Goal: Task Accomplishment & Management: Use online tool/utility

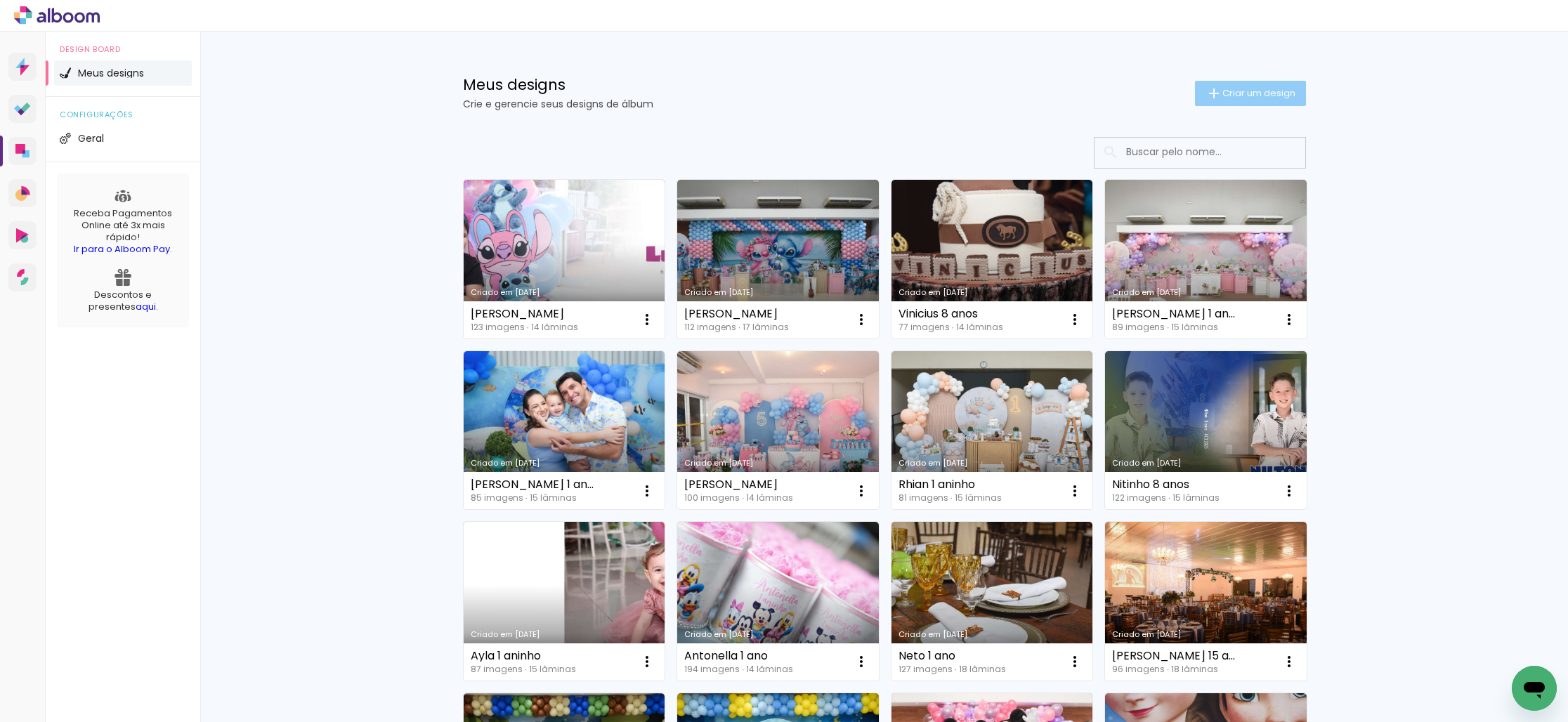
click at [1242, 96] on span "Criar um design" at bounding box center [1259, 93] width 73 height 9
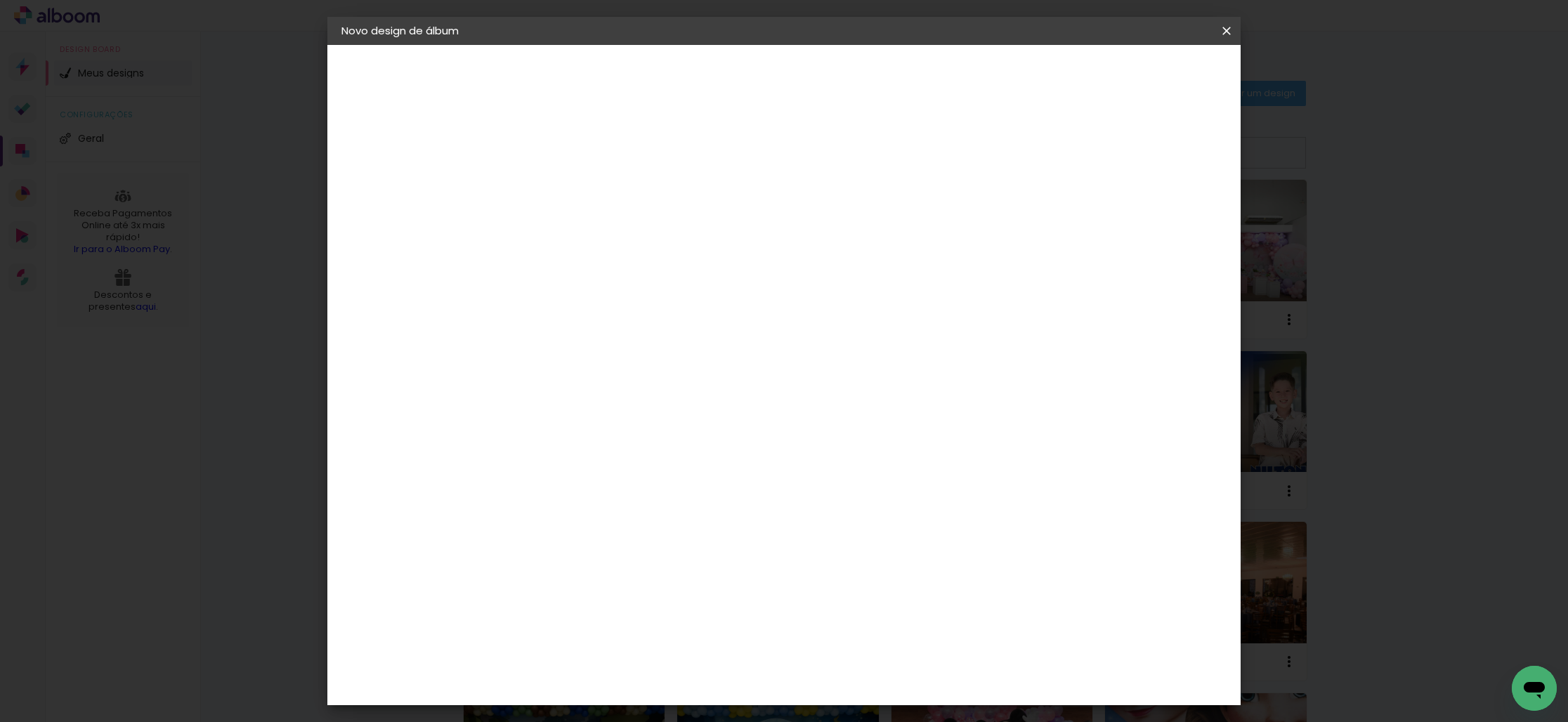
click at [571, 194] on input at bounding box center [571, 188] width 0 height 22
type input "kauan"
type paper-input "kauan"
click at [571, 188] on input "kauan" at bounding box center [571, 188] width 0 height 22
type input "Kauan"
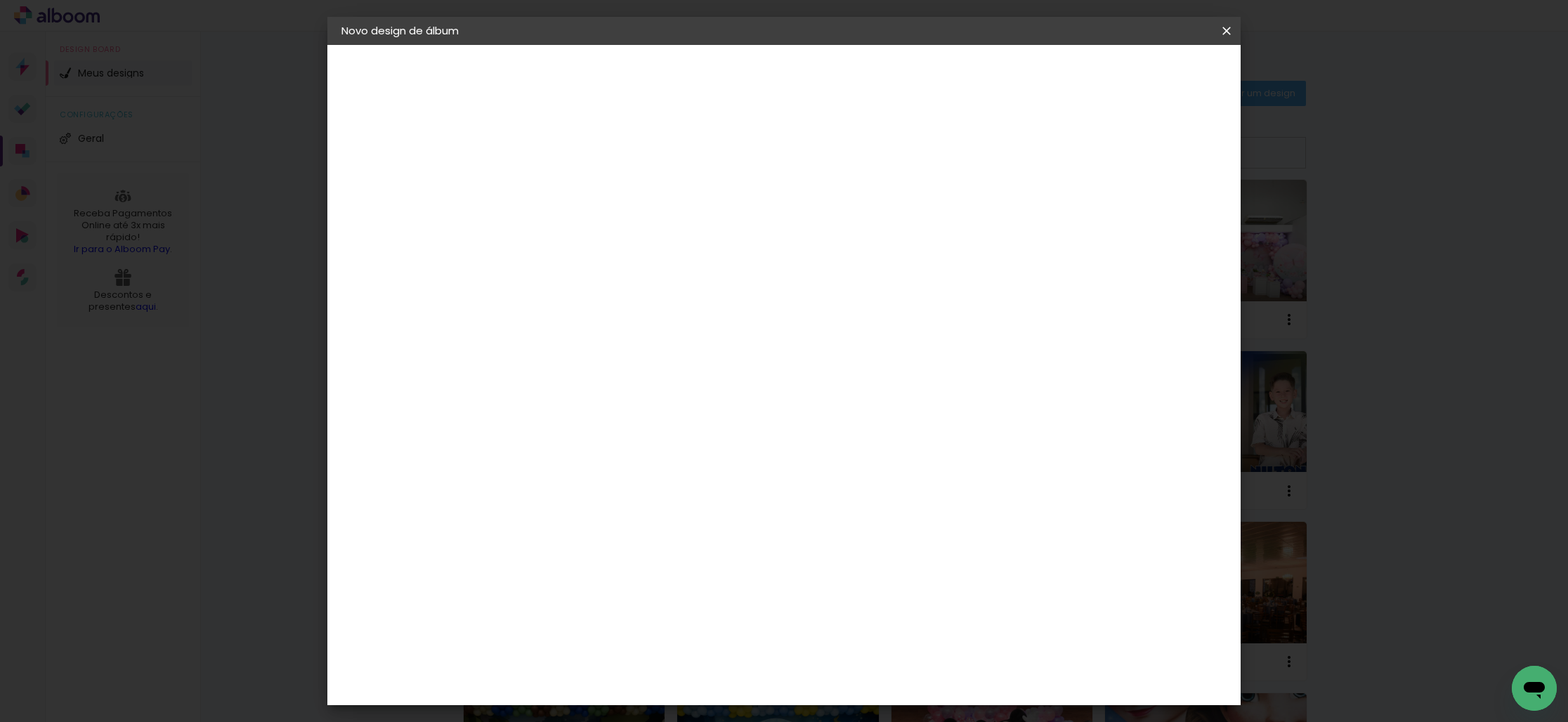
type paper-input "Kauan"
click at [715, 75] on paper-button "Avançar" at bounding box center [681, 74] width 69 height 24
click at [0, 0] on slot "Tamanho Livre" at bounding box center [0, 0] width 0 height 0
click at [0, 0] on slot "Avançar" at bounding box center [0, 0] width 0 height 0
click at [538, 397] on input "30" at bounding box center [527, 401] width 37 height 21
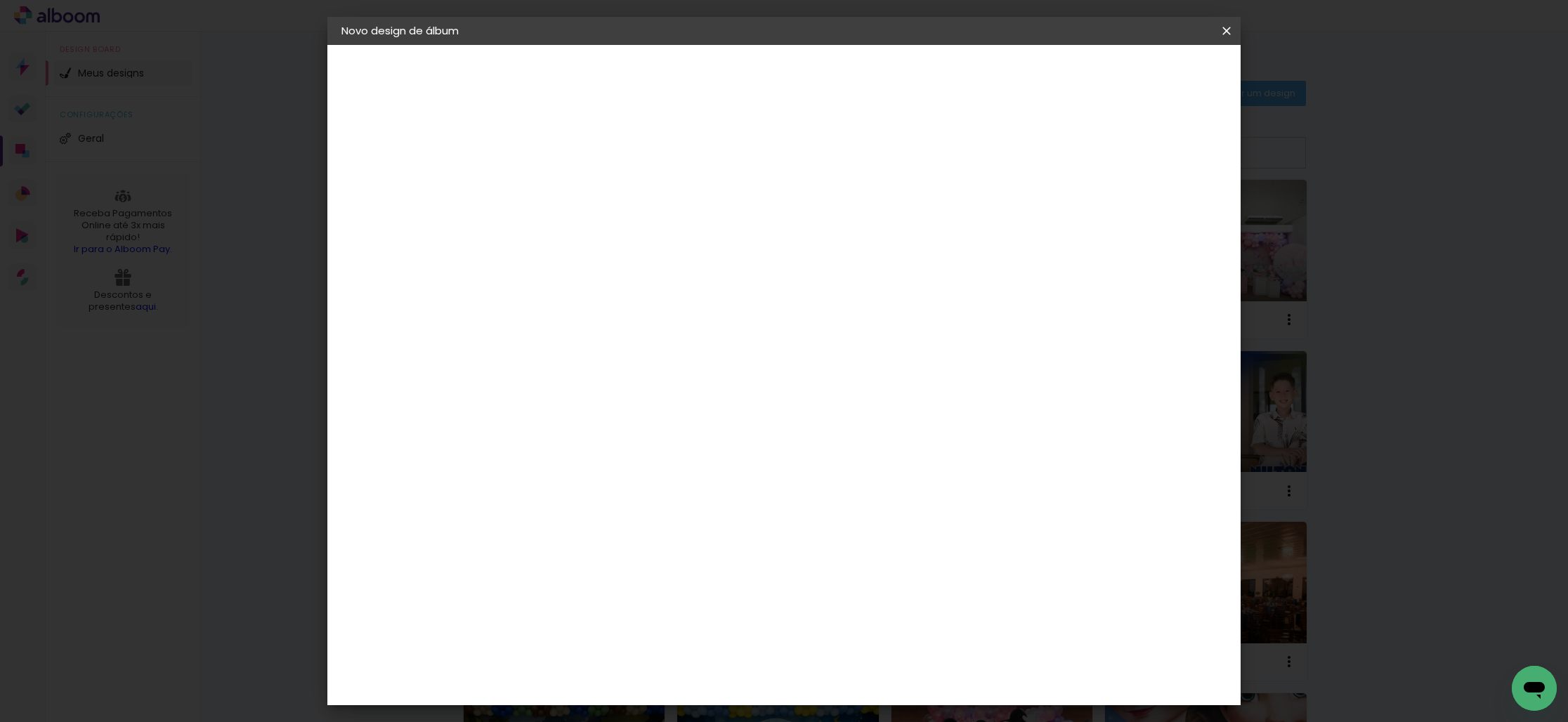
type input "20"
type paper-input "20"
click at [1149, 70] on span "Iniciar design" at bounding box center [1117, 74] width 64 height 10
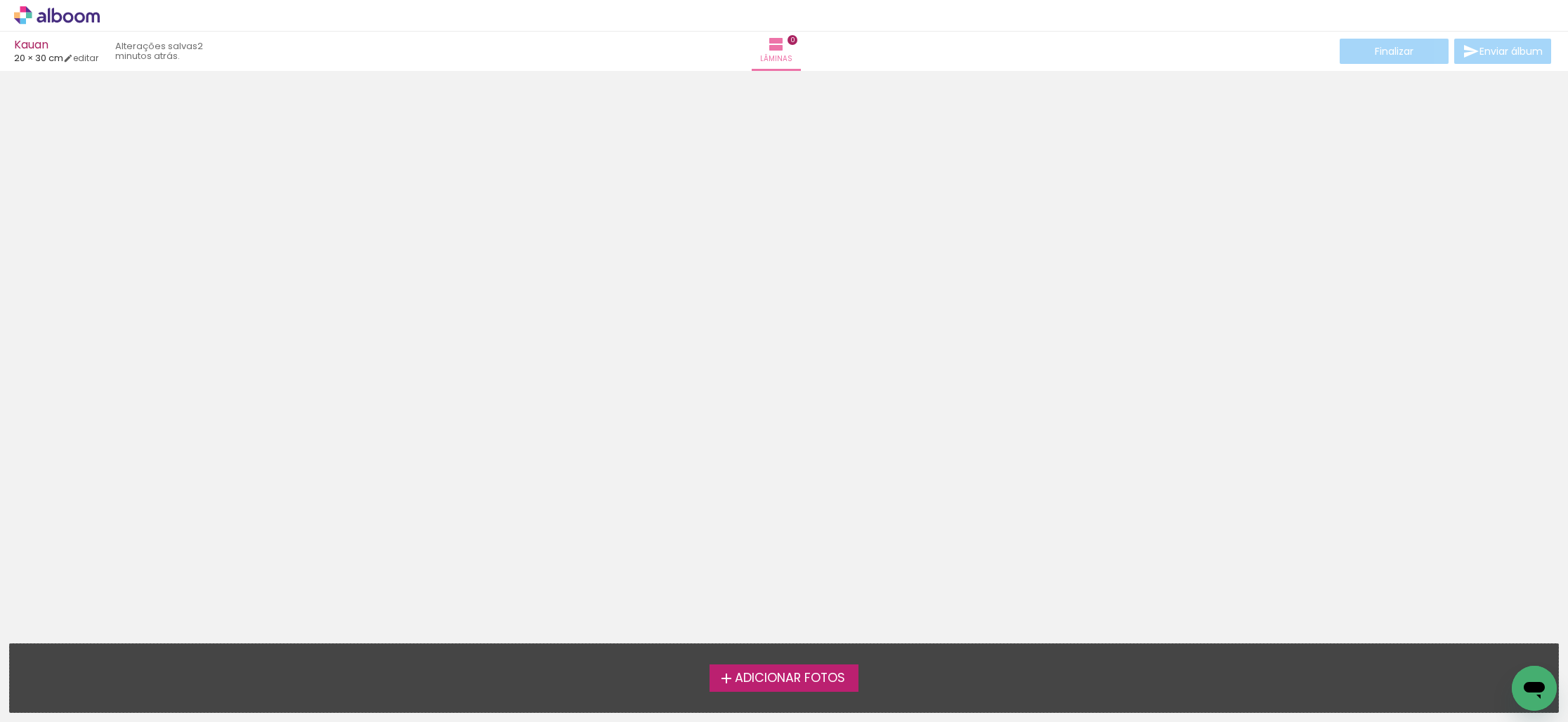
click at [789, 677] on span "Adicionar Fotos" at bounding box center [790, 678] width 110 height 12
click at [0, 0] on input "file" at bounding box center [0, 0] width 0 height 0
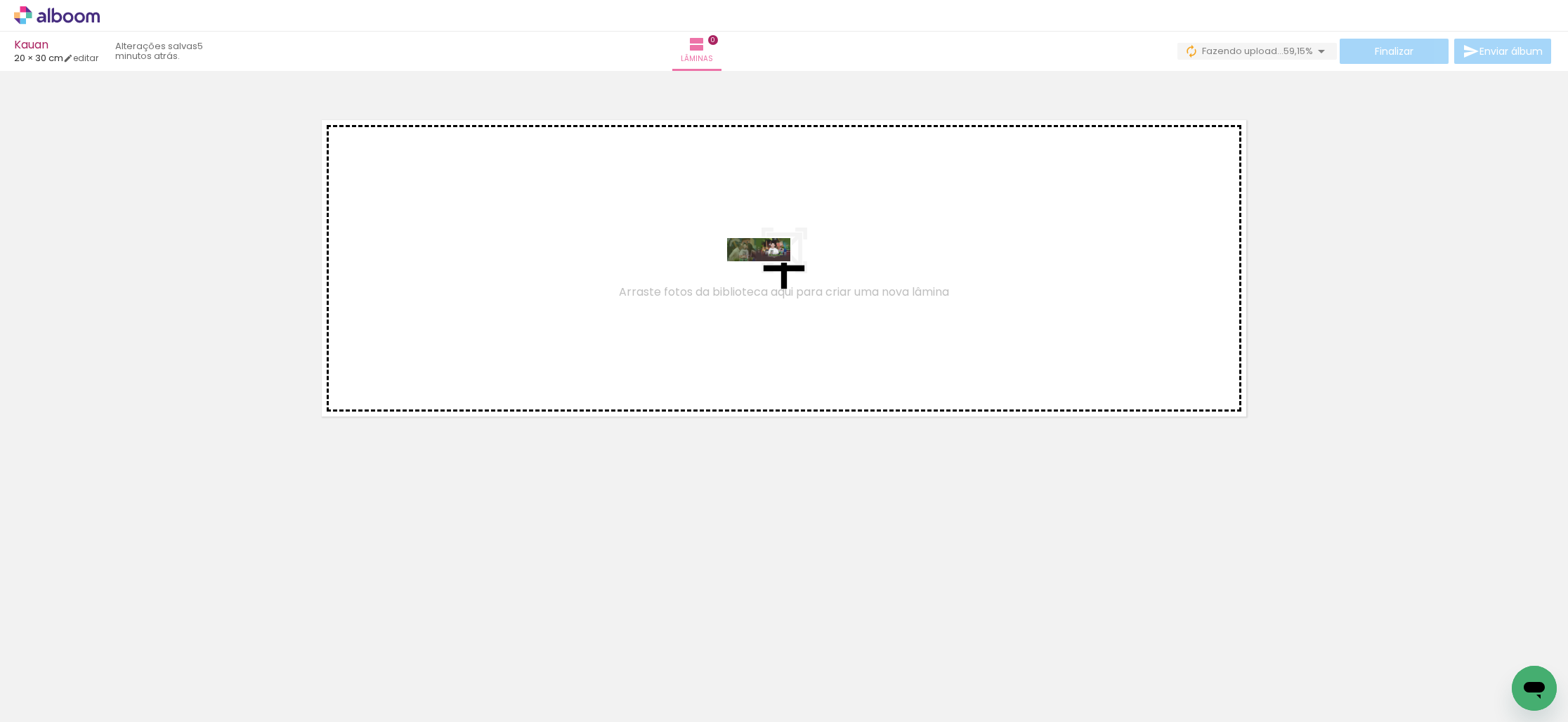
drag, startPoint x: 245, startPoint y: 655, endPoint x: 766, endPoint y: 363, distance: 597.2
click at [770, 281] on quentale-workspace at bounding box center [784, 361] width 1568 height 722
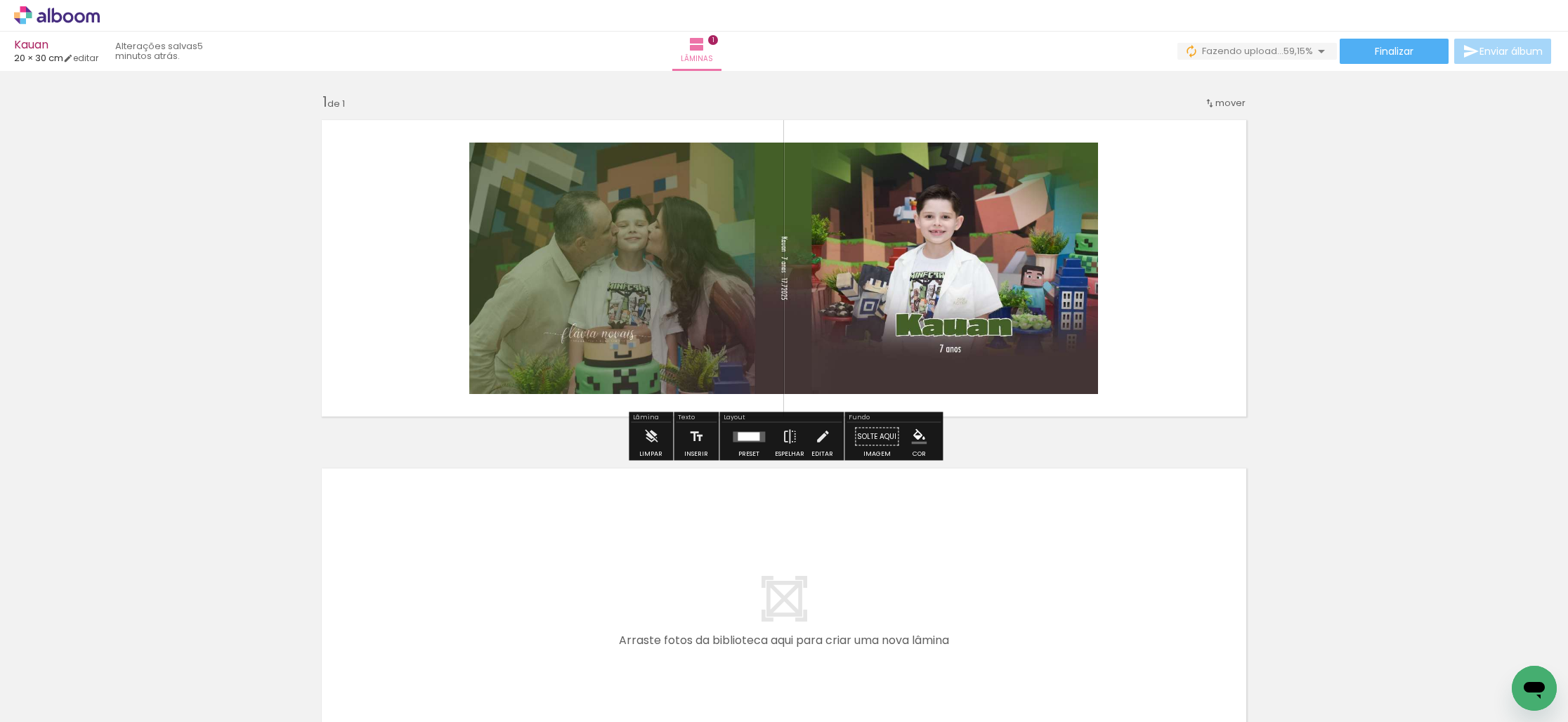
click at [743, 432] on div at bounding box center [749, 435] width 22 height 8
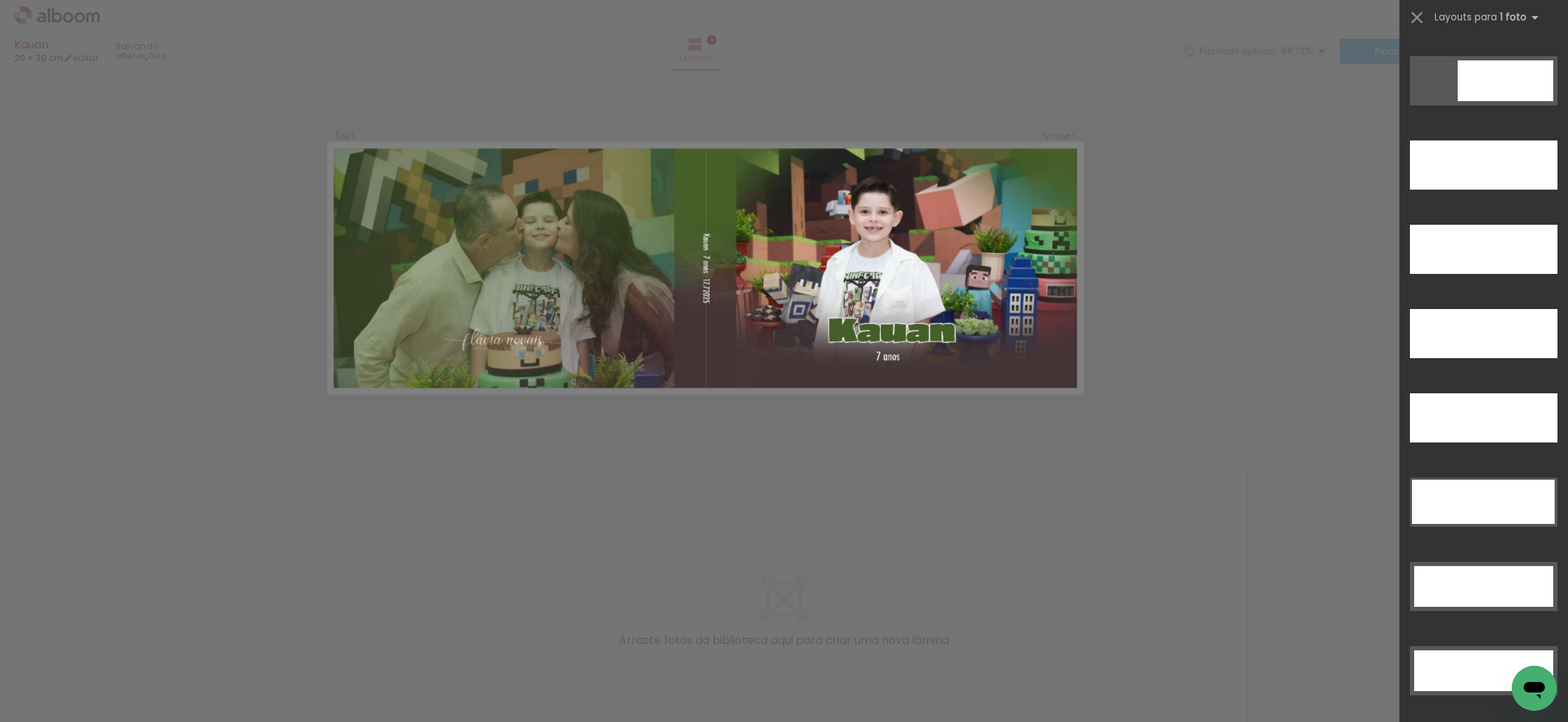
scroll to position [4281, 0]
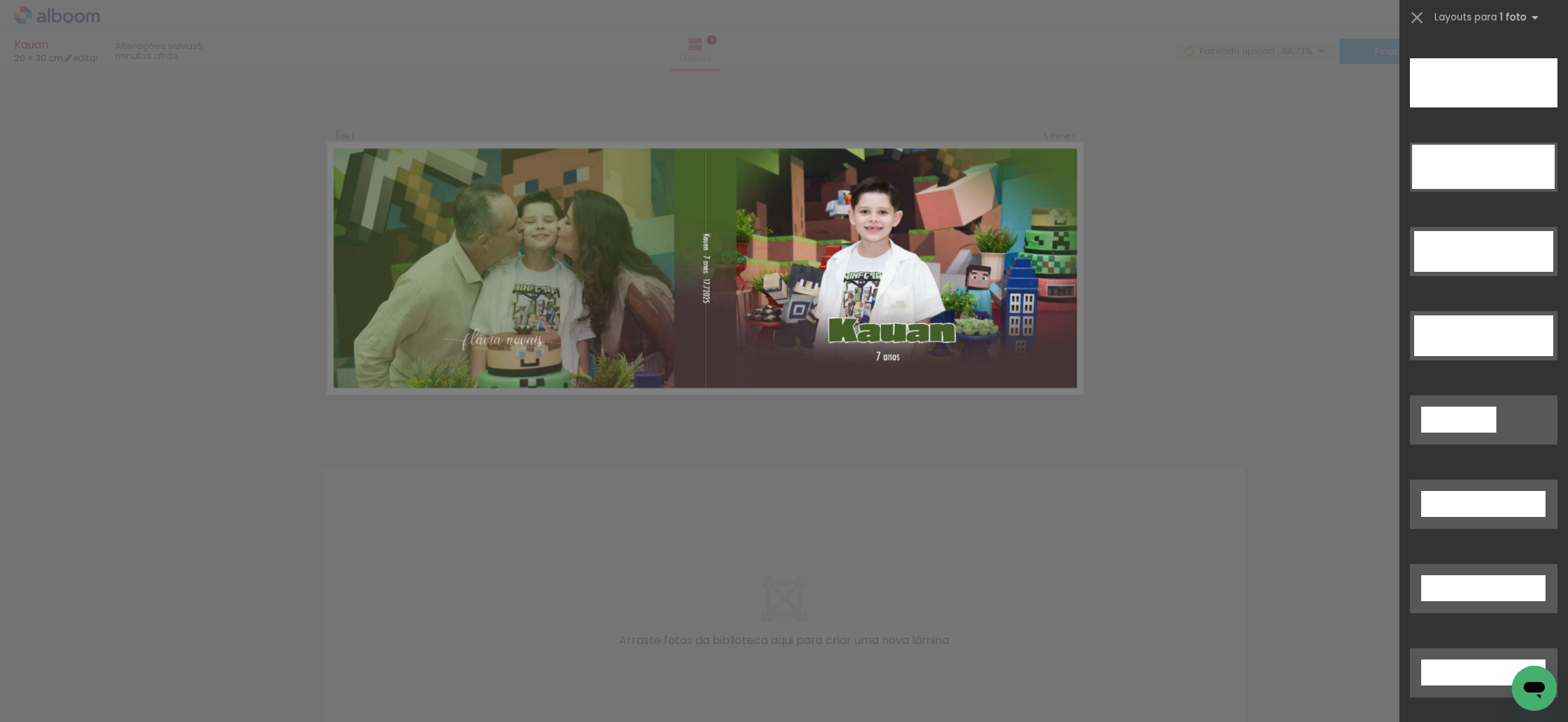
click at [1479, 86] on div at bounding box center [1483, 82] width 147 height 49
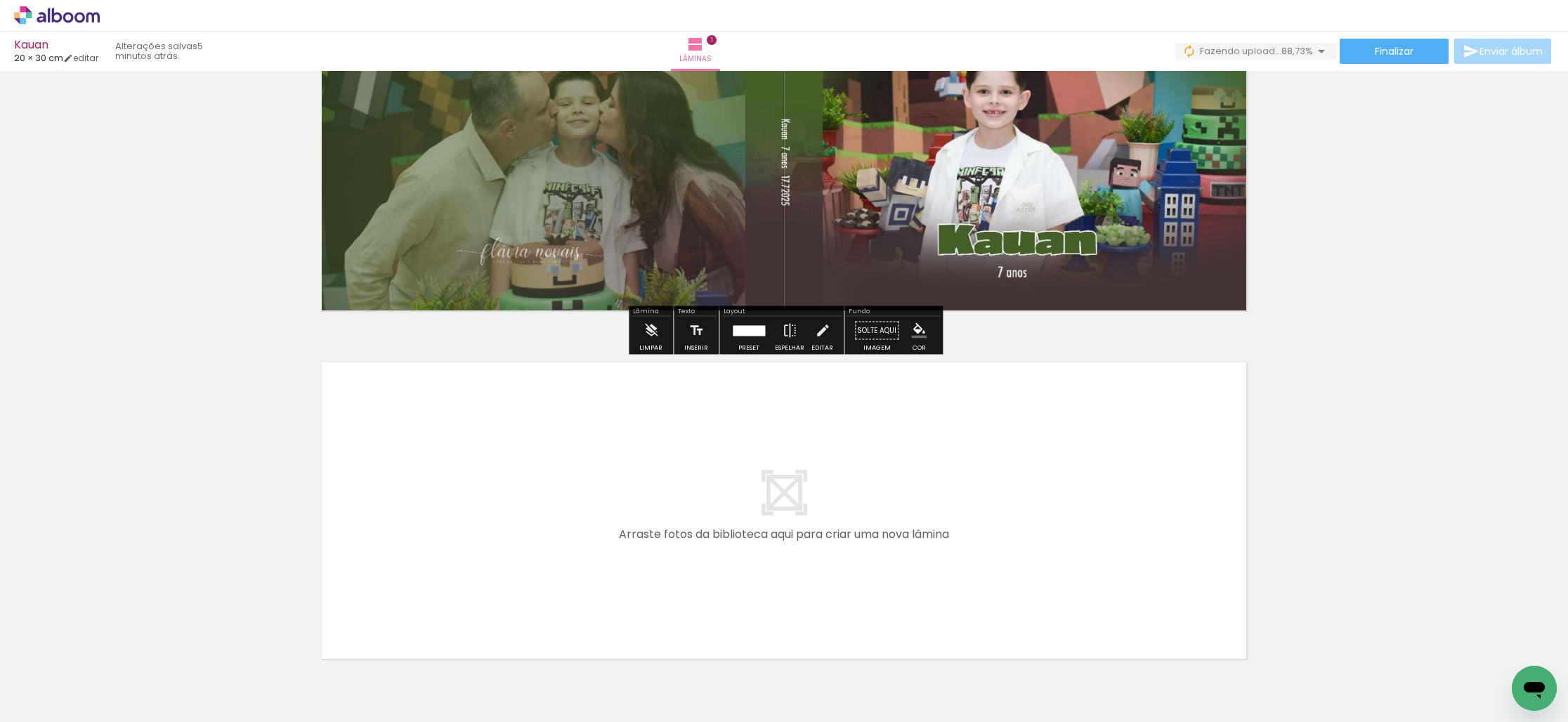
scroll to position [188, 0]
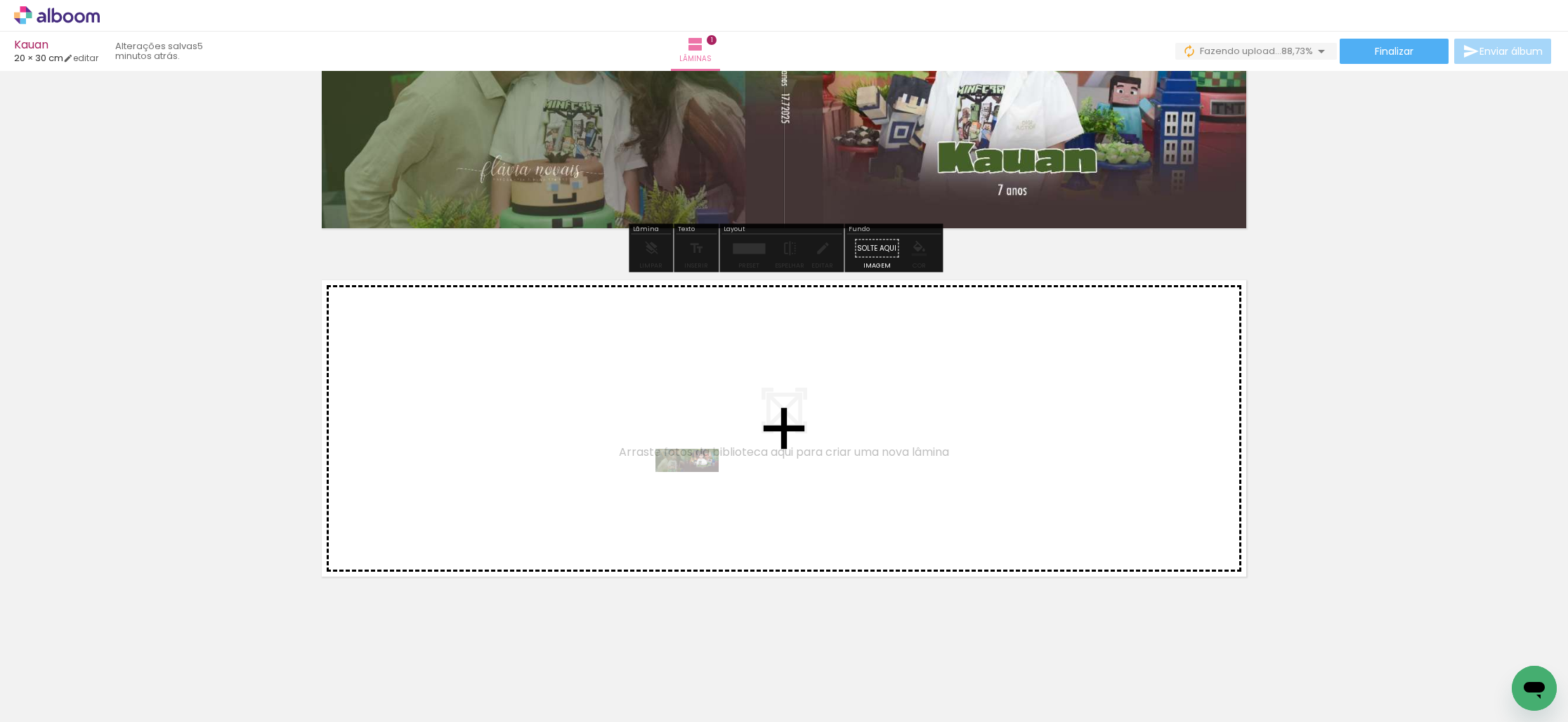
drag, startPoint x: 221, startPoint y: 677, endPoint x: 697, endPoint y: 490, distance: 511.4
click at [697, 490] on quentale-workspace at bounding box center [784, 361] width 1568 height 722
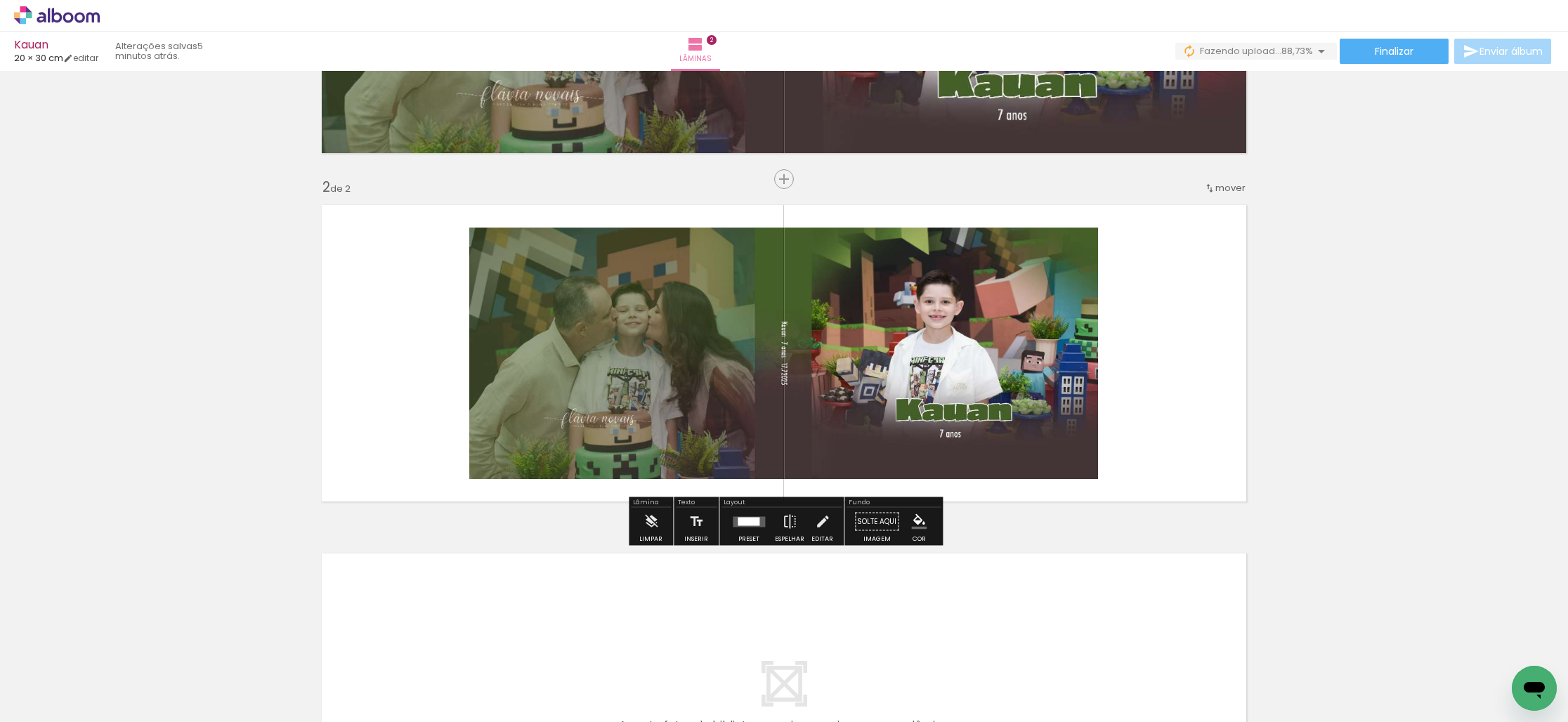
scroll to position [264, 0]
click at [738, 524] on quentale-layouter at bounding box center [749, 520] width 32 height 10
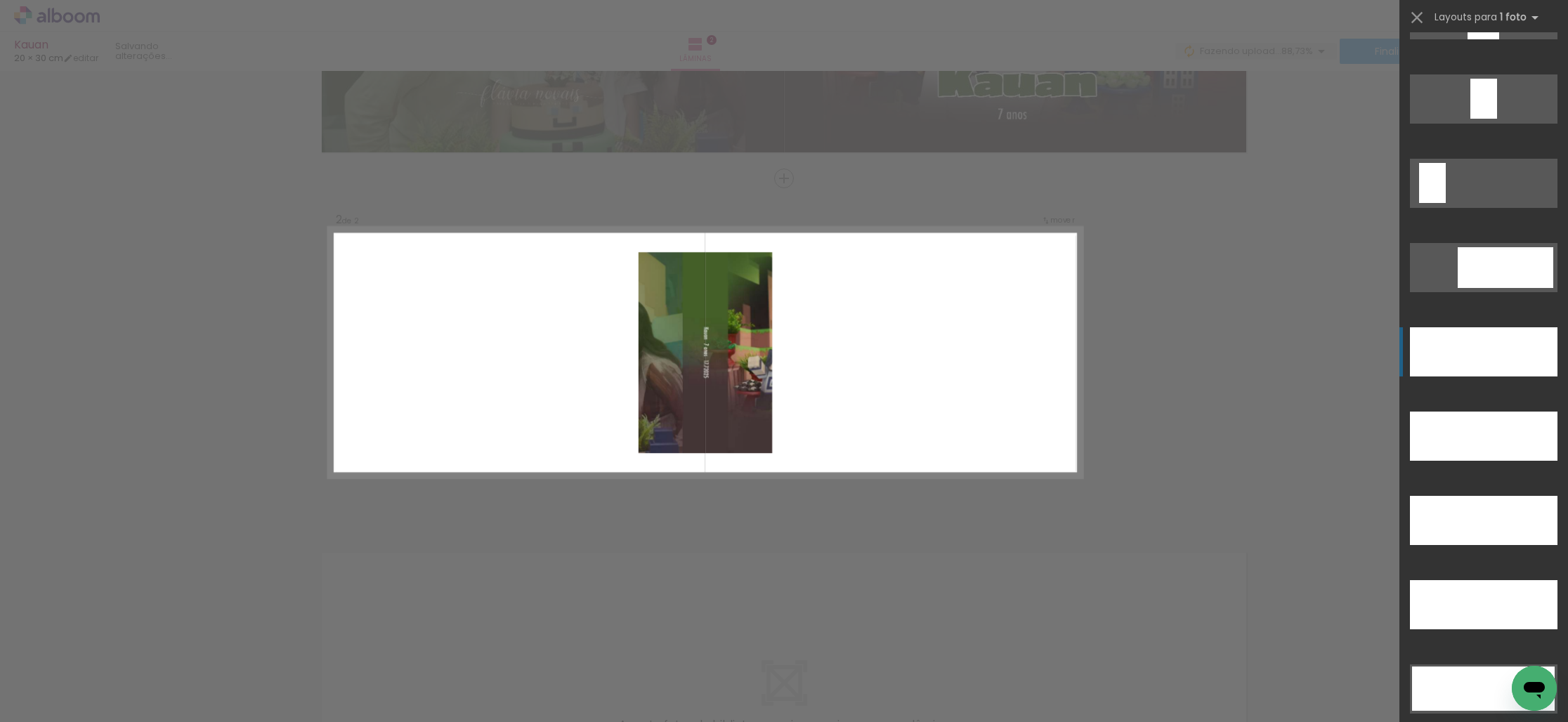
scroll to position [4030, 0]
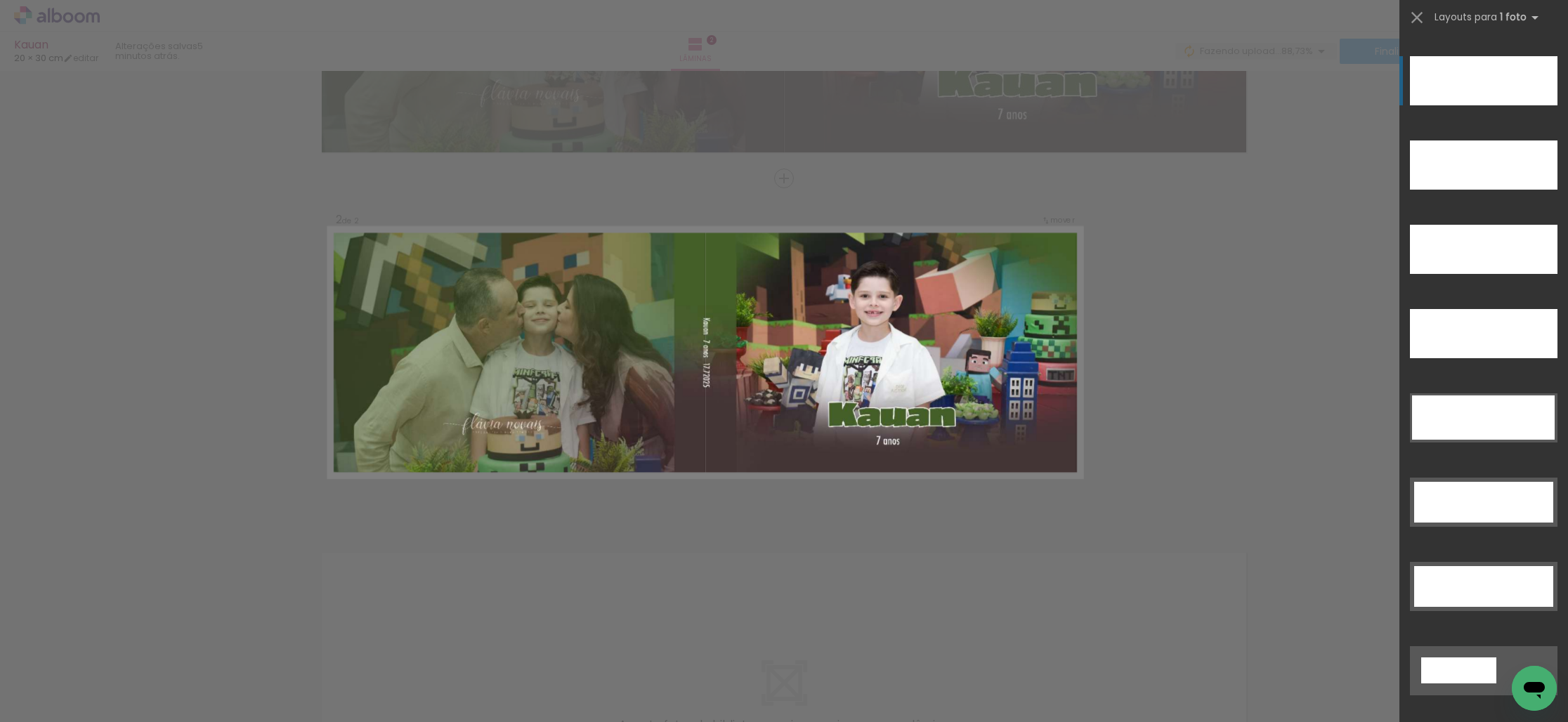
click at [1473, 90] on div at bounding box center [1483, 81] width 147 height 49
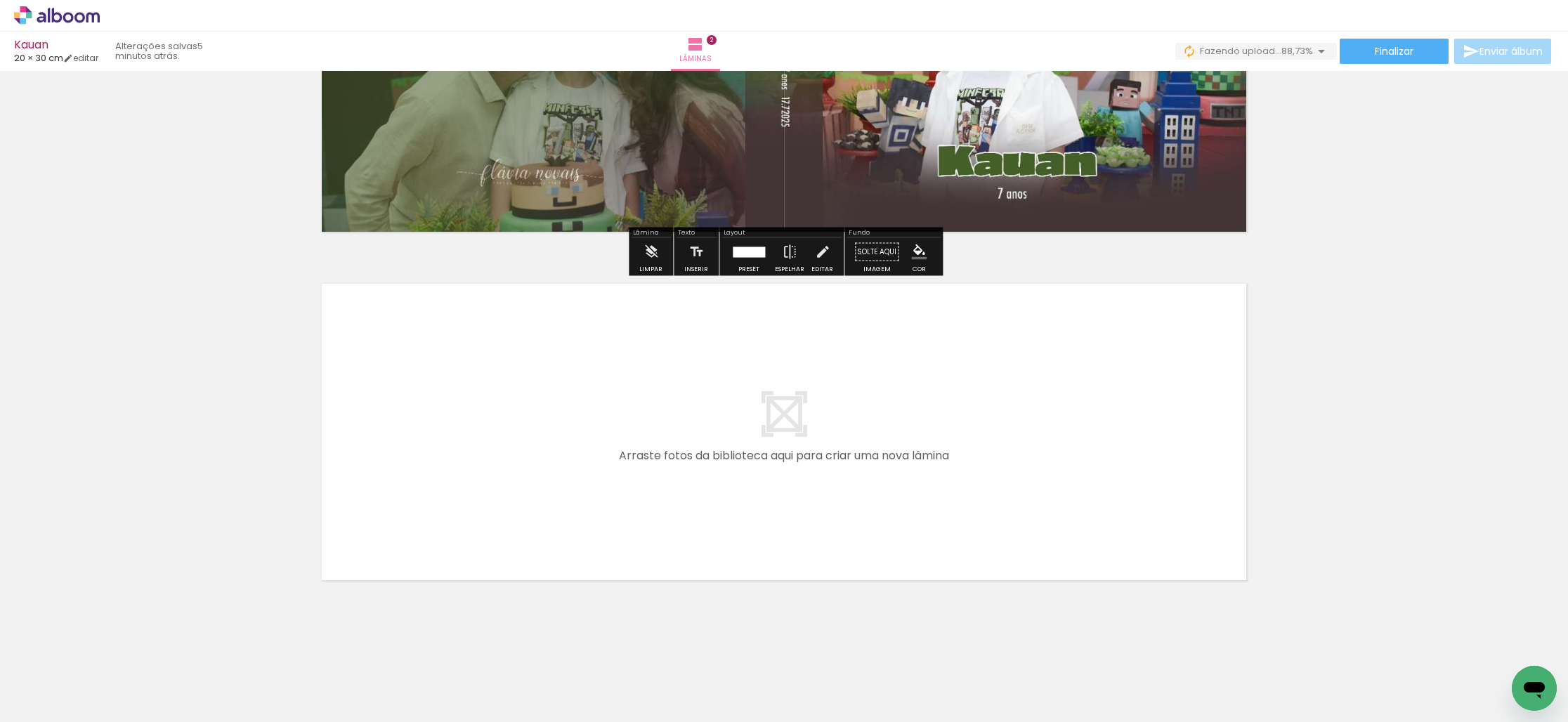
scroll to position [537, 0]
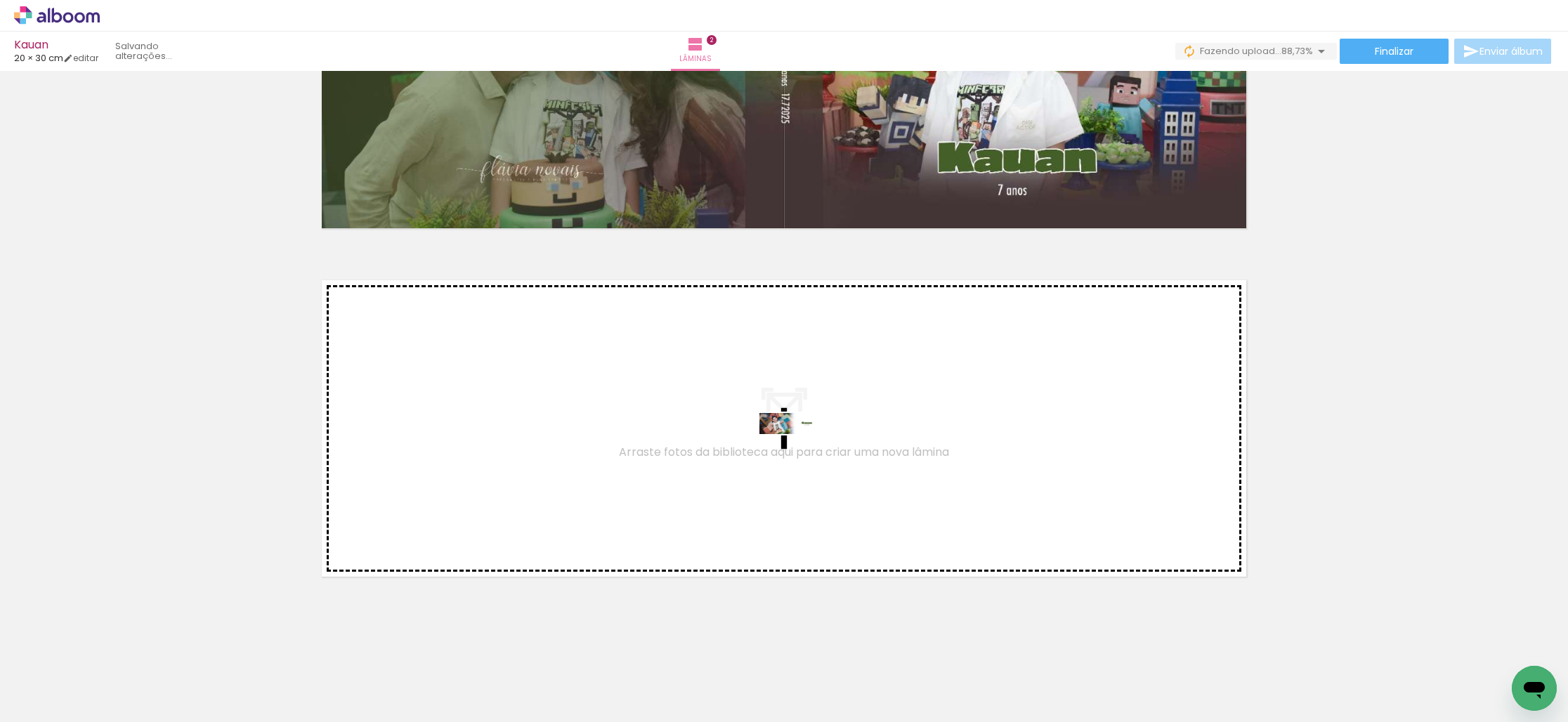
drag, startPoint x: 134, startPoint y: 677, endPoint x: 802, endPoint y: 454, distance: 704.2
click at [802, 454] on quentale-workspace at bounding box center [784, 361] width 1568 height 722
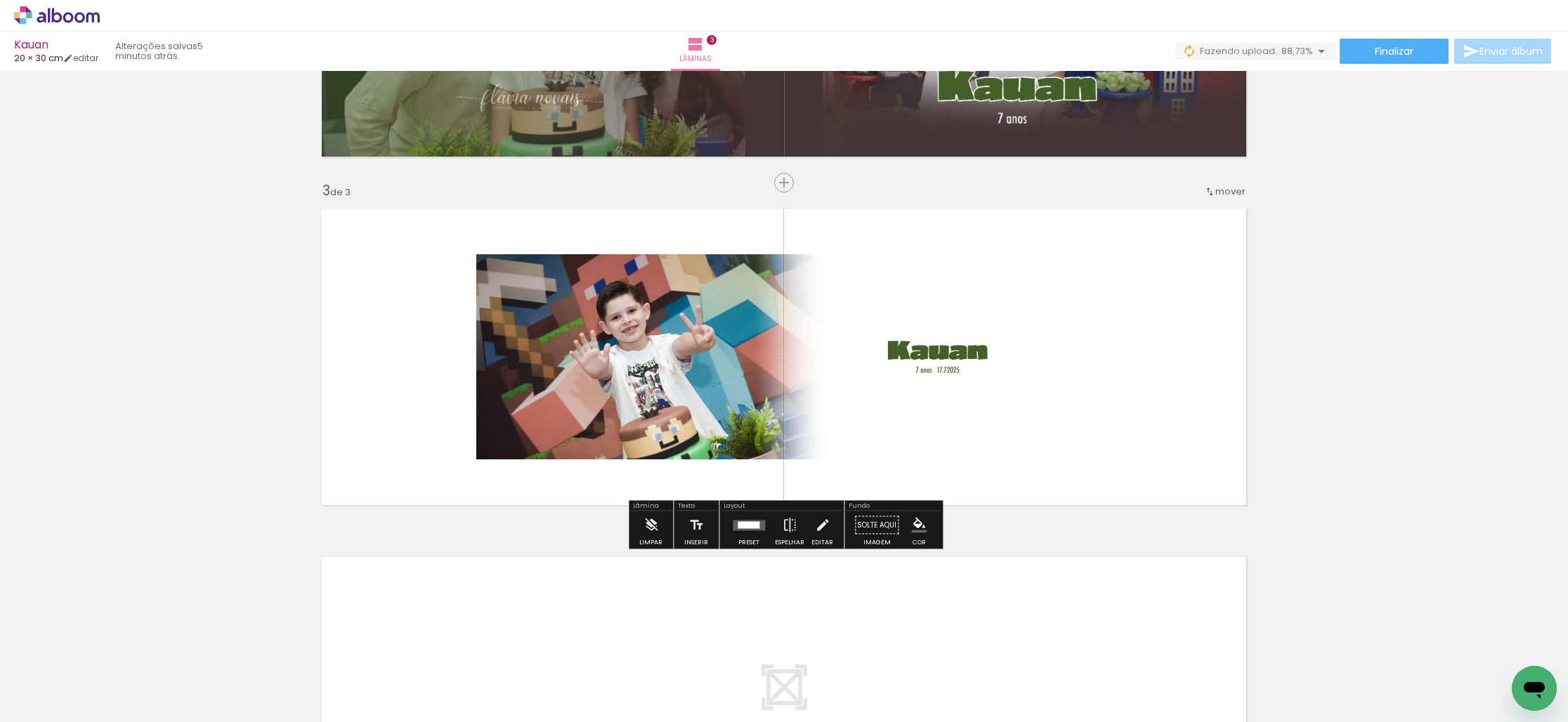
scroll to position [612, 0]
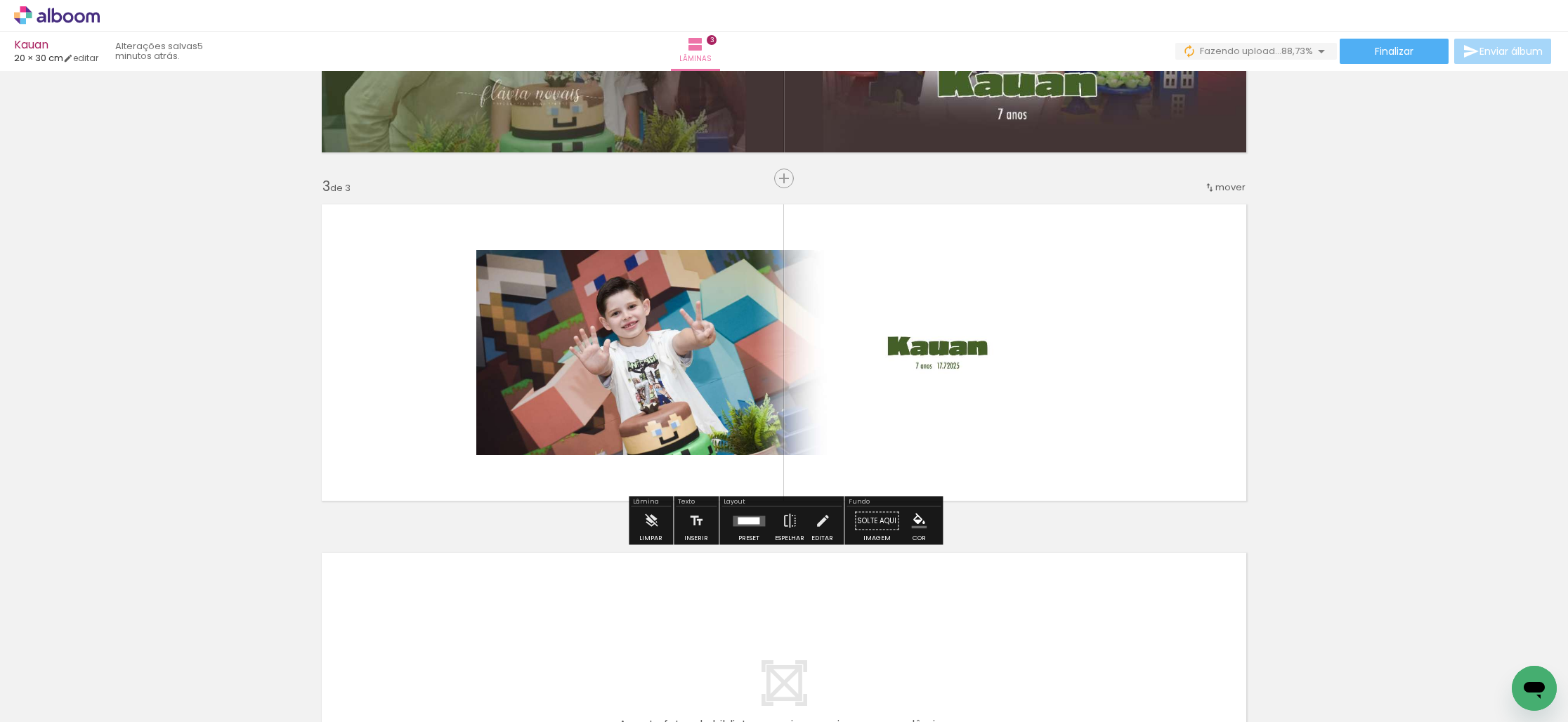
click at [744, 520] on div at bounding box center [749, 520] width 22 height 7
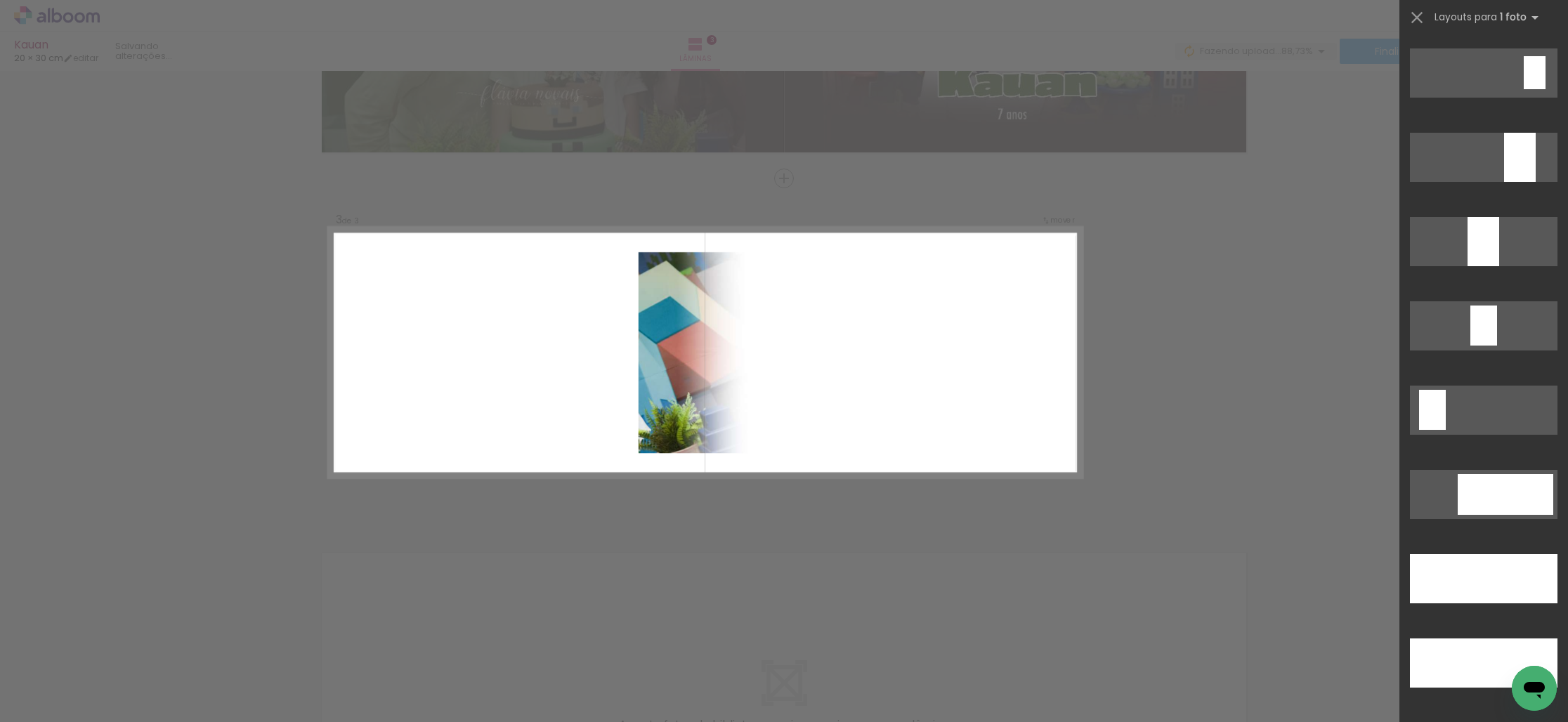
scroll to position [3650, 0]
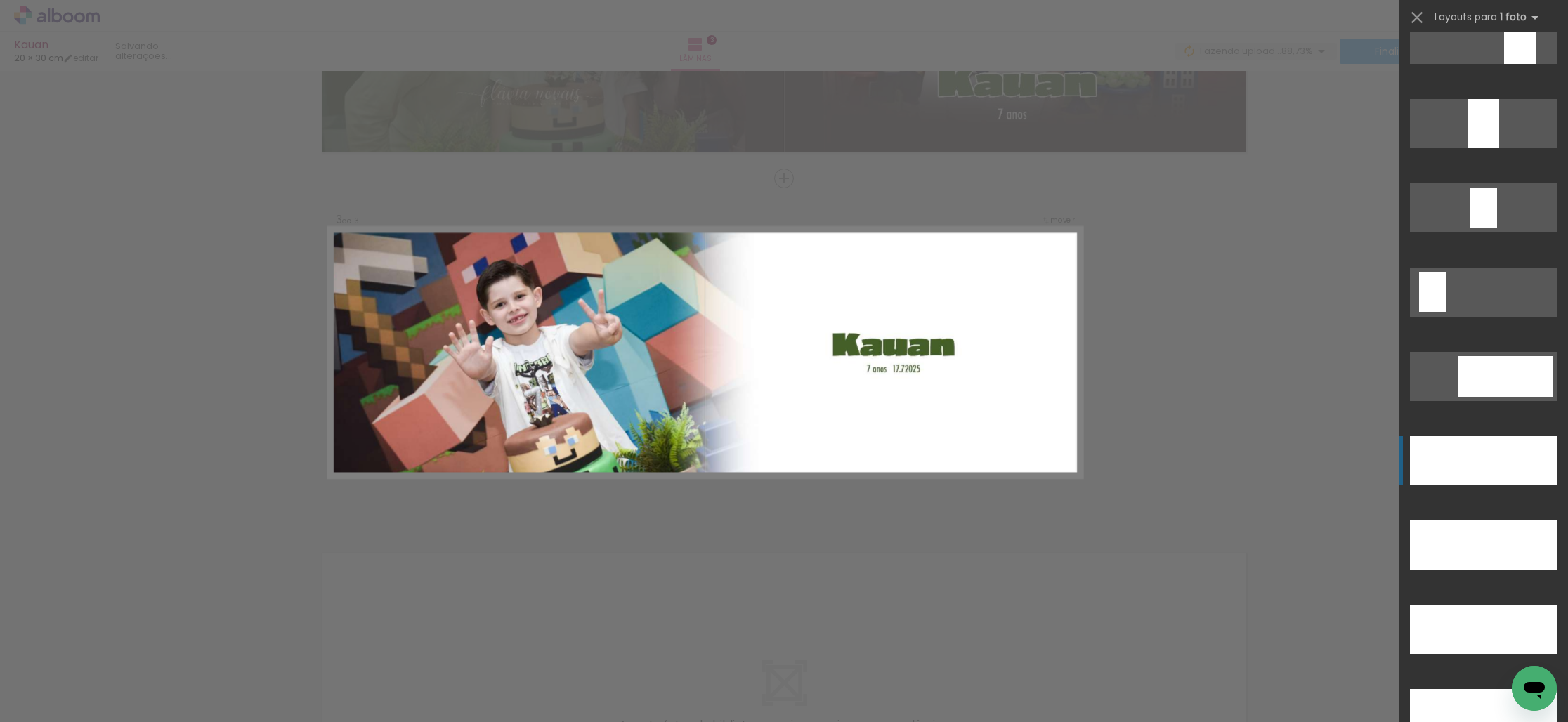
click at [1435, 447] on div at bounding box center [1483, 460] width 147 height 49
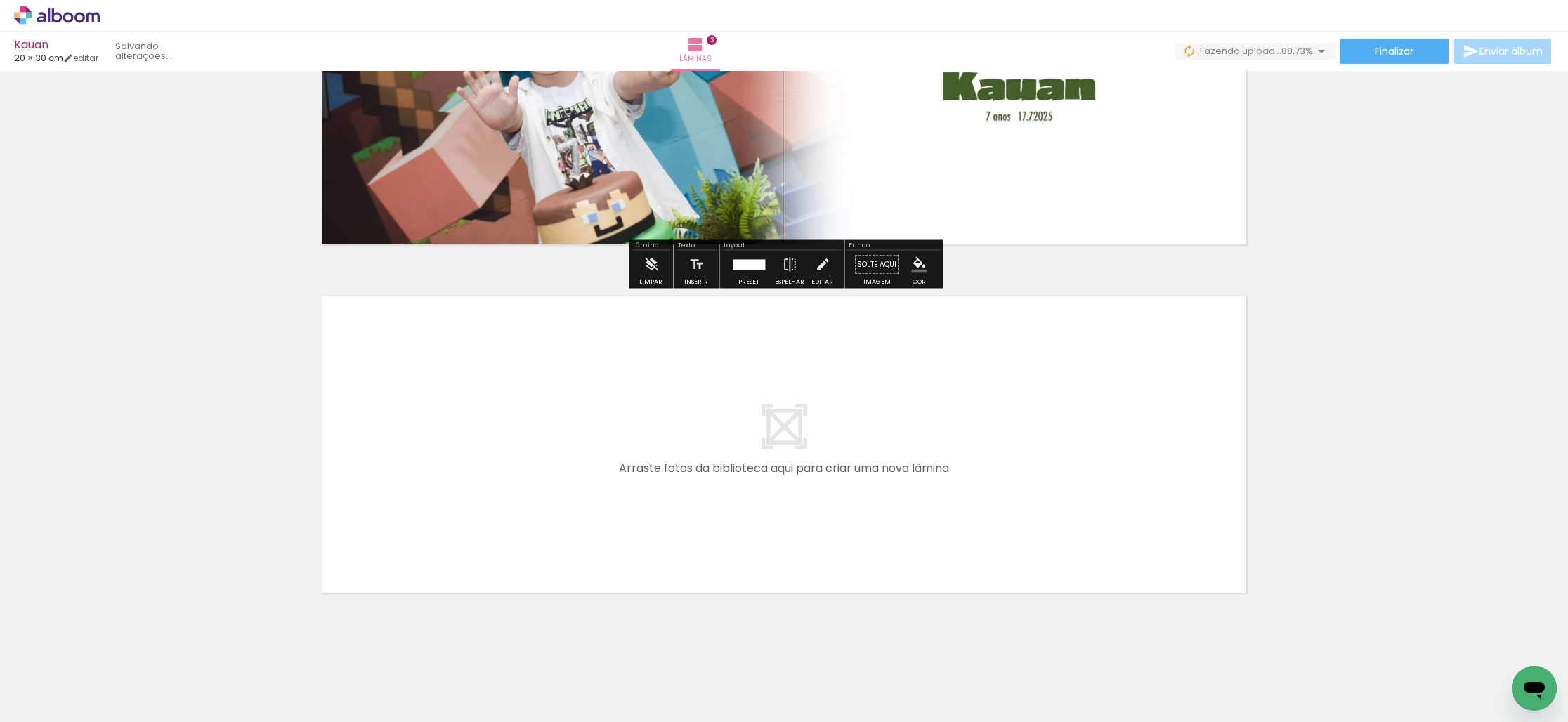
scroll to position [885, 0]
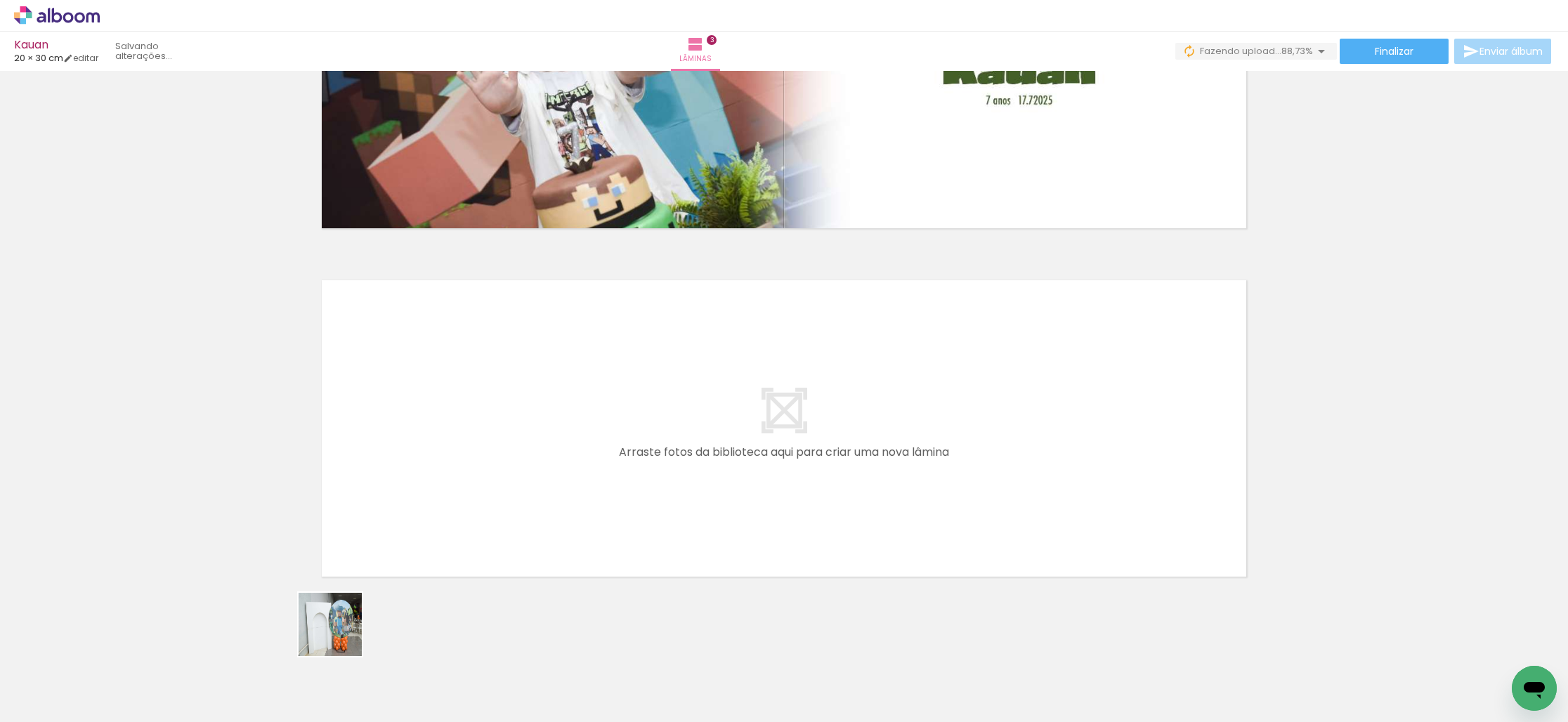
click at [520, 456] on quentale-workspace at bounding box center [784, 361] width 1568 height 722
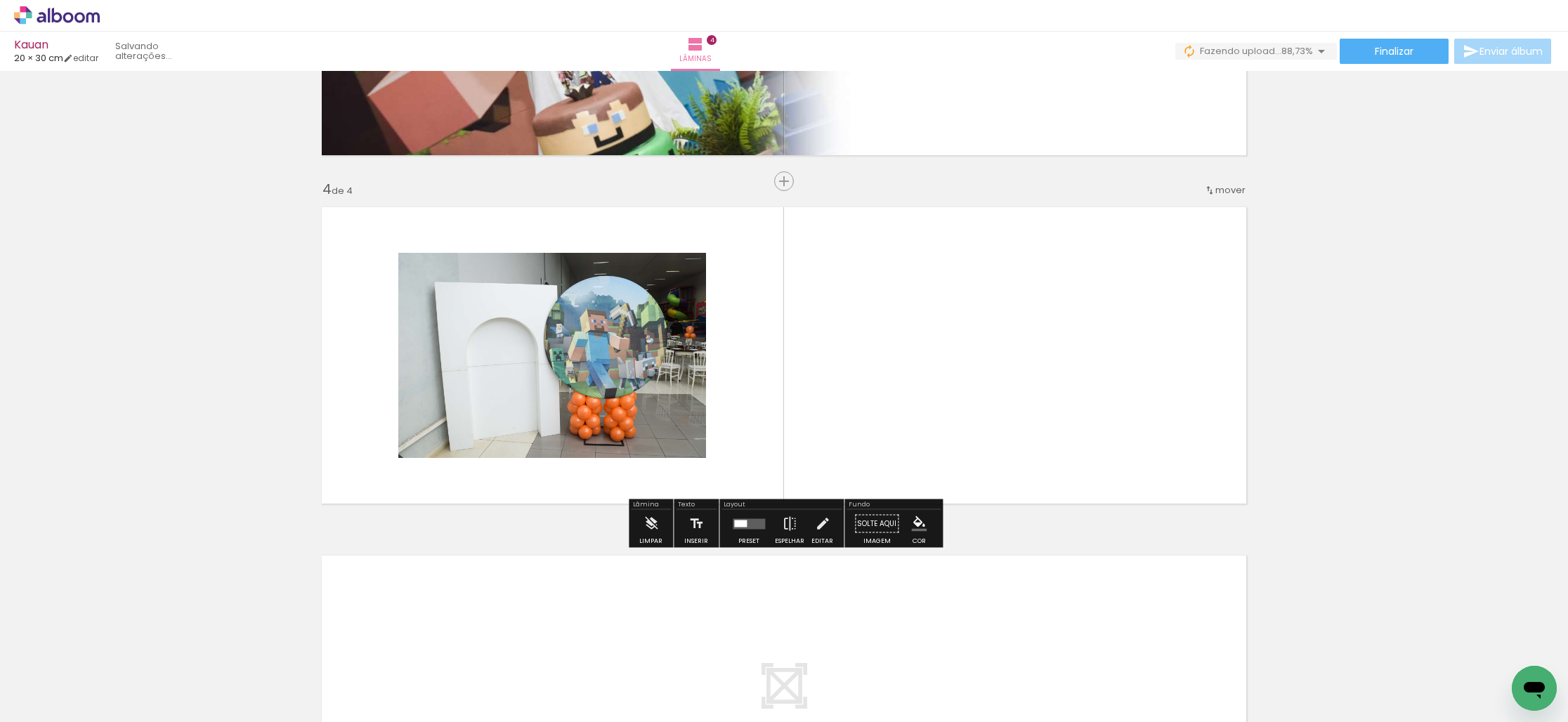
scroll to position [960, 0]
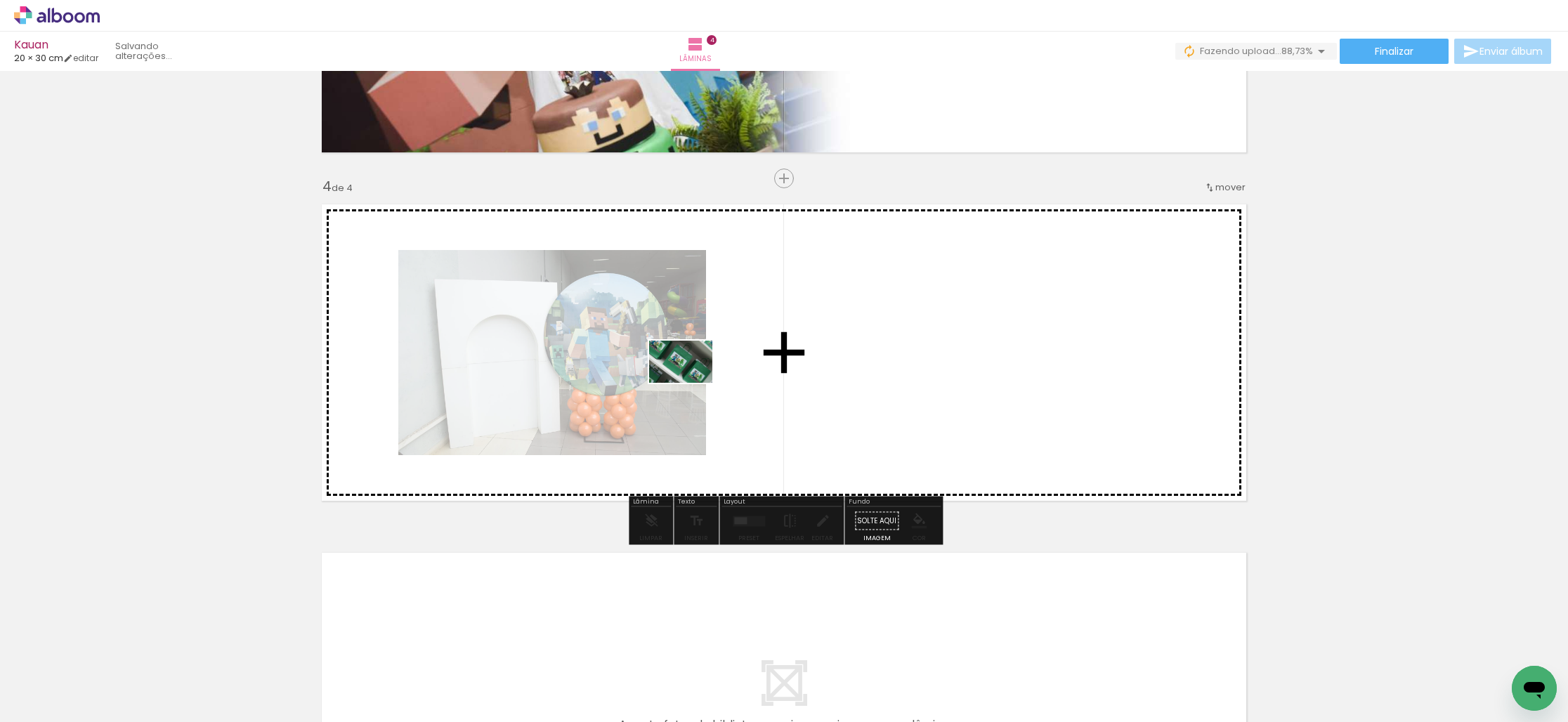
drag, startPoint x: 398, startPoint y: 666, endPoint x: 693, endPoint y: 383, distance: 408.8
click at [693, 383] on quentale-workspace at bounding box center [784, 361] width 1568 height 722
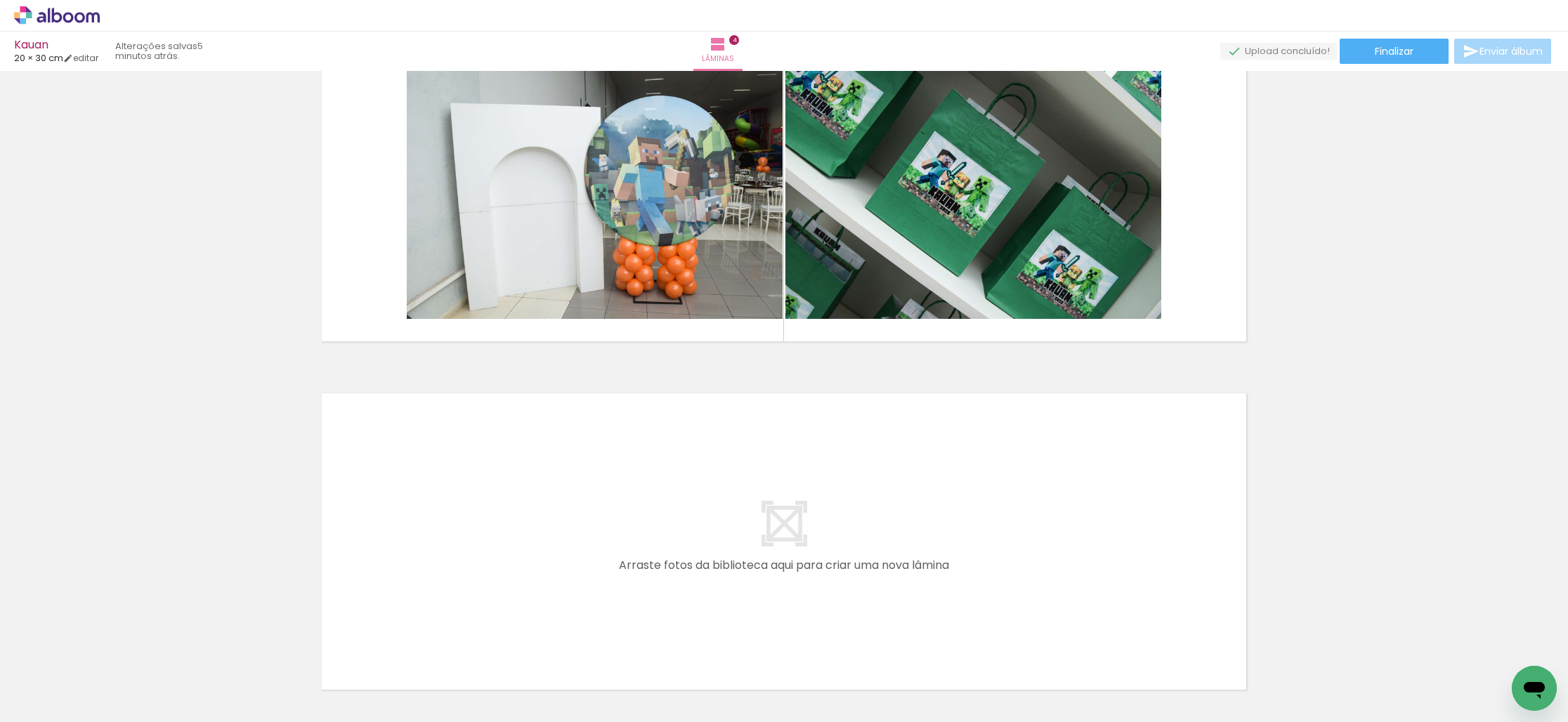
scroll to position [1118, 0]
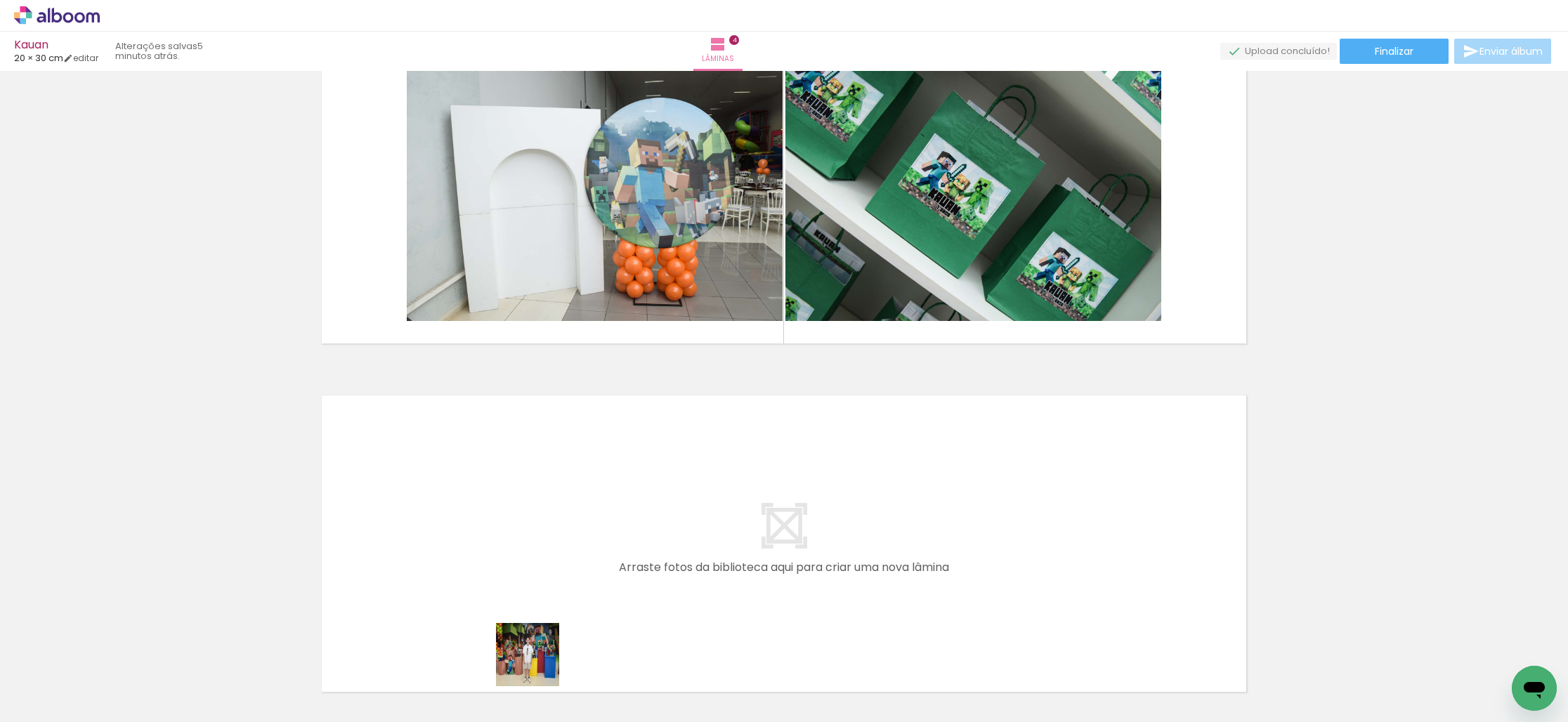
drag, startPoint x: 538, startPoint y: 665, endPoint x: 583, endPoint y: 656, distance: 45.9
click at [521, 556] on quentale-workspace at bounding box center [784, 361] width 1568 height 722
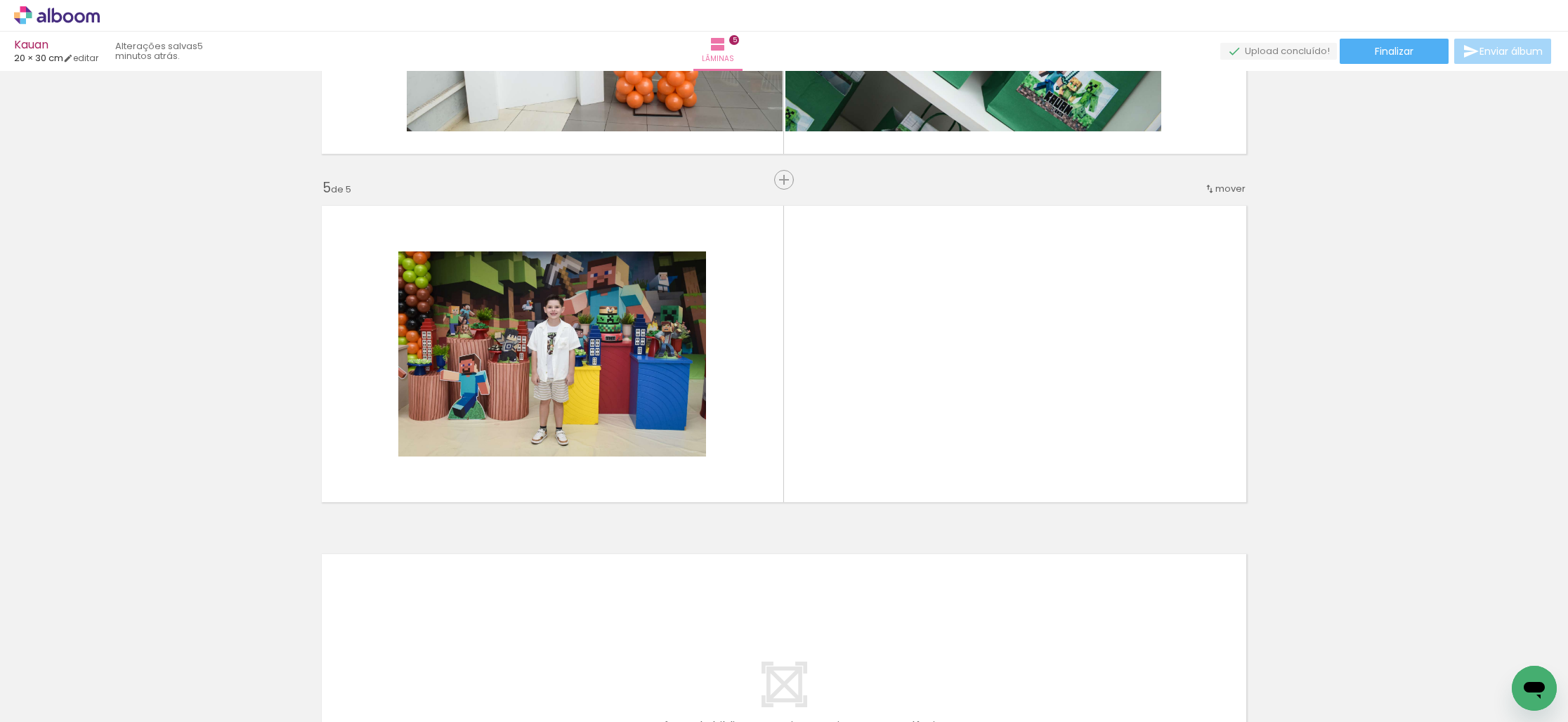
scroll to position [1308, 0]
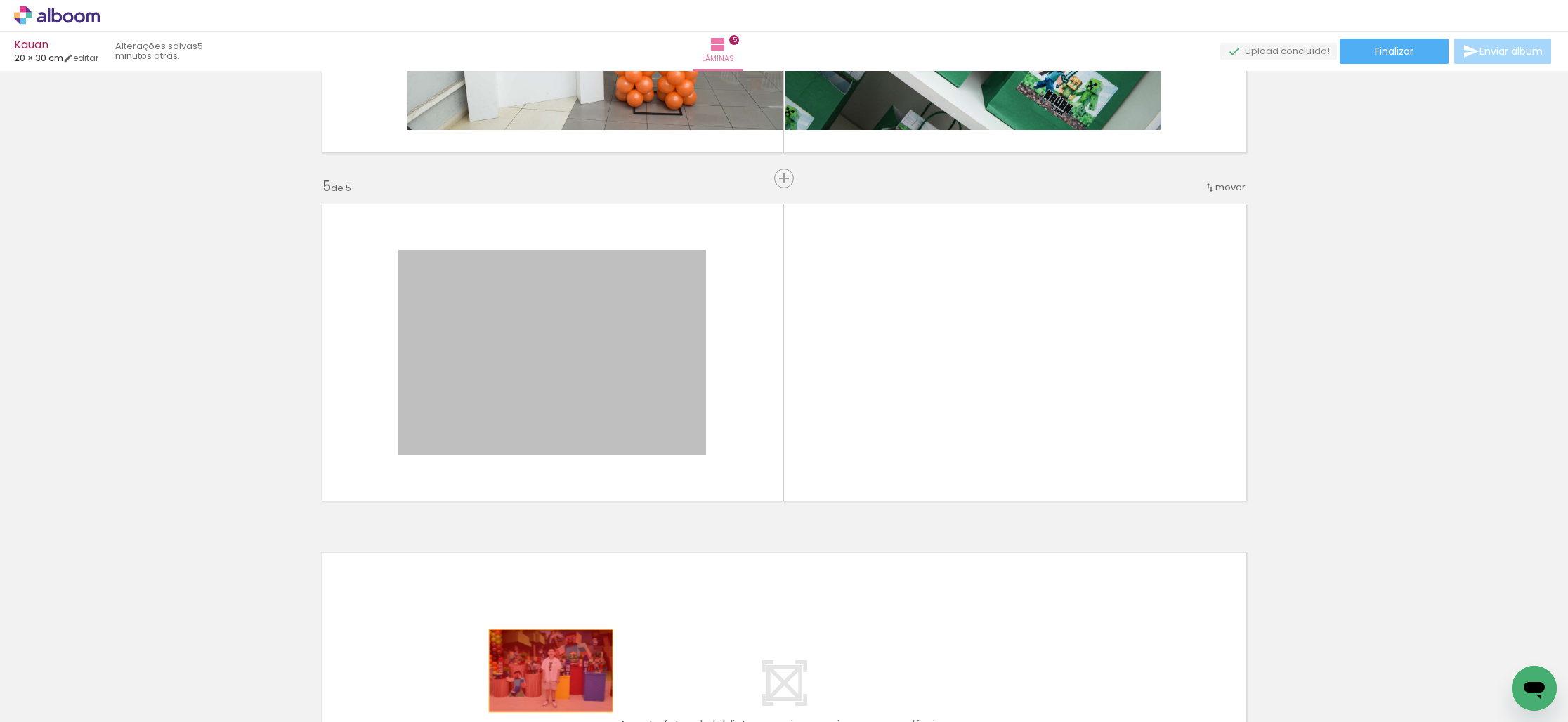
drag, startPoint x: 569, startPoint y: 361, endPoint x: 569, endPoint y: 651, distance: 290.0
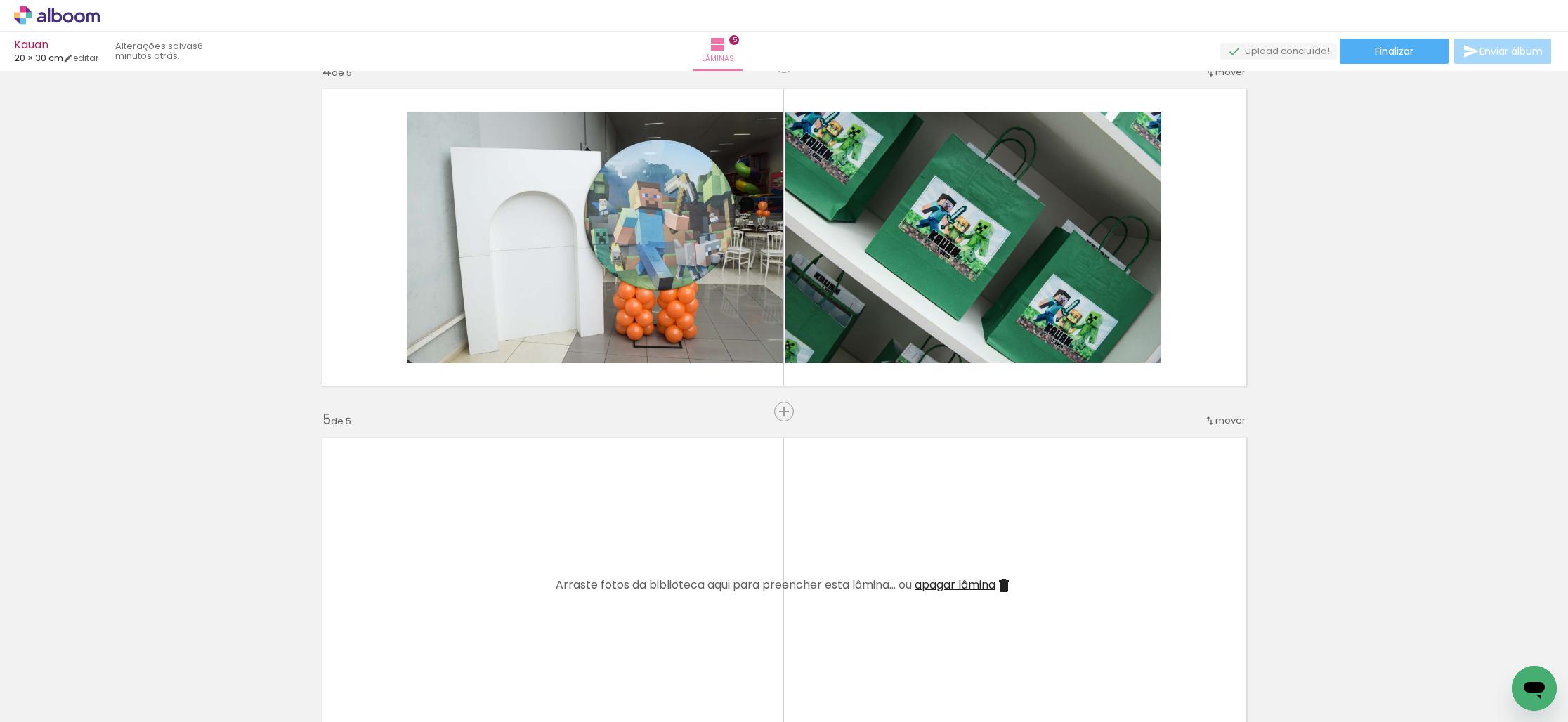
scroll to position [1058, 0]
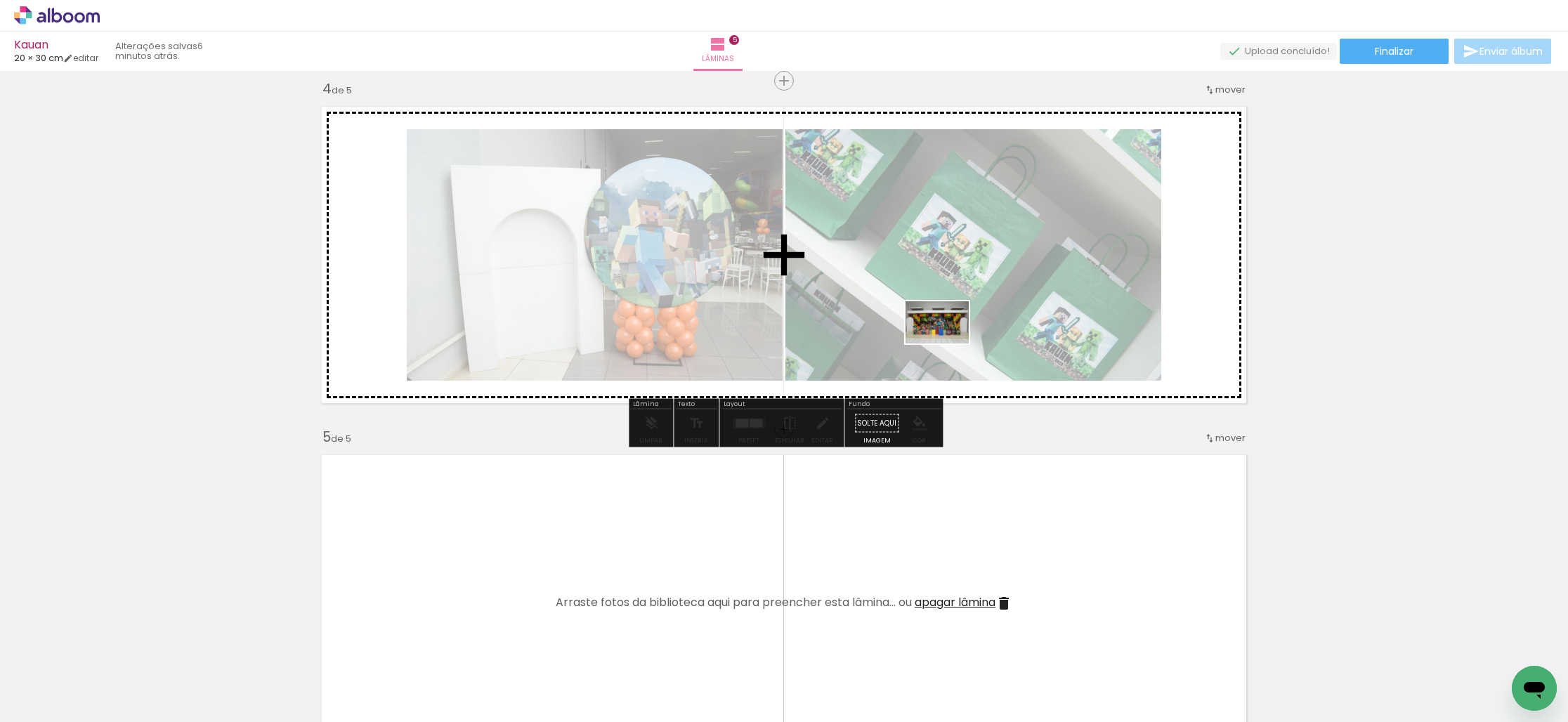
drag, startPoint x: 973, startPoint y: 641, endPoint x: 948, endPoint y: 343, distance: 299.0
click at [948, 343] on quentale-workspace at bounding box center [784, 361] width 1568 height 722
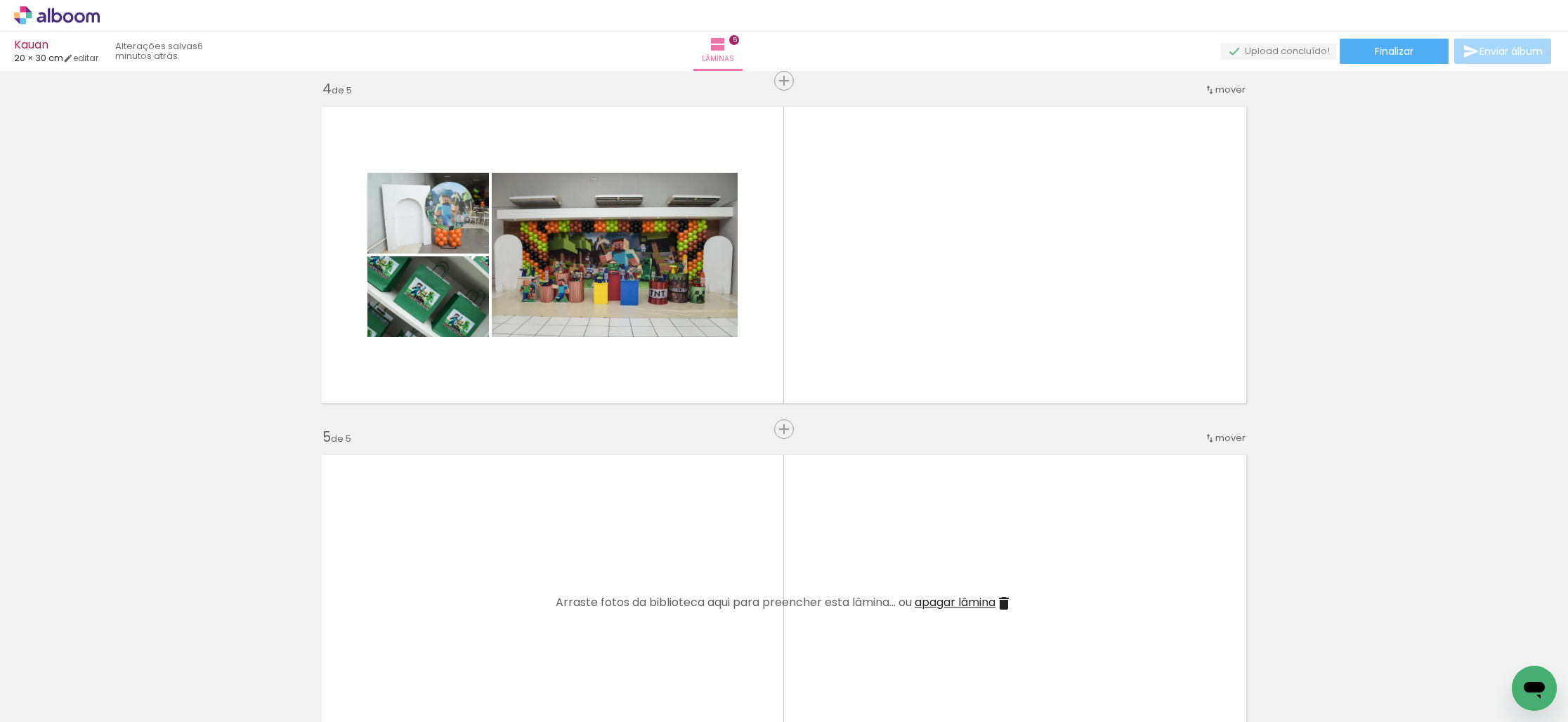
scroll to position [0, 1939]
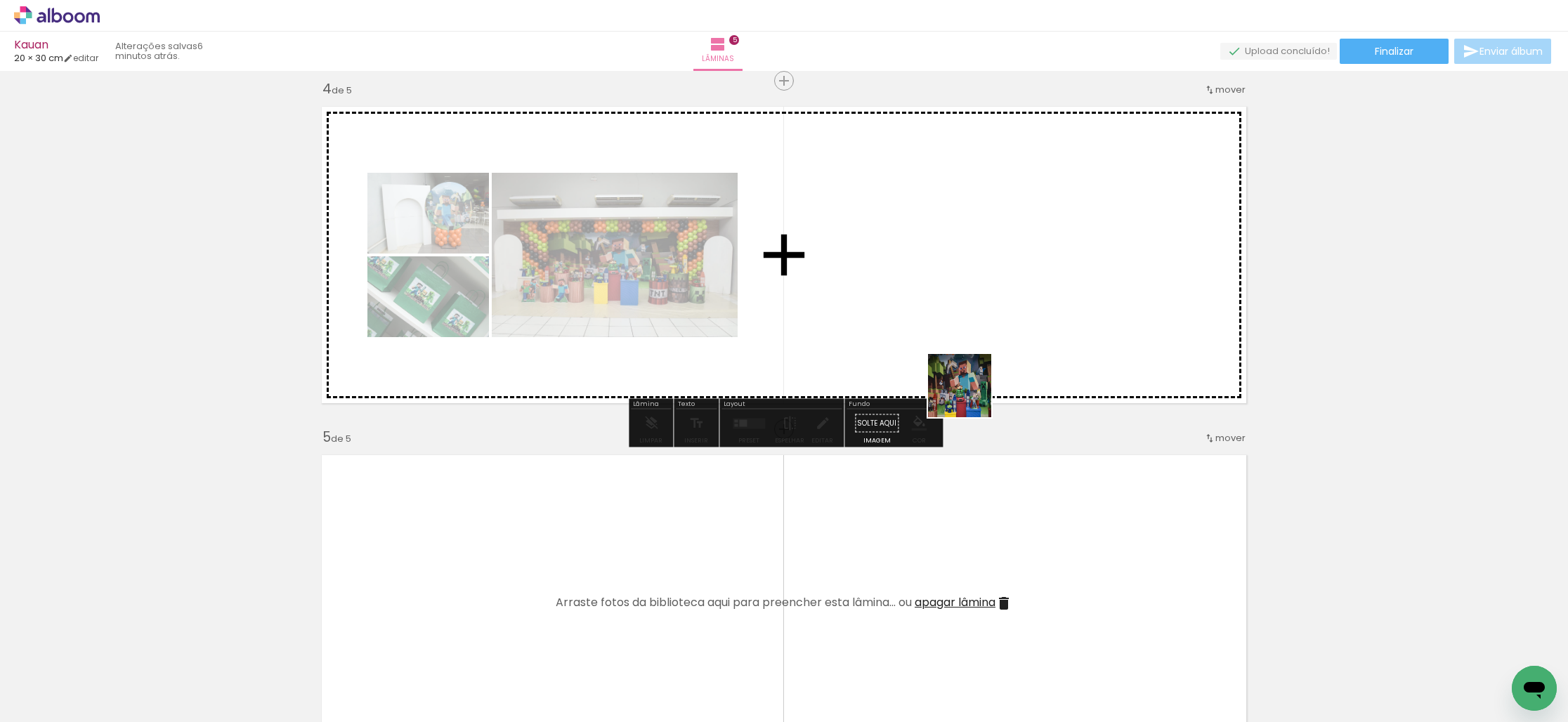
drag, startPoint x: 965, startPoint y: 621, endPoint x: 972, endPoint y: 523, distance: 98.2
click at [981, 336] on quentale-workspace at bounding box center [784, 361] width 1568 height 722
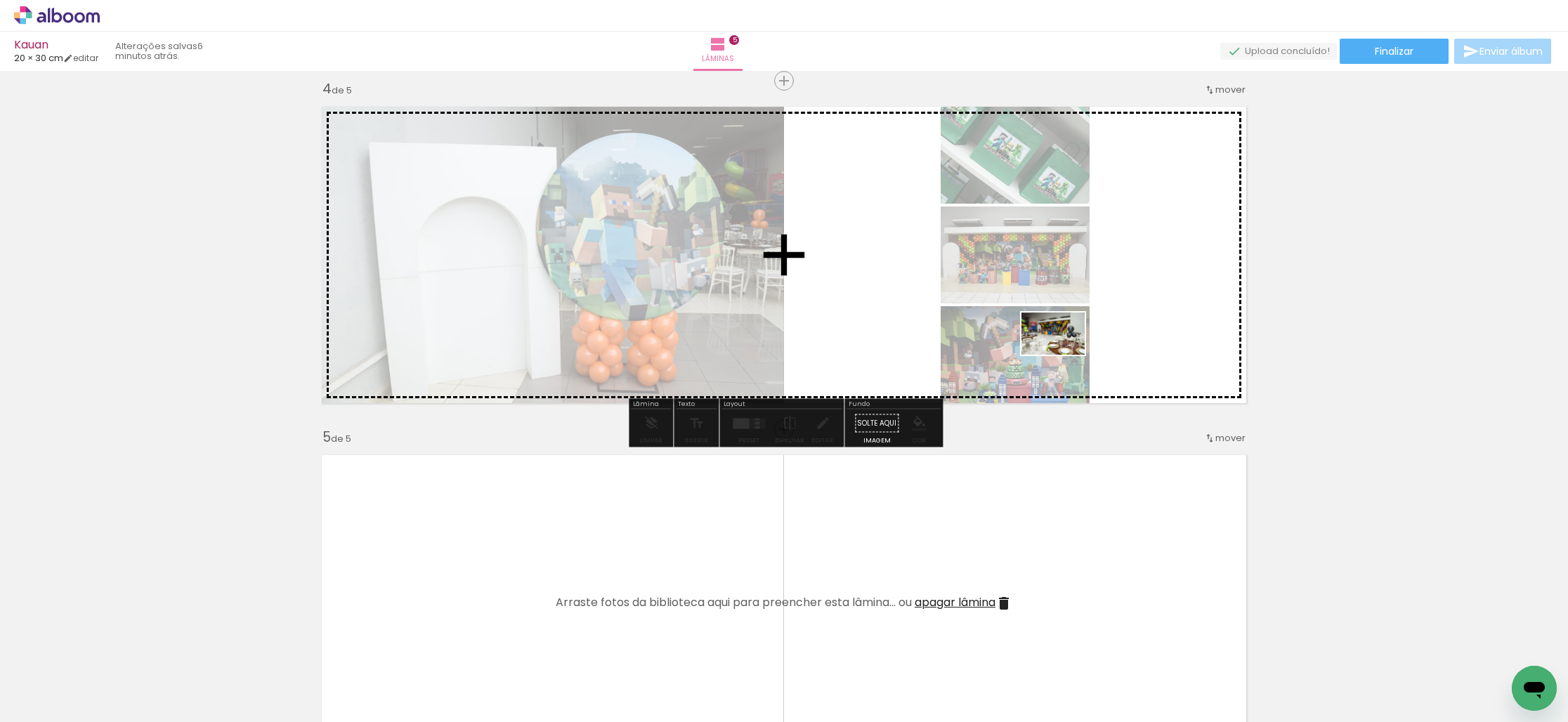
drag, startPoint x: 1235, startPoint y: 604, endPoint x: 1105, endPoint y: 522, distance: 153.7
click at [1060, 353] on quentale-workspace at bounding box center [784, 361] width 1568 height 722
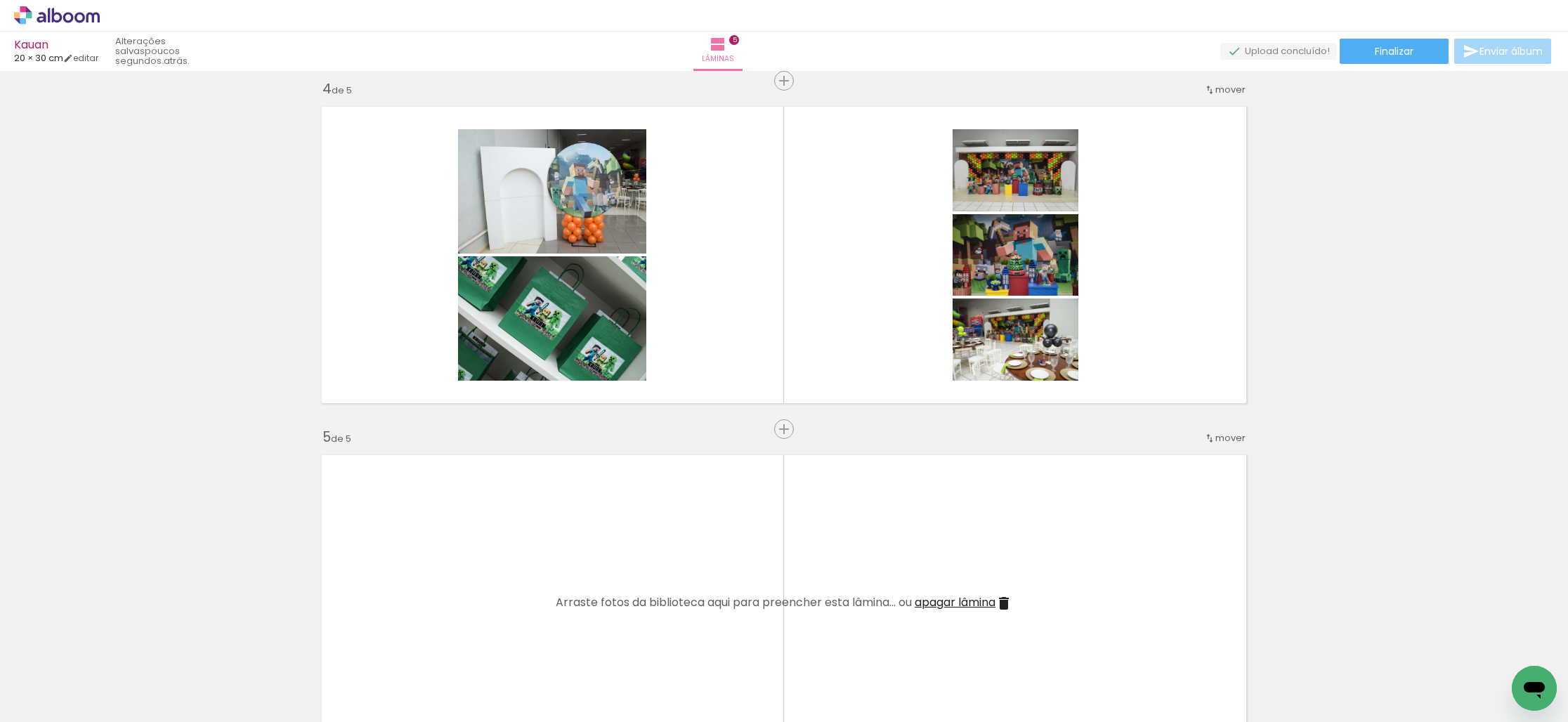
scroll to position [0, 0]
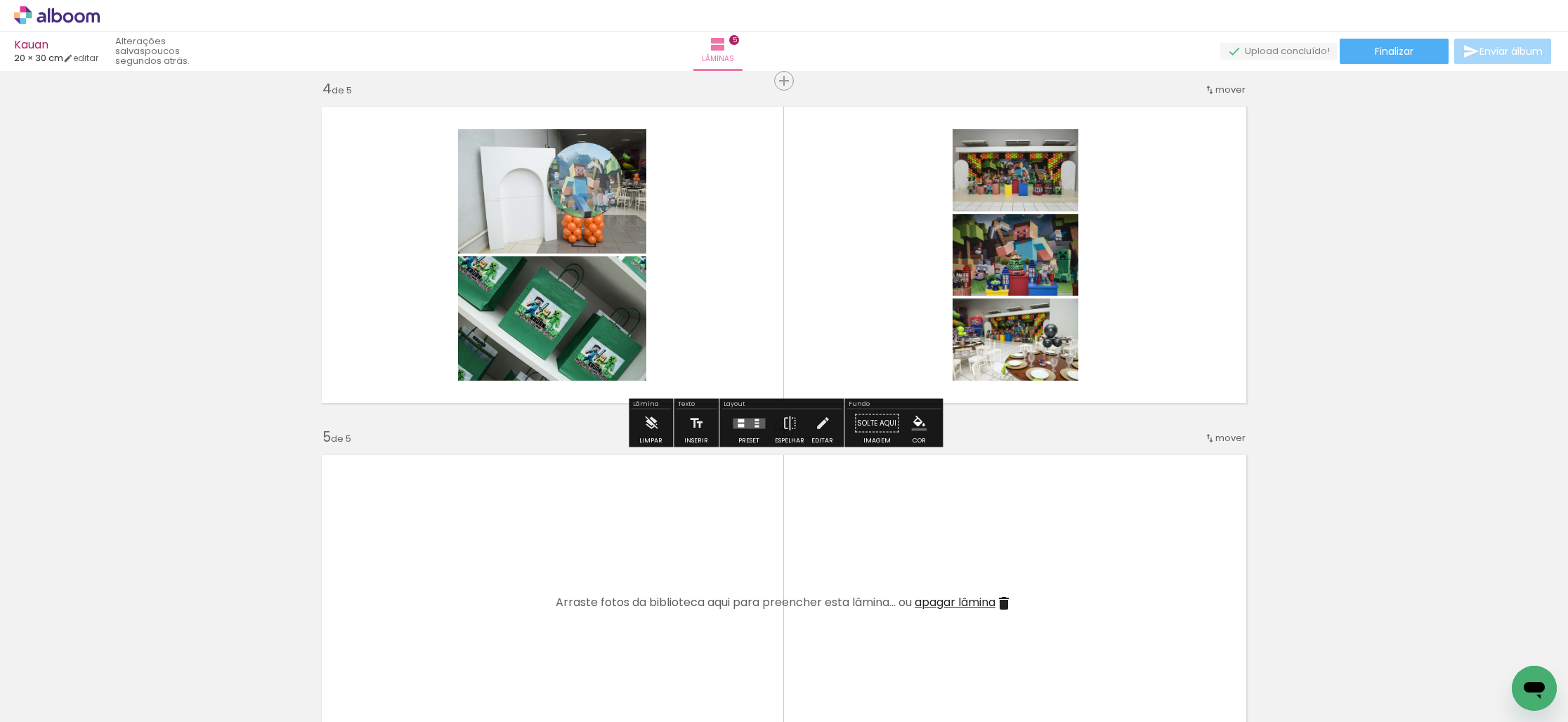
click at [745, 424] on quentale-layouter at bounding box center [749, 423] width 32 height 10
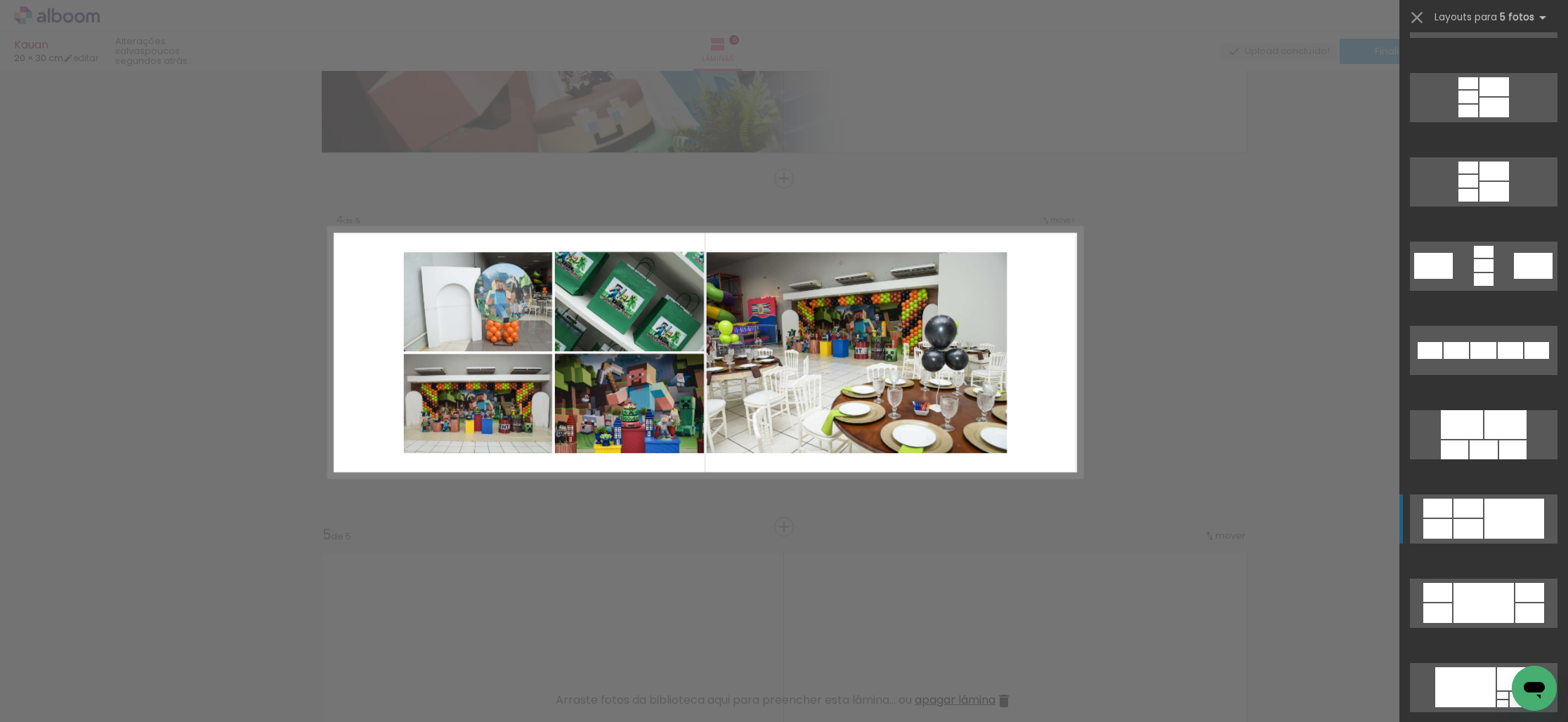
scroll to position [474, 0]
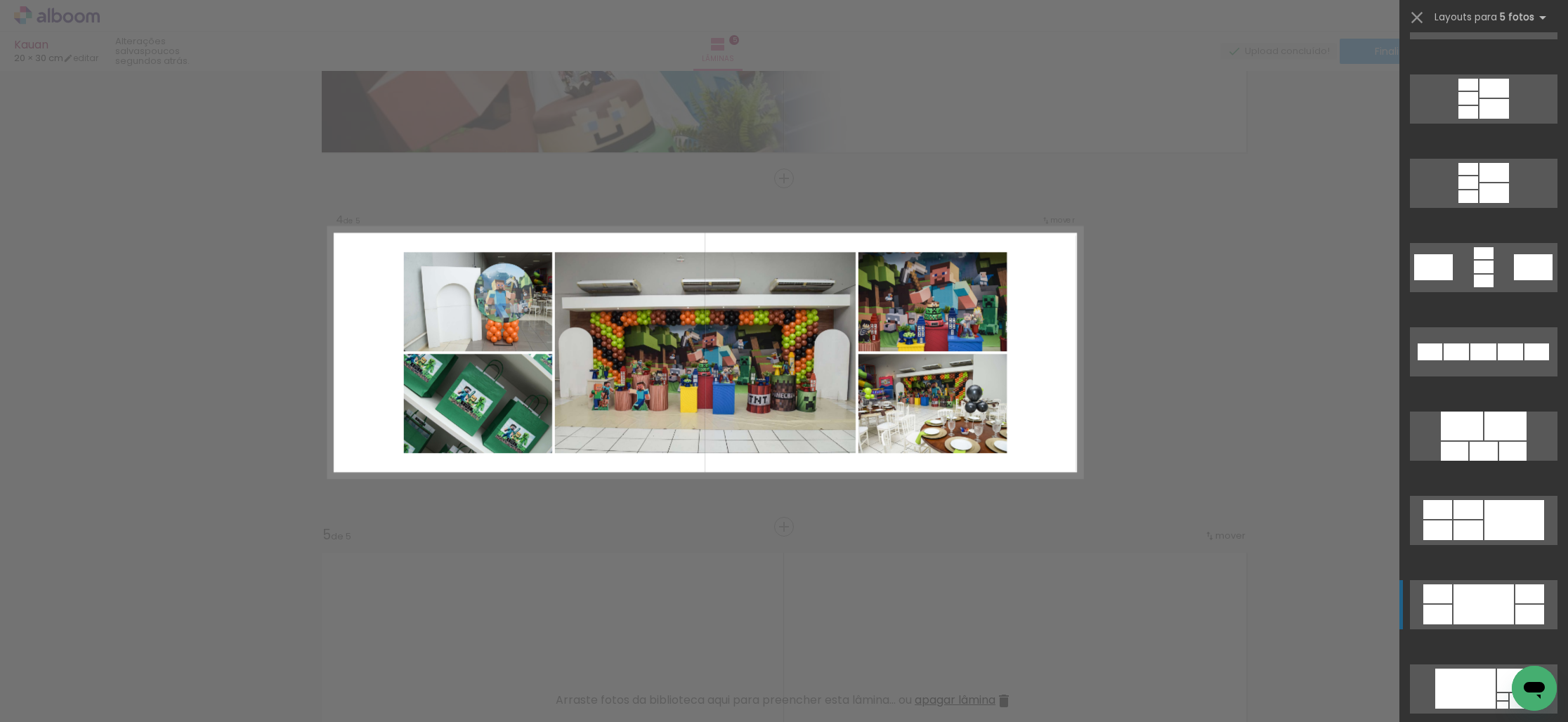
click at [1470, 589] on div at bounding box center [1484, 604] width 60 height 40
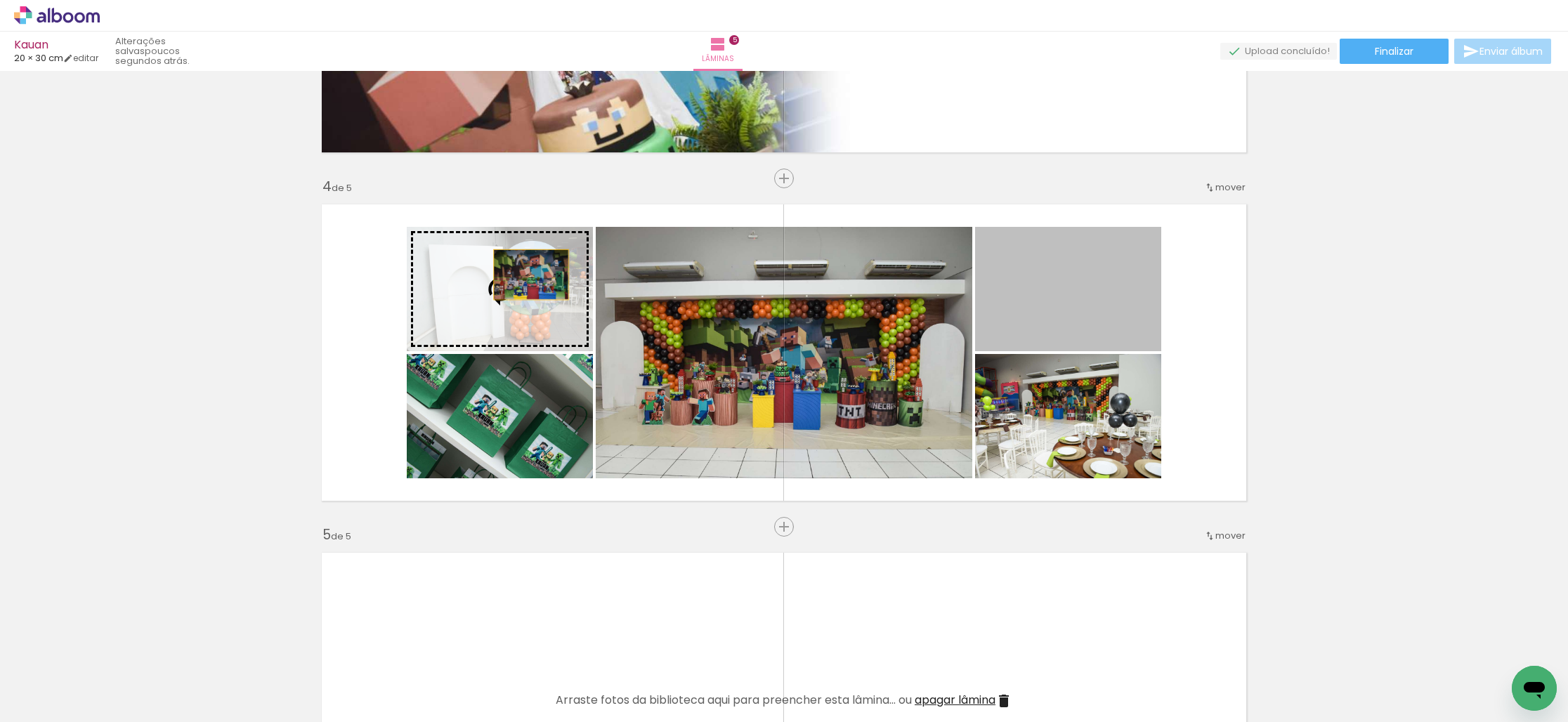
drag, startPoint x: 1060, startPoint y: 287, endPoint x: 531, endPoint y: 274, distance: 529.2
click at [0, 0] on slot at bounding box center [0, 0] width 0 height 0
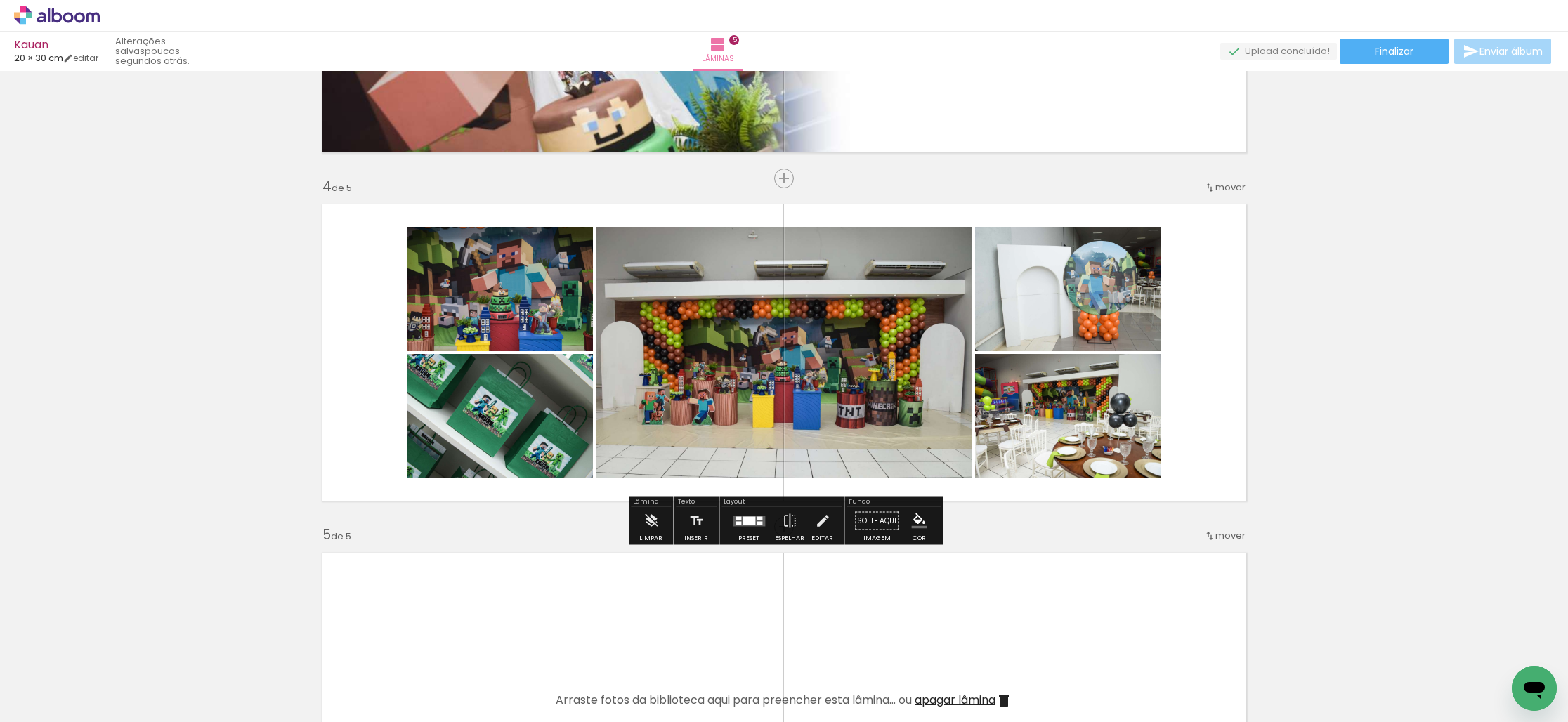
scroll to position [957, 0]
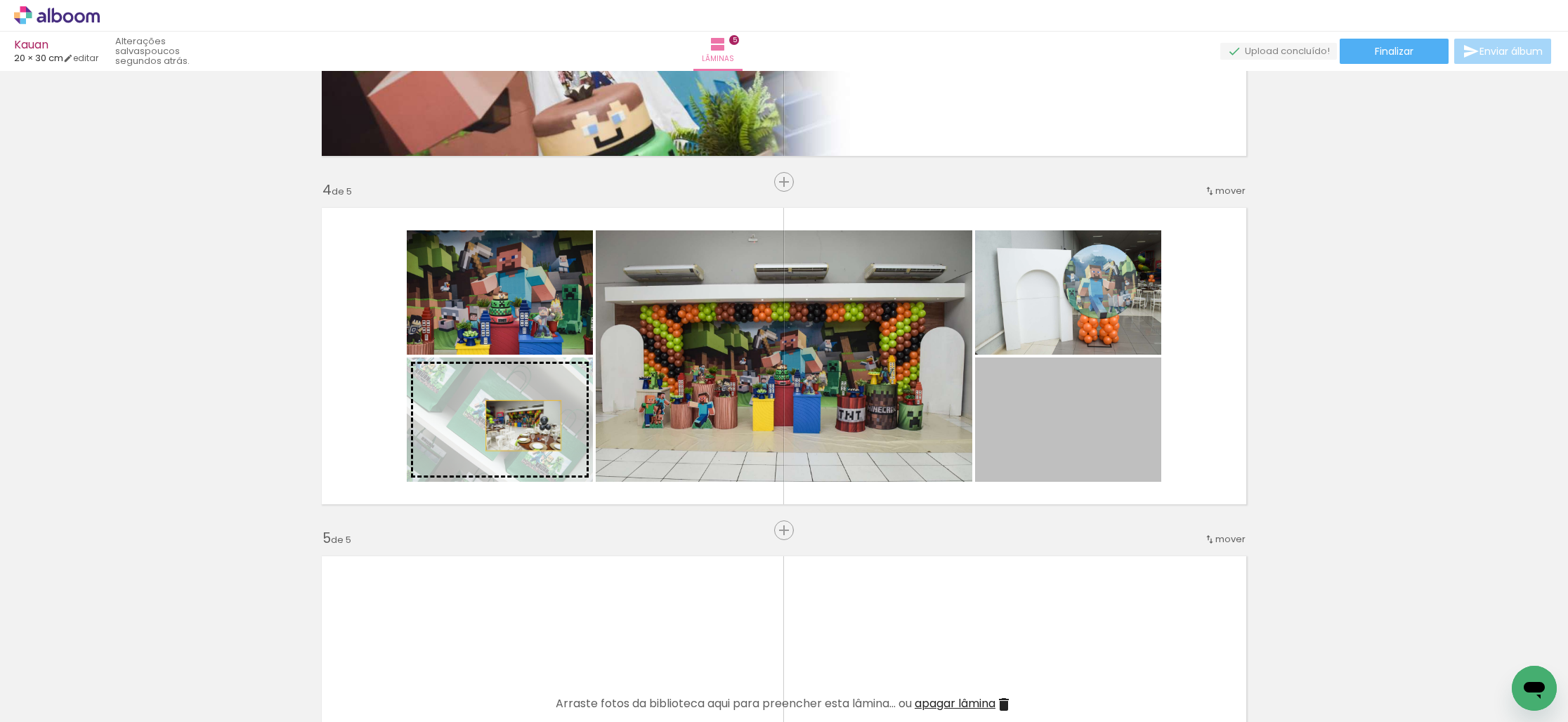
drag, startPoint x: 1091, startPoint y: 426, endPoint x: 523, endPoint y: 425, distance: 568.0
click at [0, 0] on slot at bounding box center [0, 0] width 0 height 0
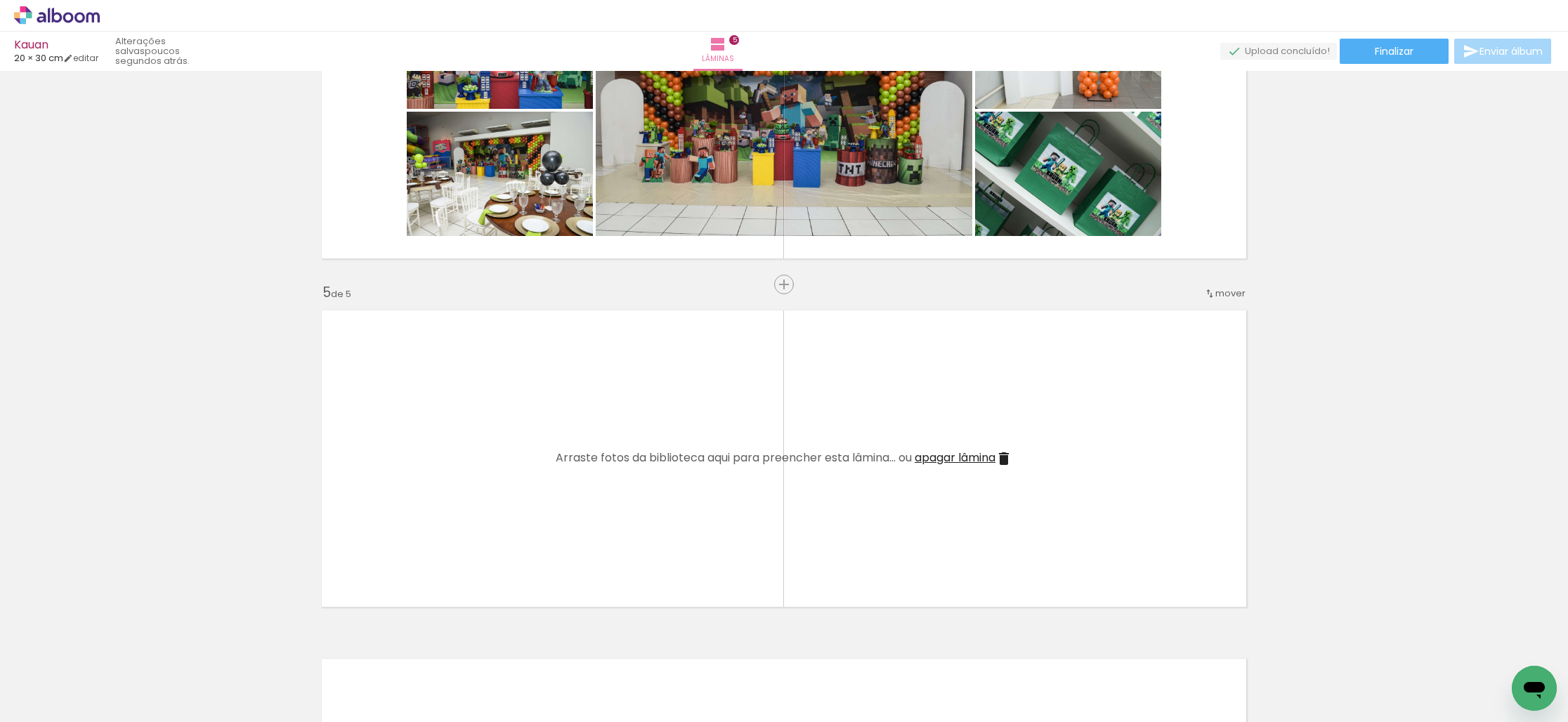
scroll to position [1198, 0]
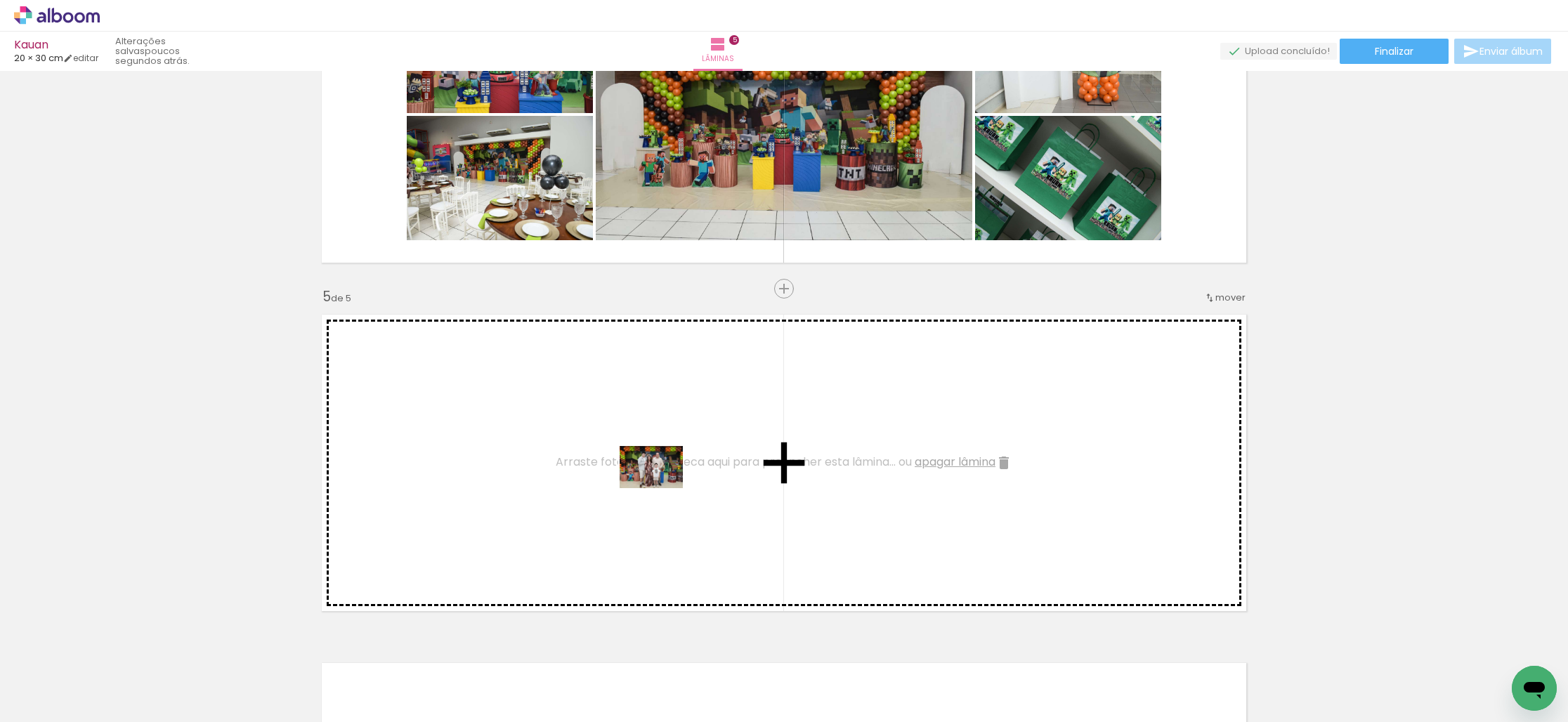
drag, startPoint x: 858, startPoint y: 681, endPoint x: 662, endPoint y: 488, distance: 275.1
click at [662, 489] on quentale-workspace at bounding box center [784, 361] width 1568 height 722
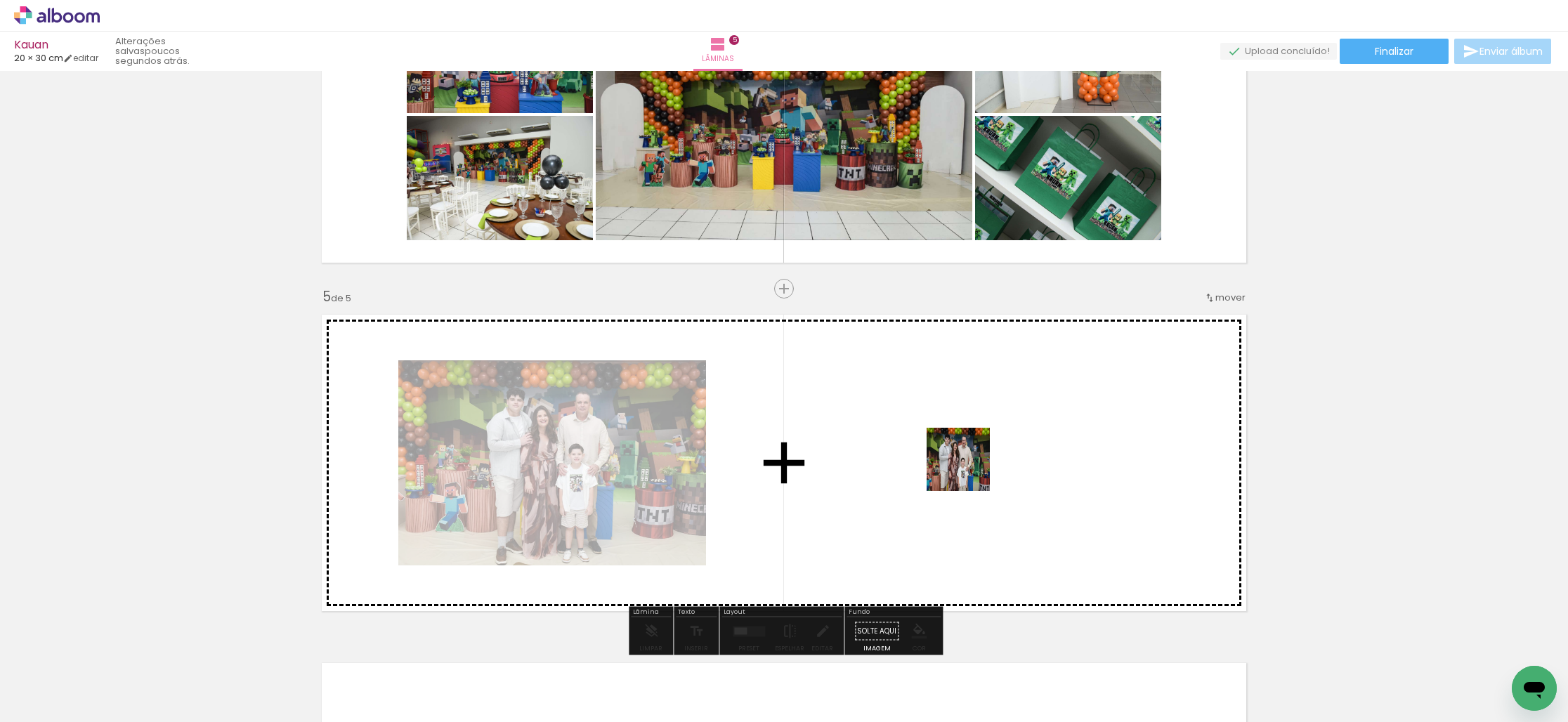
drag, startPoint x: 934, startPoint y: 672, endPoint x: 971, endPoint y: 464, distance: 211.3
click at [971, 464] on quentale-workspace at bounding box center [784, 361] width 1568 height 722
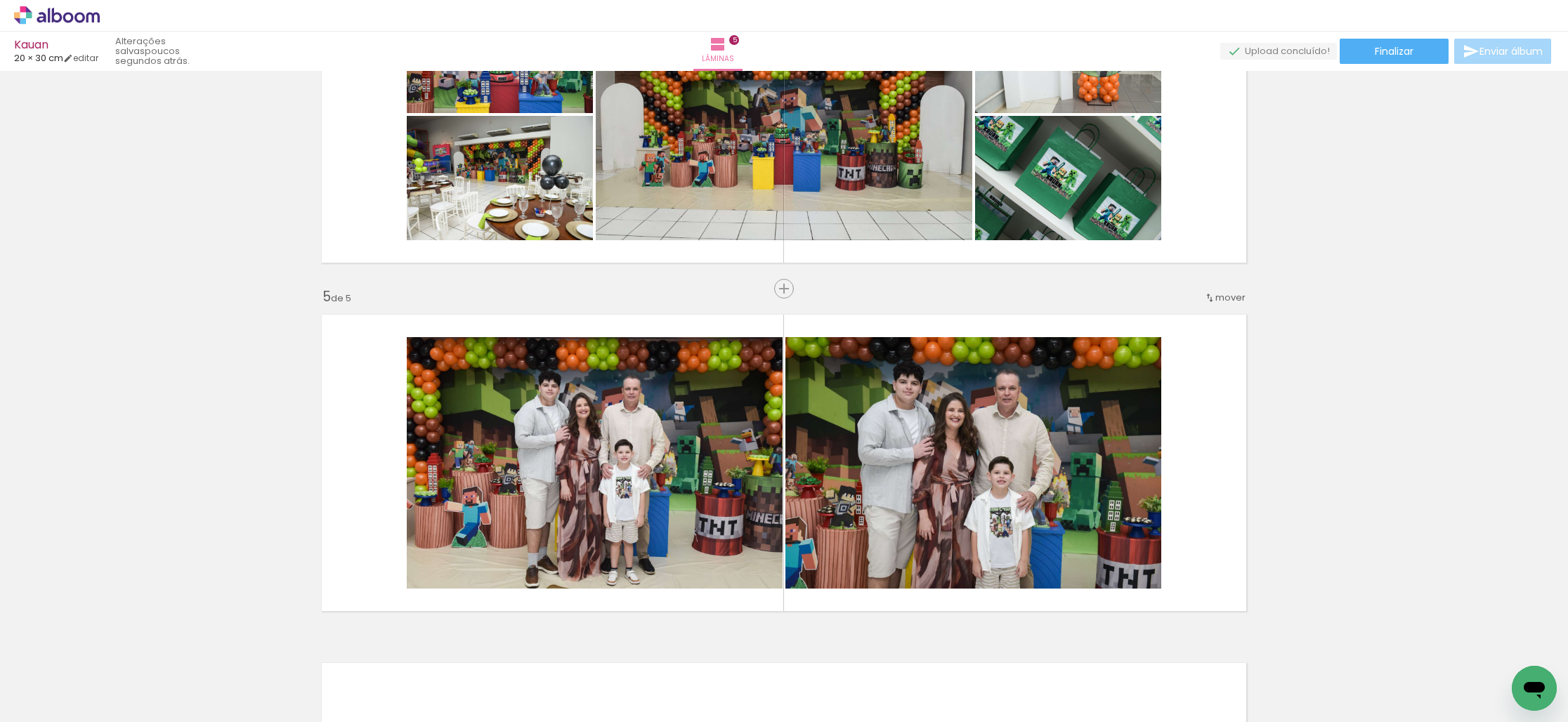
scroll to position [0, 1313]
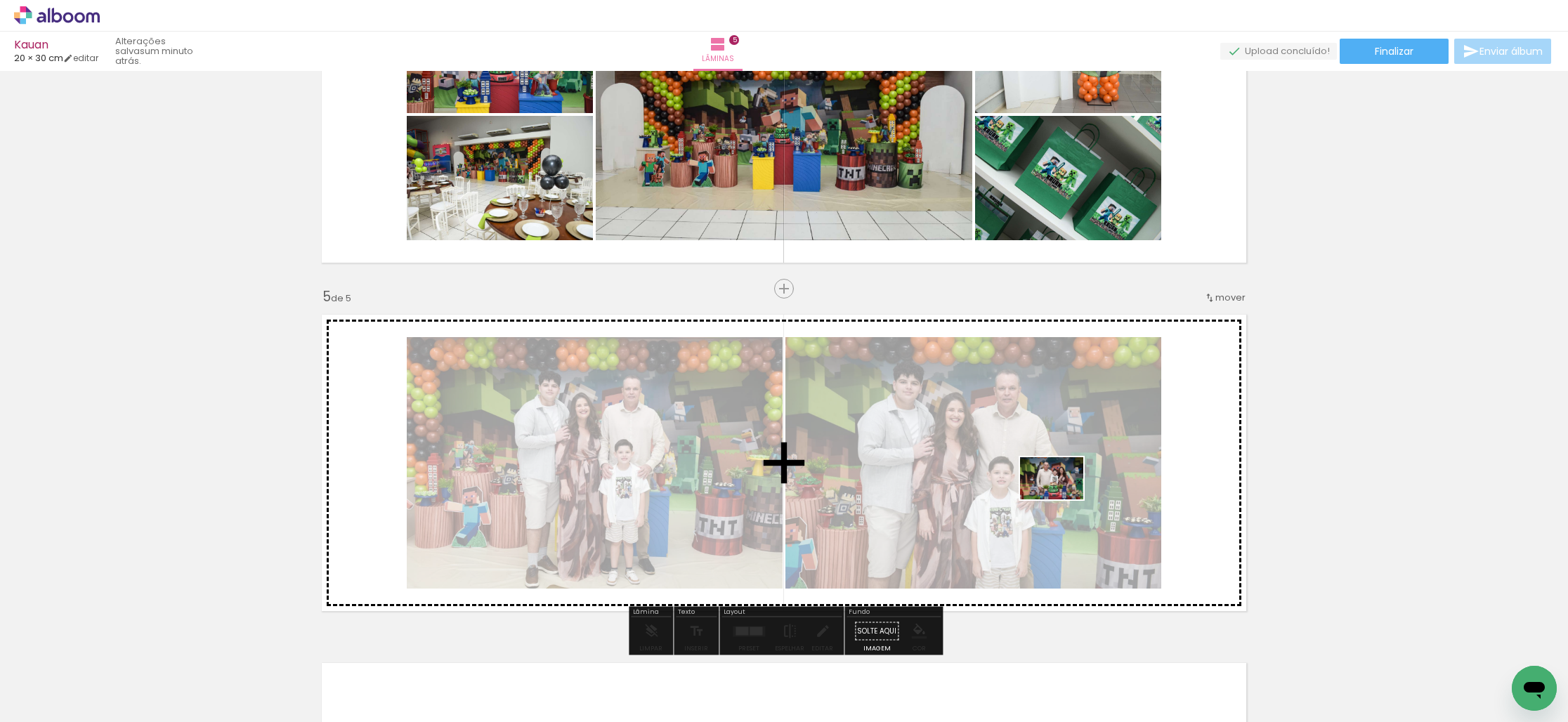
drag, startPoint x: 1042, startPoint y: 679, endPoint x: 1062, endPoint y: 499, distance: 181.1
click at [1062, 499] on quentale-workspace at bounding box center [784, 361] width 1568 height 722
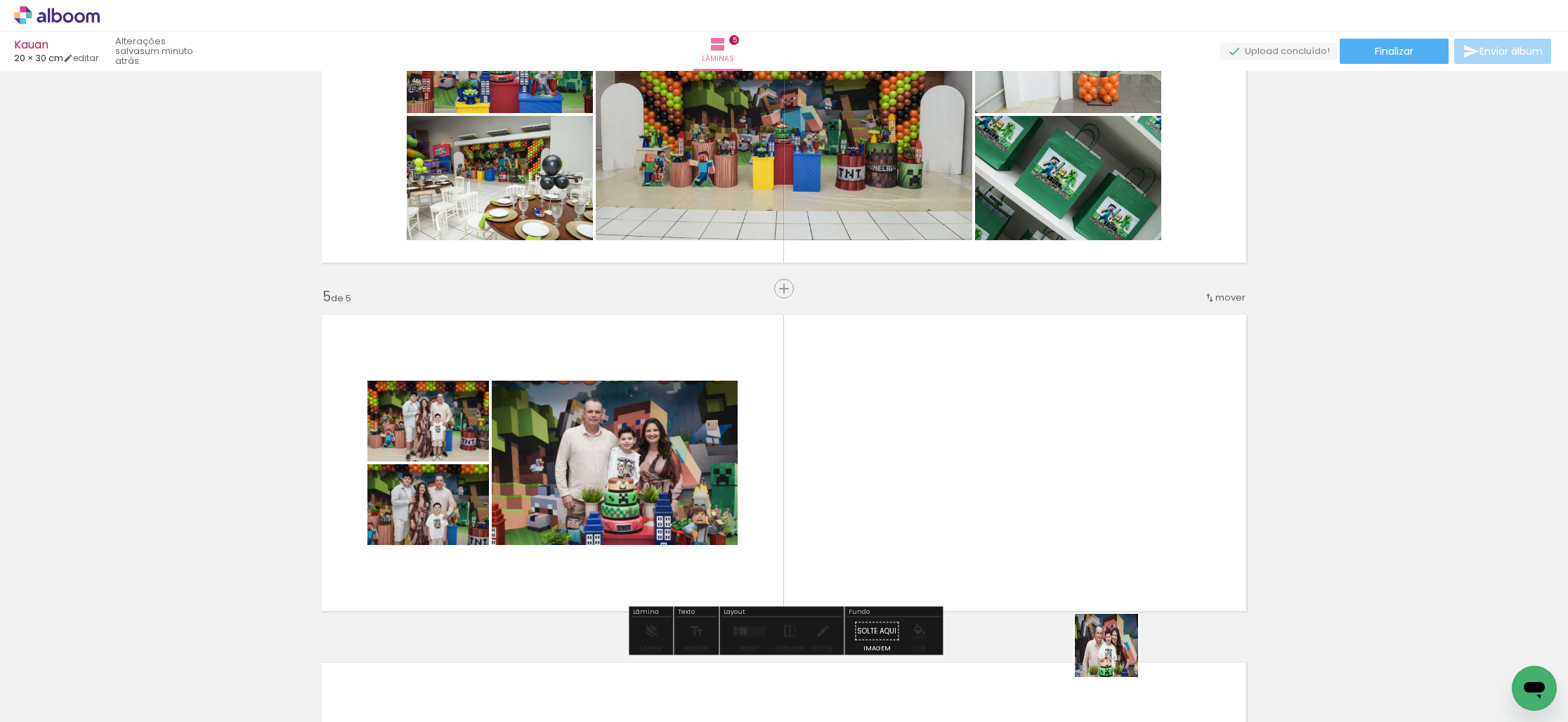
drag, startPoint x: 1117, startPoint y: 656, endPoint x: 1146, endPoint y: 630, distance: 38.9
click at [1098, 511] on quentale-workspace at bounding box center [784, 361] width 1568 height 722
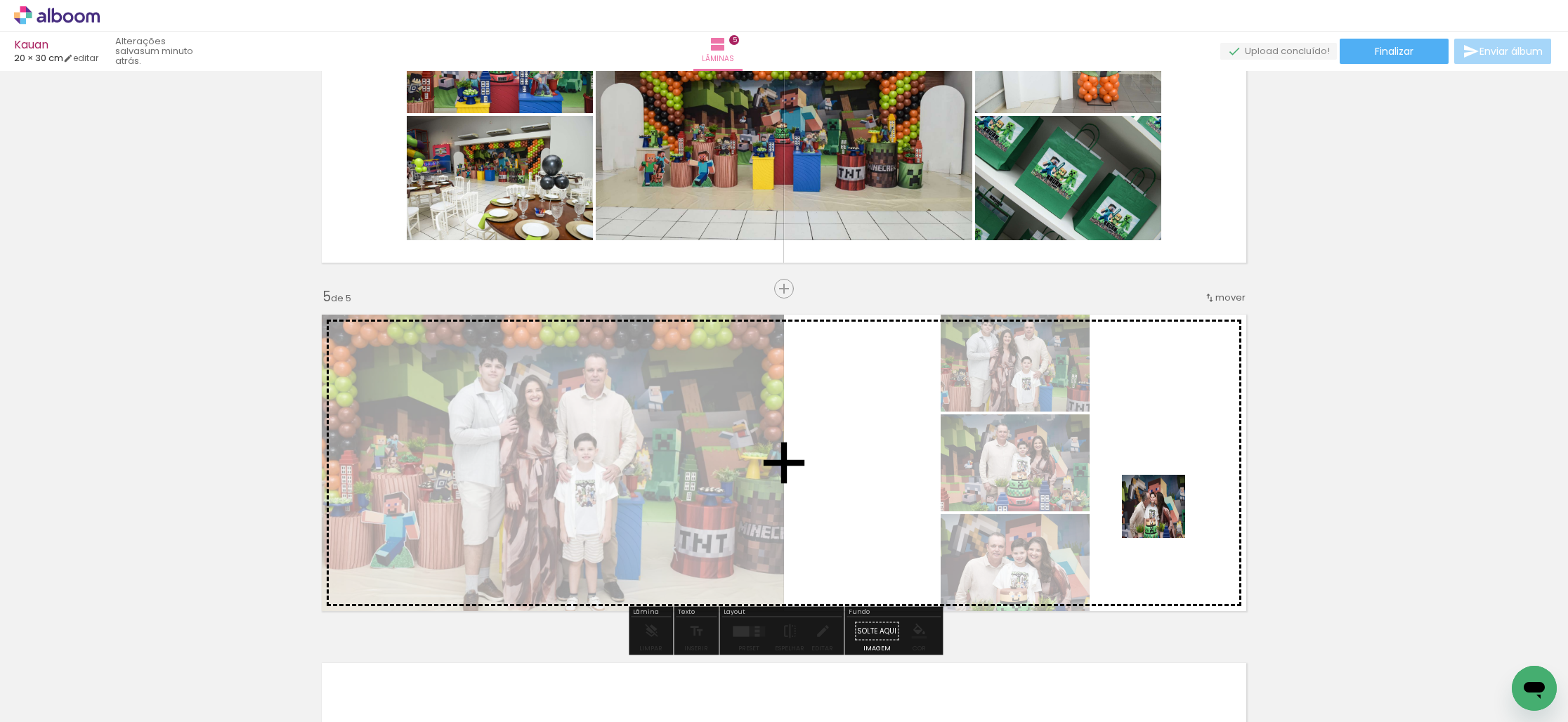
drag, startPoint x: 1190, startPoint y: 681, endPoint x: 1172, endPoint y: 587, distance: 95.7
click at [1165, 498] on quentale-workspace at bounding box center [784, 361] width 1568 height 722
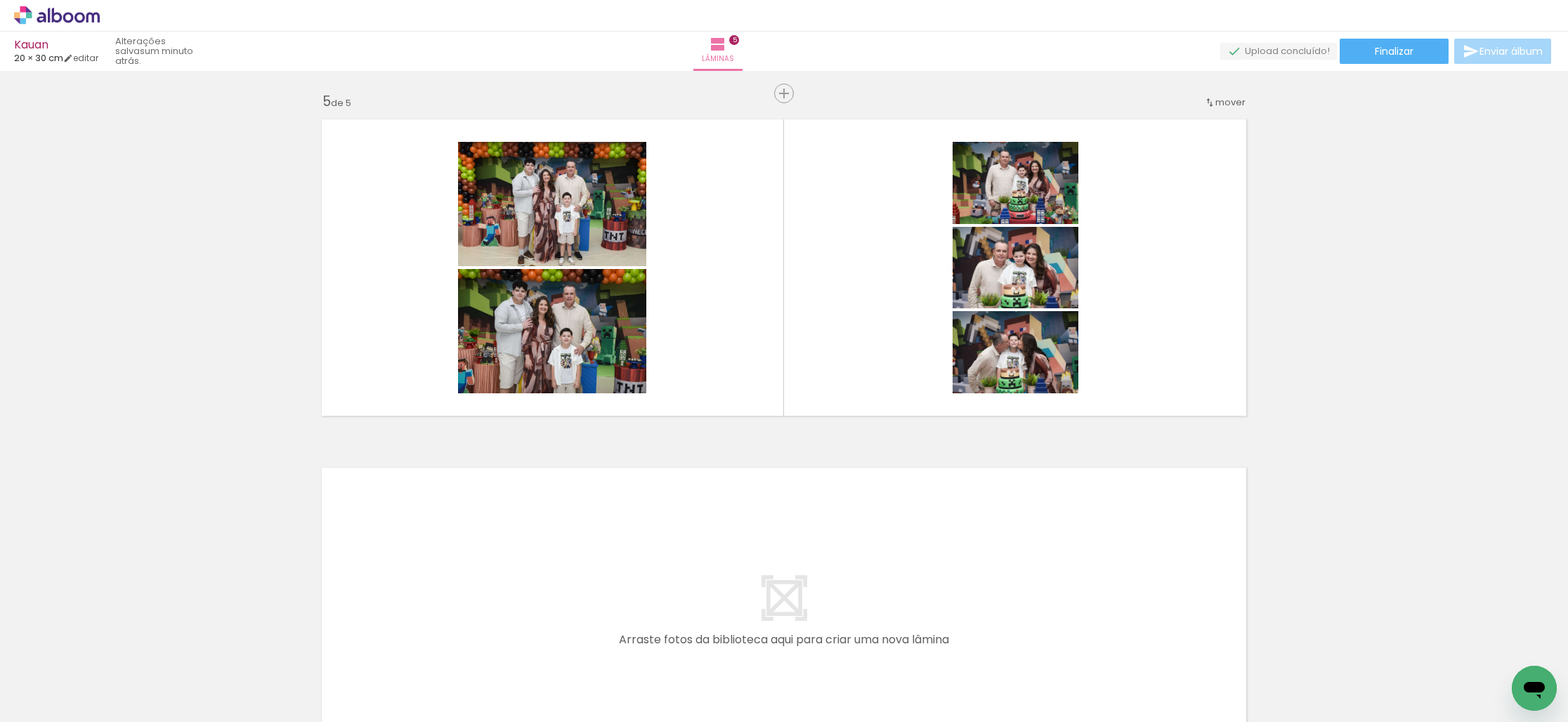
scroll to position [0, 528]
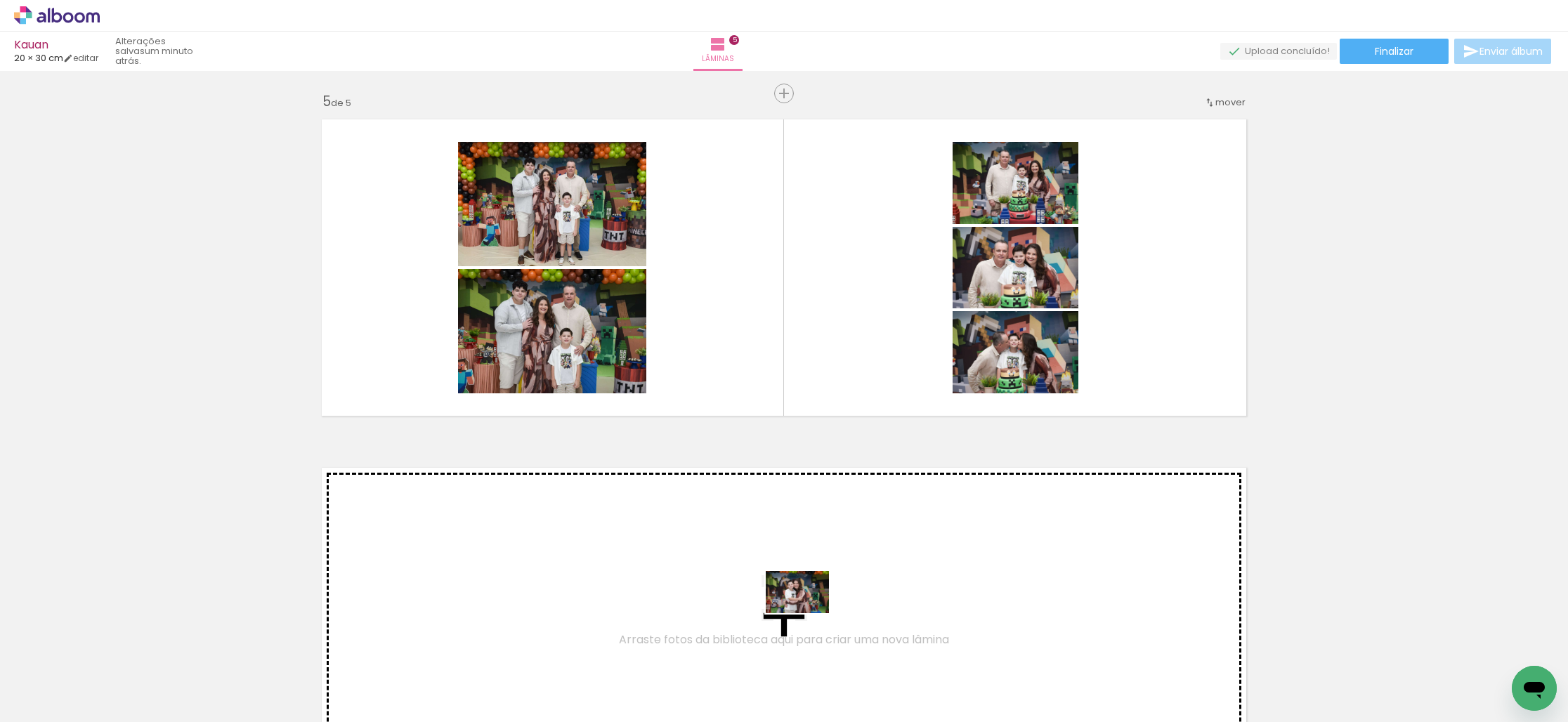
drag, startPoint x: 799, startPoint y: 683, endPoint x: 717, endPoint y: 677, distance: 82.2
click at [807, 613] on quentale-workspace at bounding box center [784, 361] width 1568 height 722
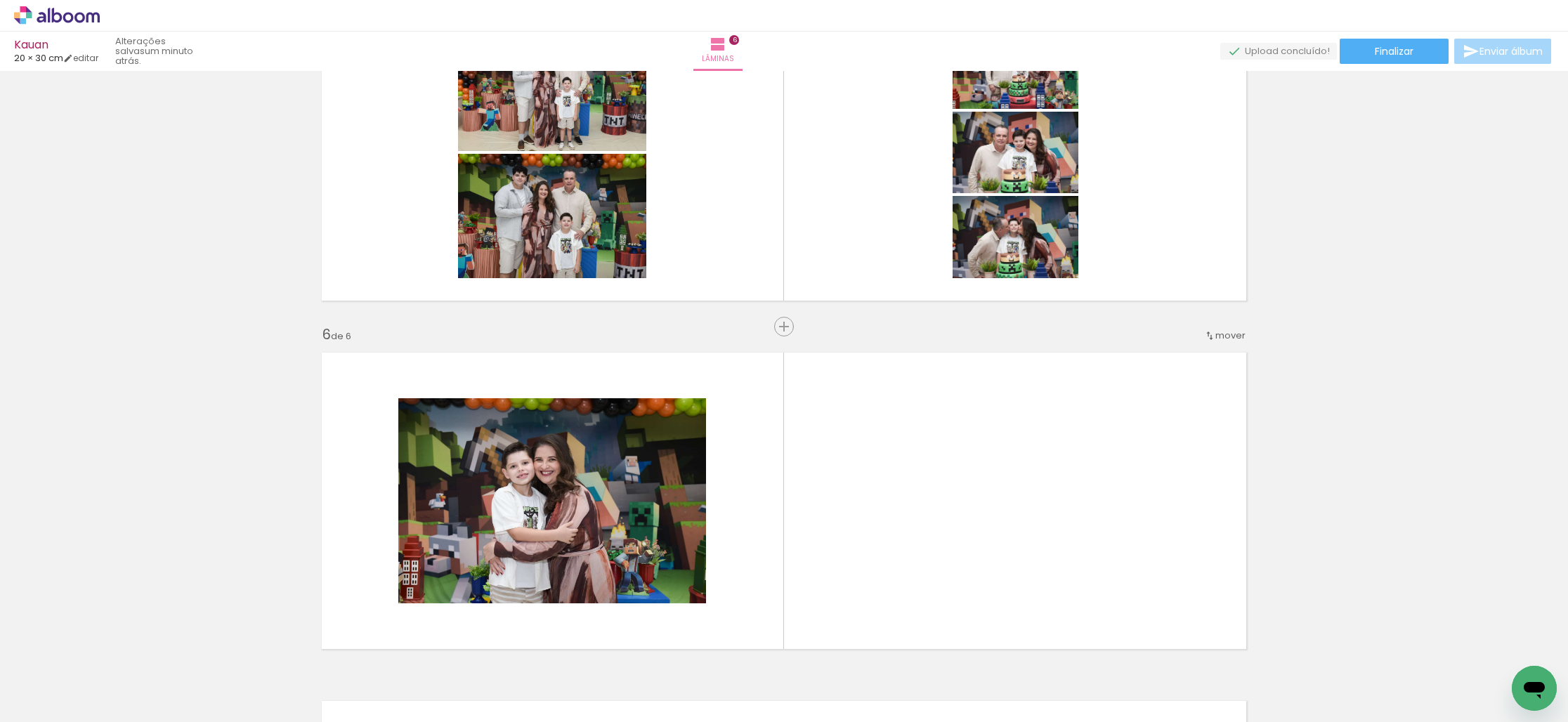
scroll to position [1657, 0]
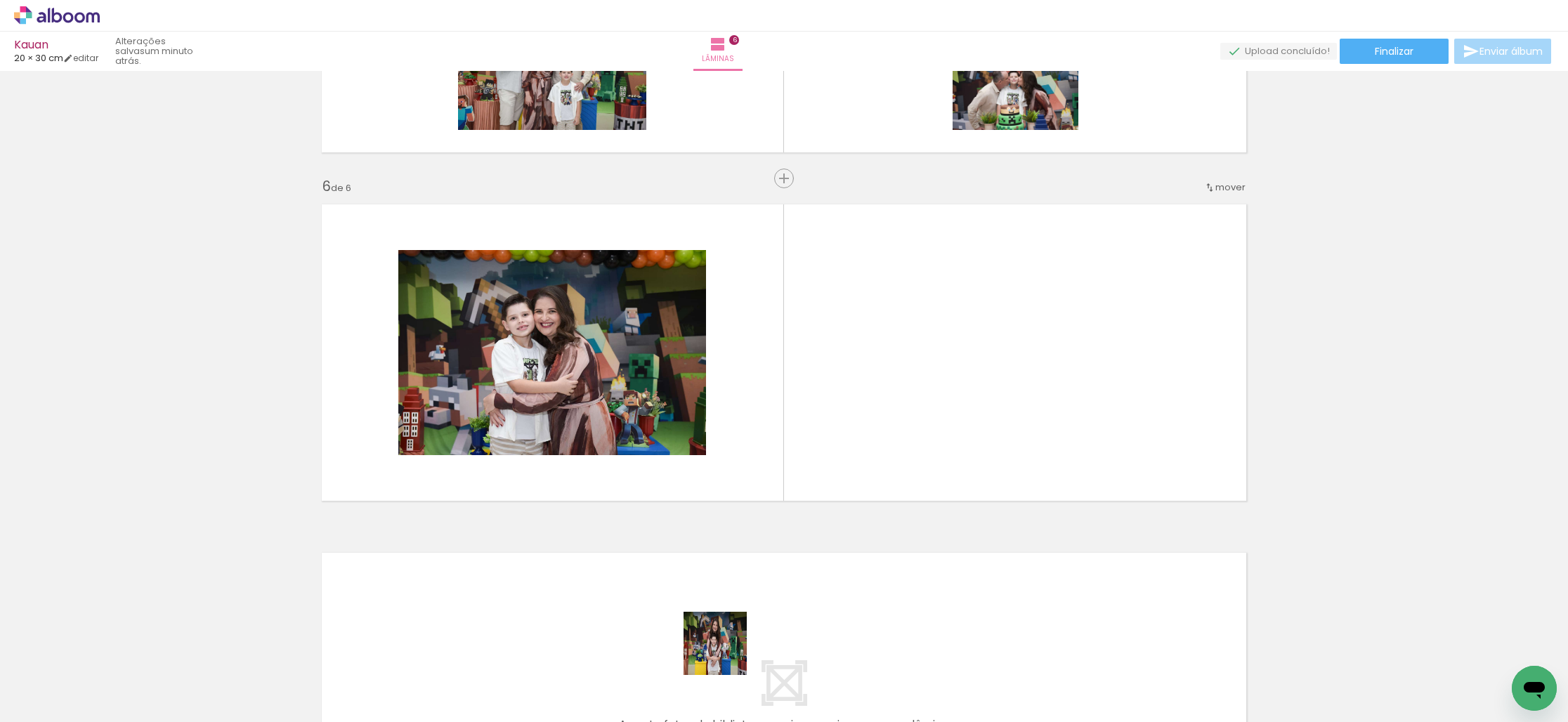
drag, startPoint x: 715, startPoint y: 678, endPoint x: 813, endPoint y: 468, distance: 231.7
click at [813, 468] on quentale-workspace at bounding box center [784, 361] width 1568 height 722
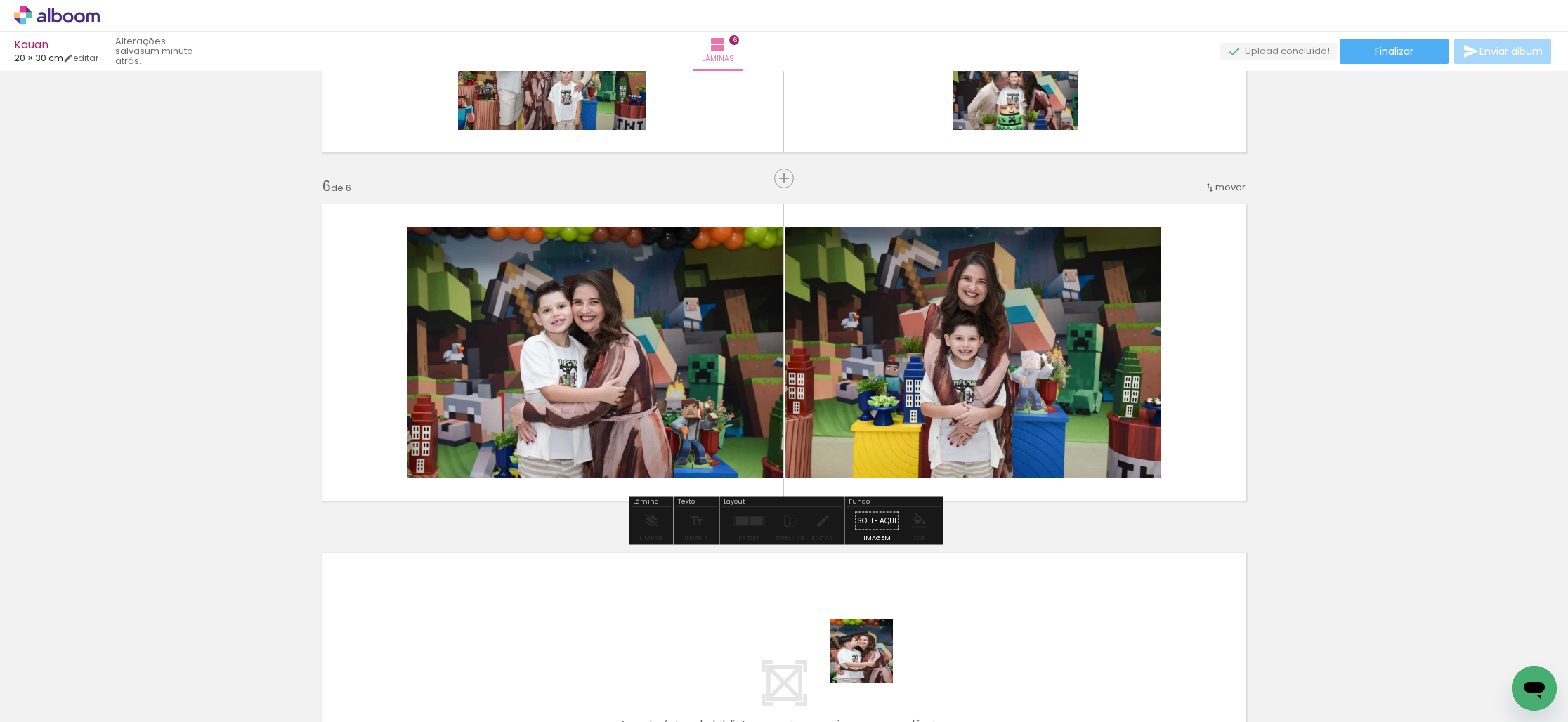
drag, startPoint x: 872, startPoint y: 661, endPoint x: 972, endPoint y: 539, distance: 157.7
click at [966, 424] on quentale-workspace at bounding box center [784, 361] width 1568 height 722
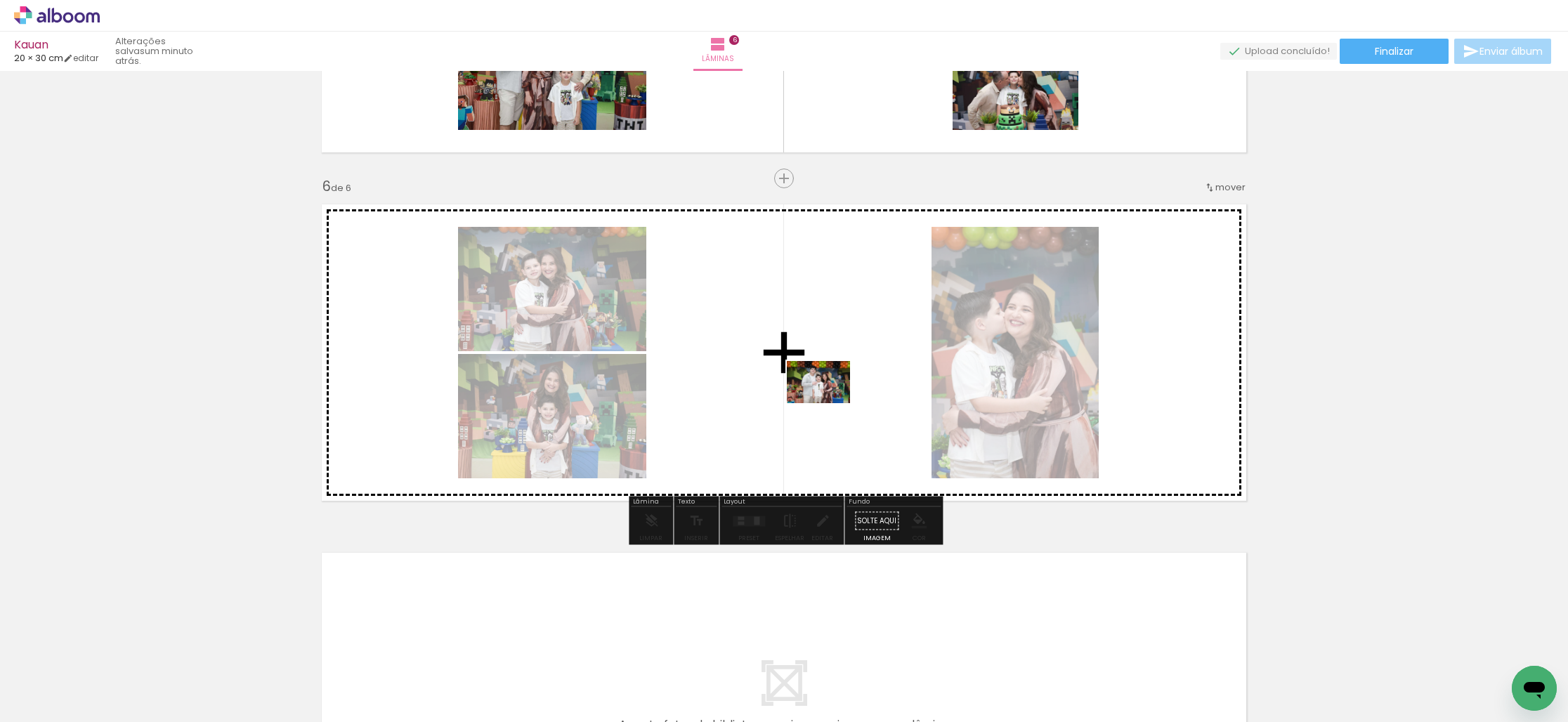
drag, startPoint x: 953, startPoint y: 682, endPoint x: 822, endPoint y: 388, distance: 321.9
click at [822, 388] on quentale-workspace at bounding box center [784, 361] width 1568 height 722
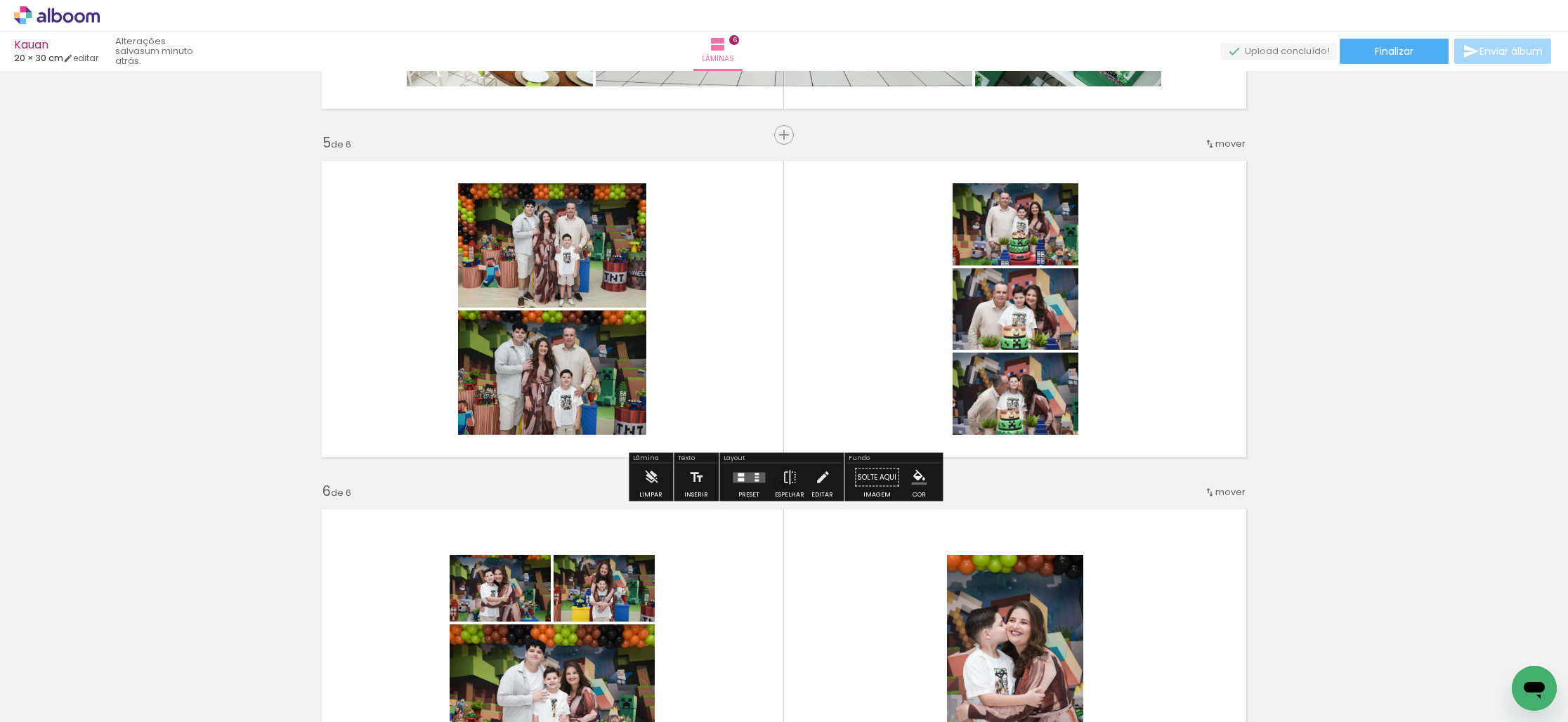
scroll to position [1342, 0]
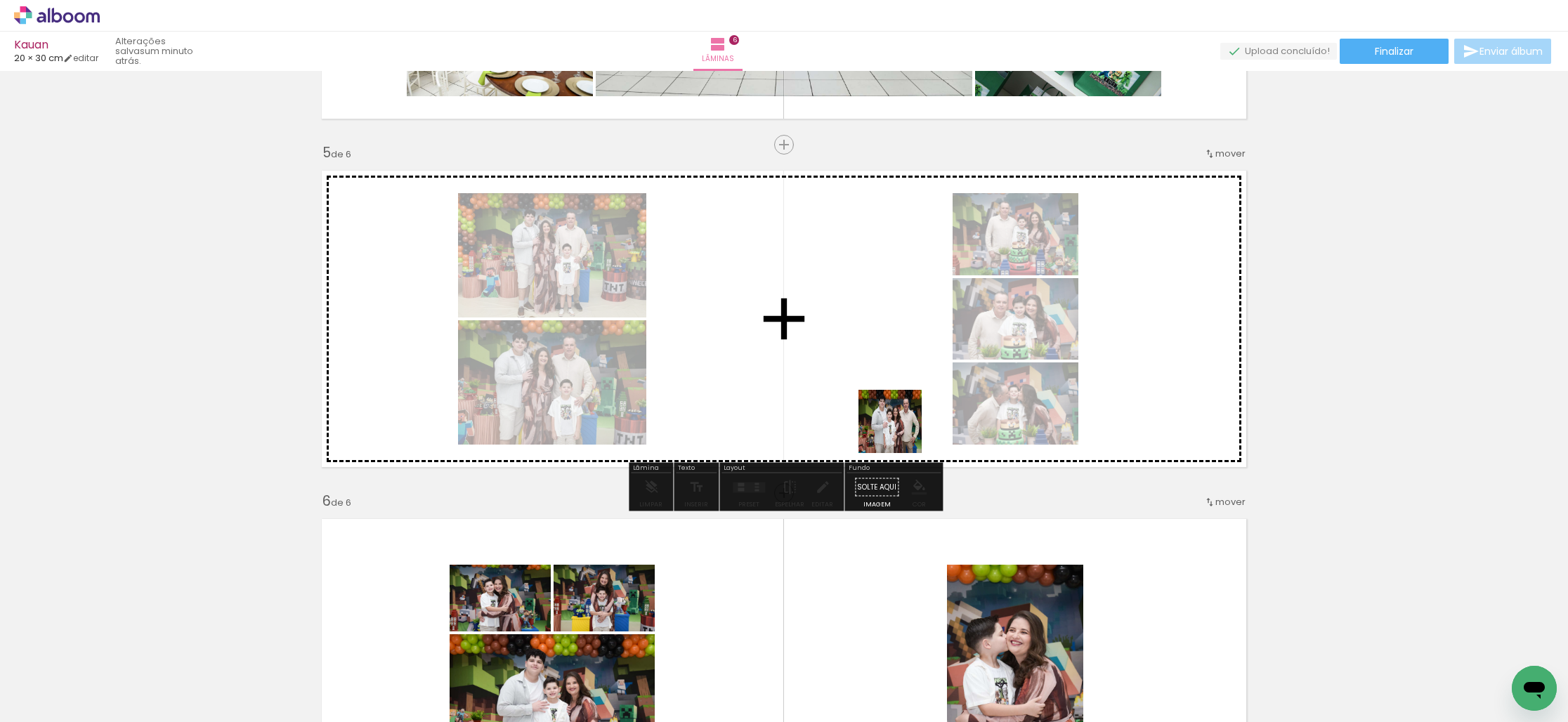
drag, startPoint x: 964, startPoint y: 556, endPoint x: 986, endPoint y: 449, distance: 109.2
click at [888, 410] on quentale-workspace at bounding box center [784, 361] width 1568 height 722
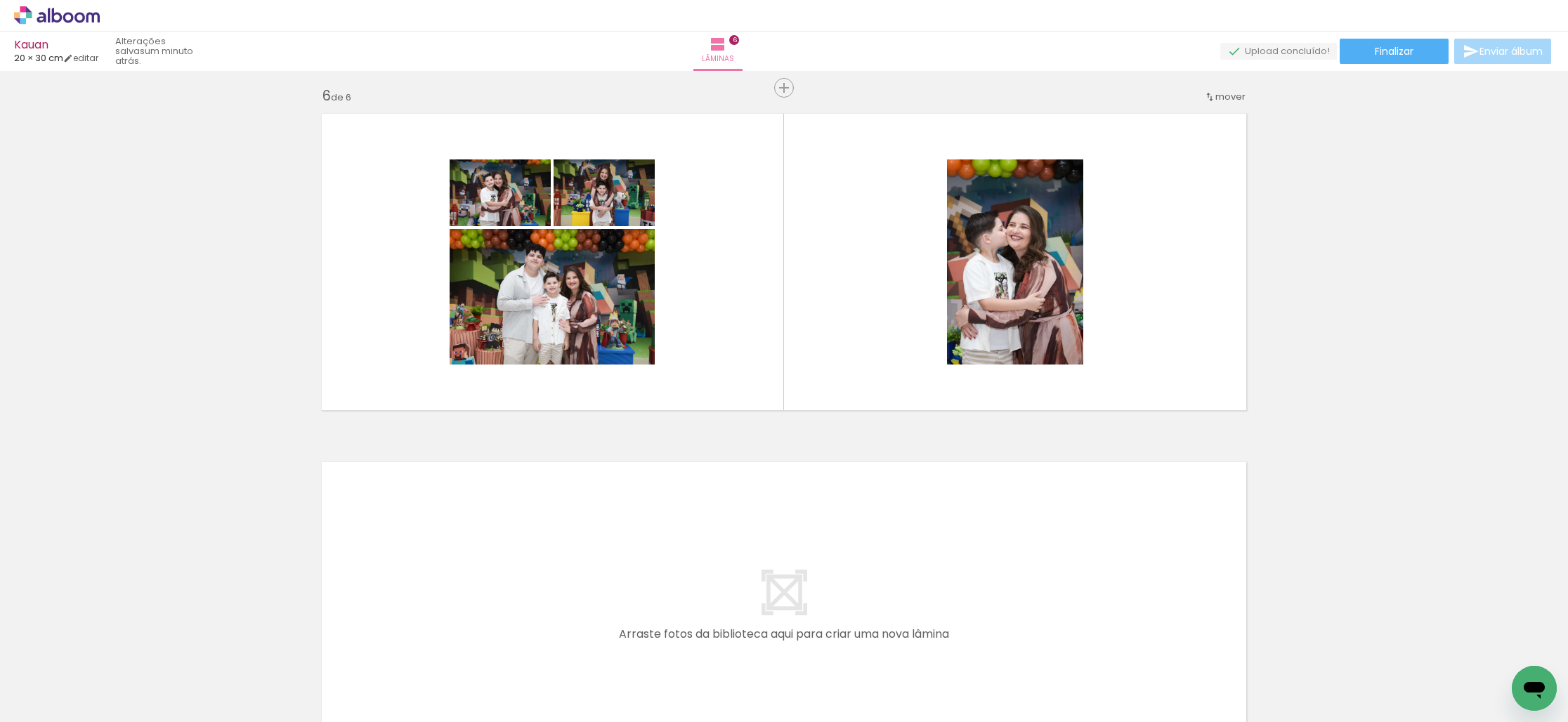
scroll to position [1775, 0]
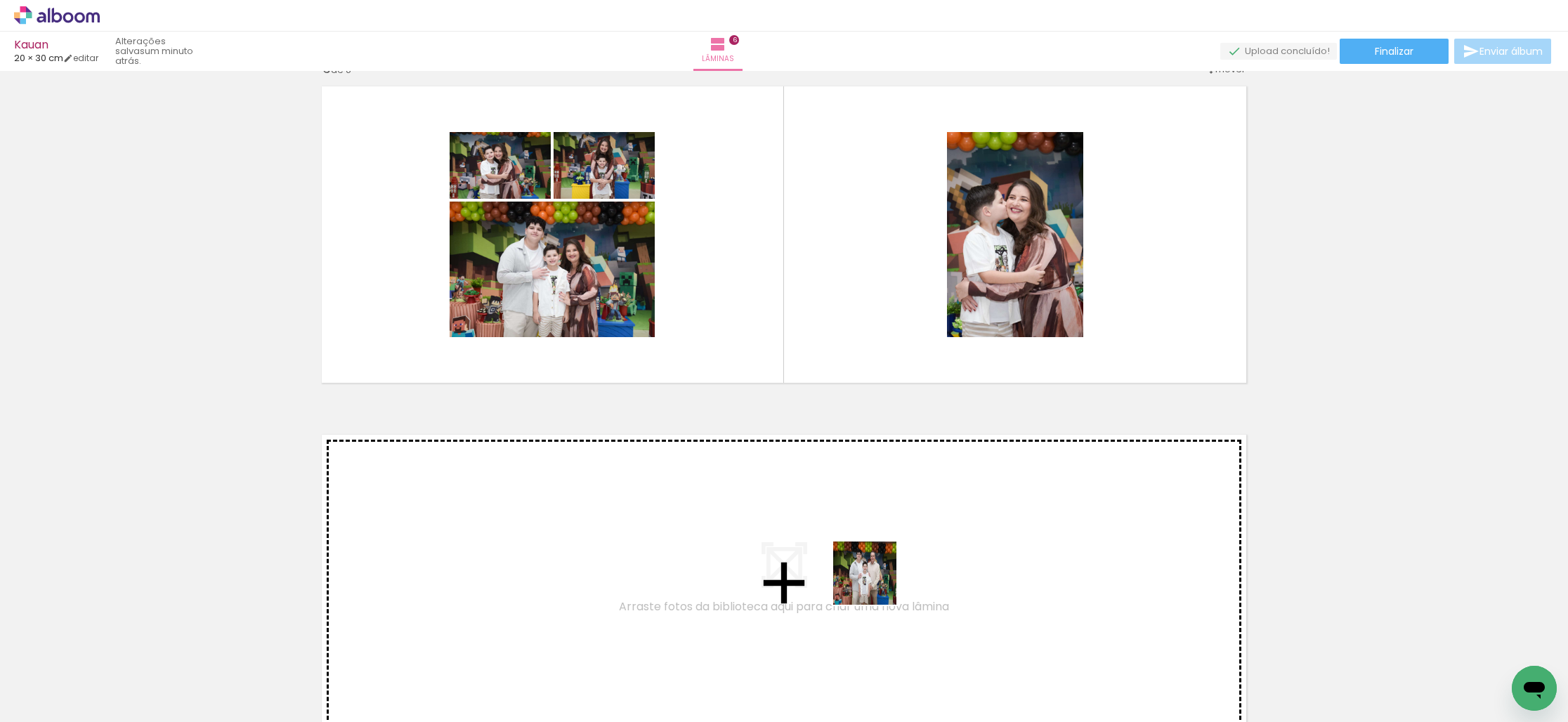
drag, startPoint x: 946, startPoint y: 664, endPoint x: 822, endPoint y: 532, distance: 181.1
click at [822, 532] on quentale-workspace at bounding box center [784, 361] width 1568 height 722
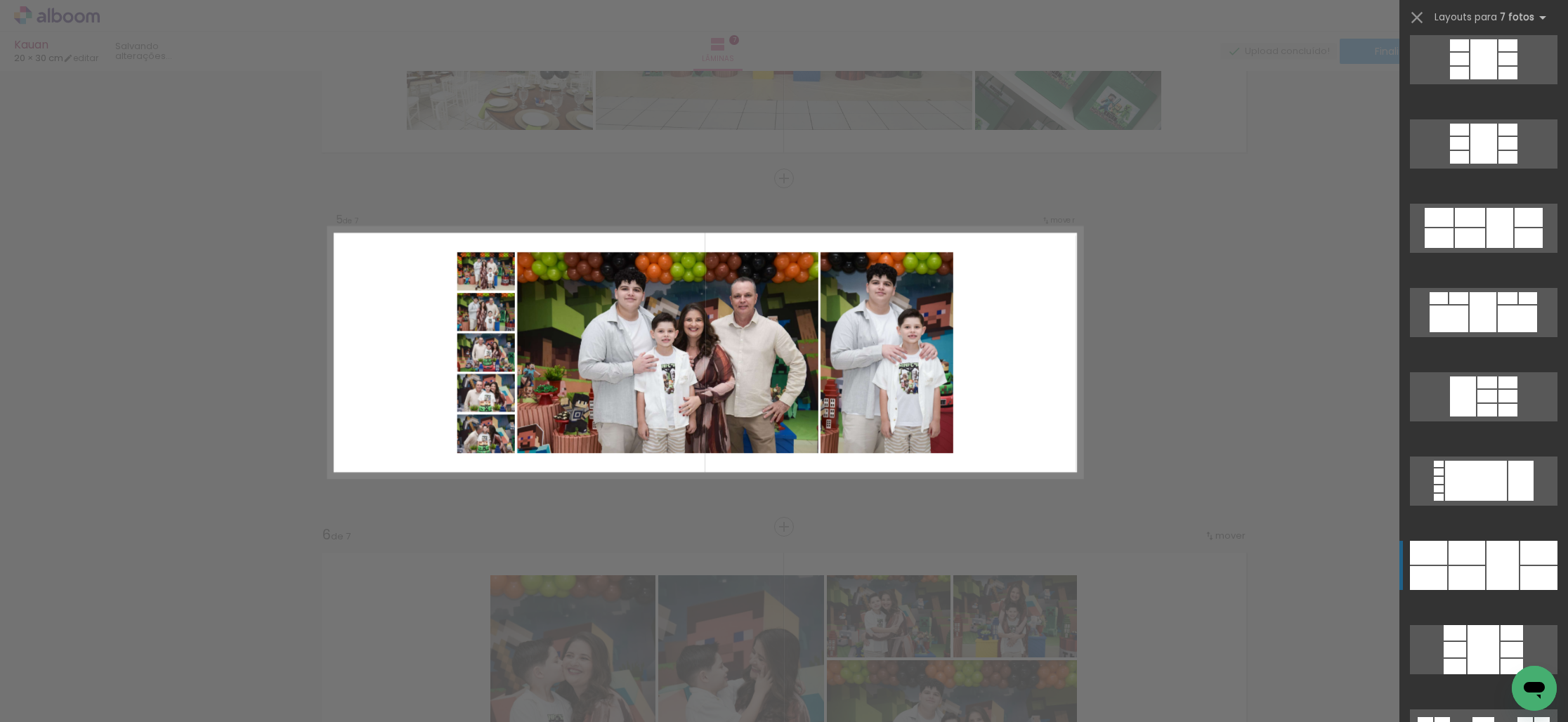
scroll to position [649, 0]
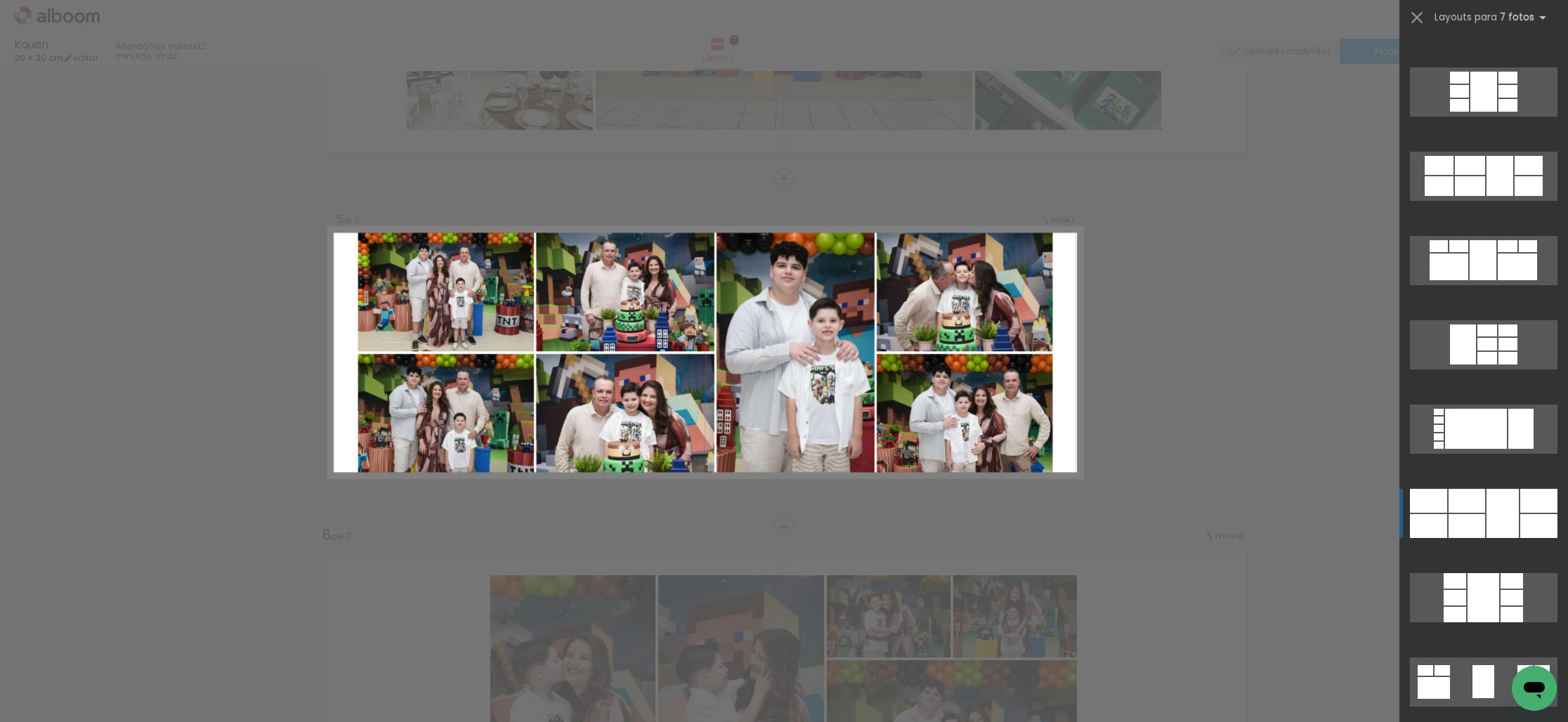
click at [1508, 512] on div at bounding box center [1503, 513] width 32 height 49
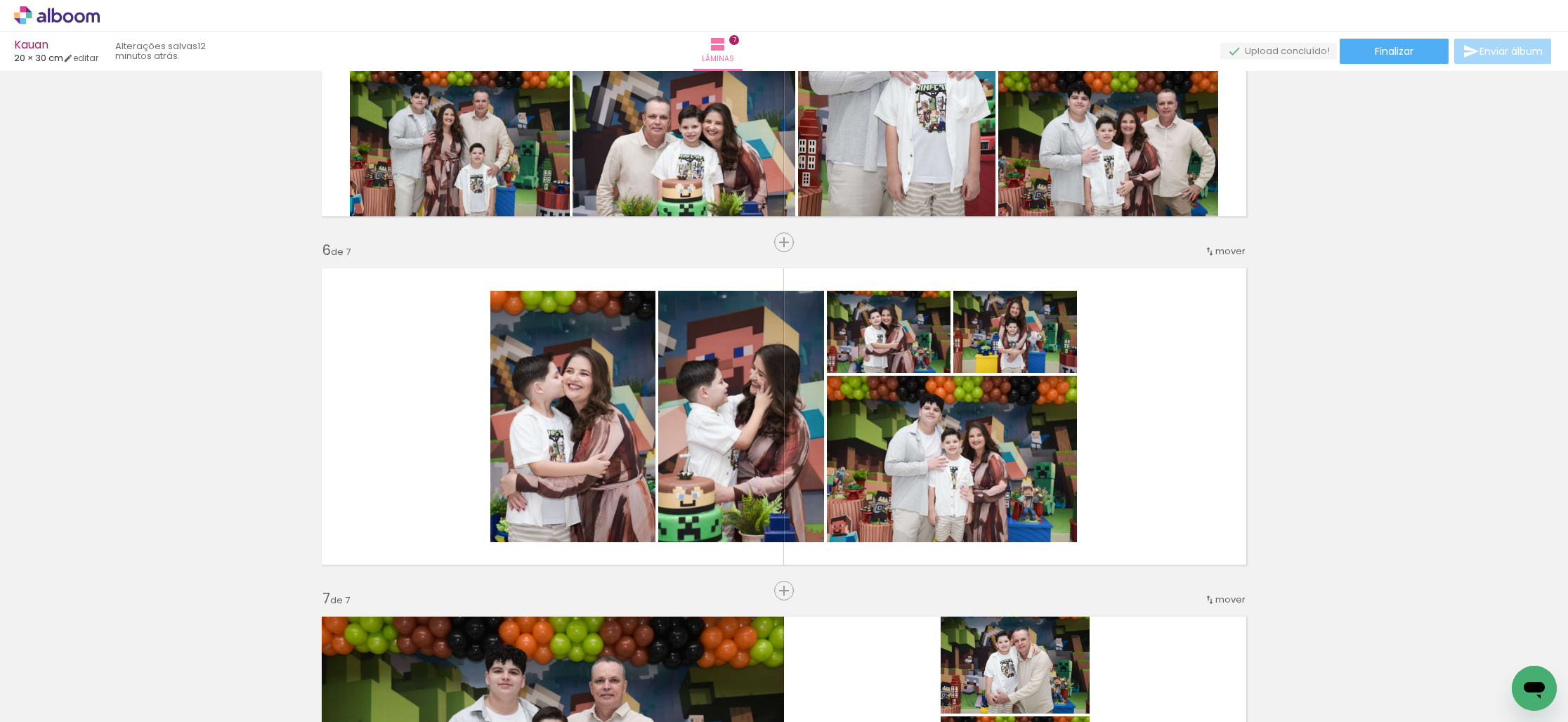
scroll to position [1594, 0]
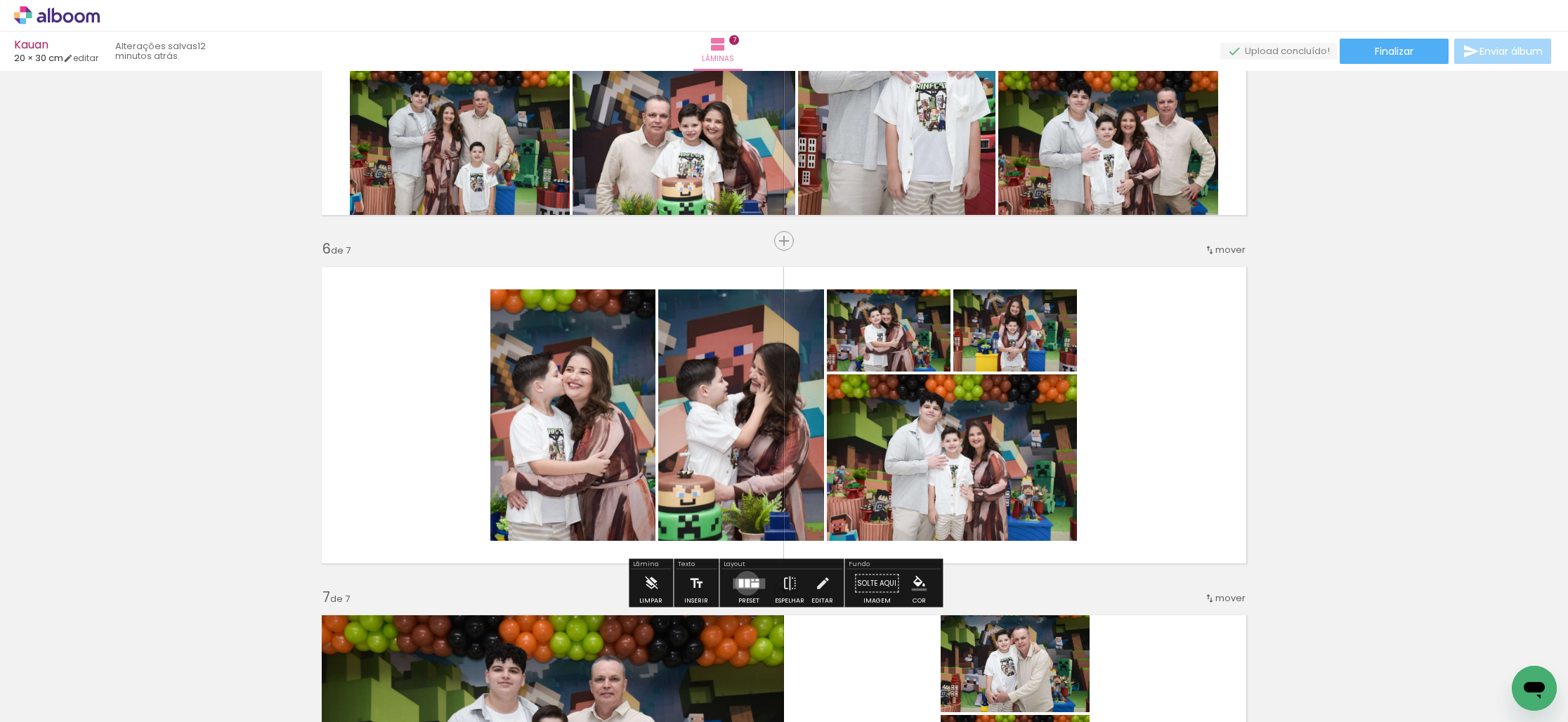
click at [744, 583] on div at bounding box center [747, 582] width 5 height 8
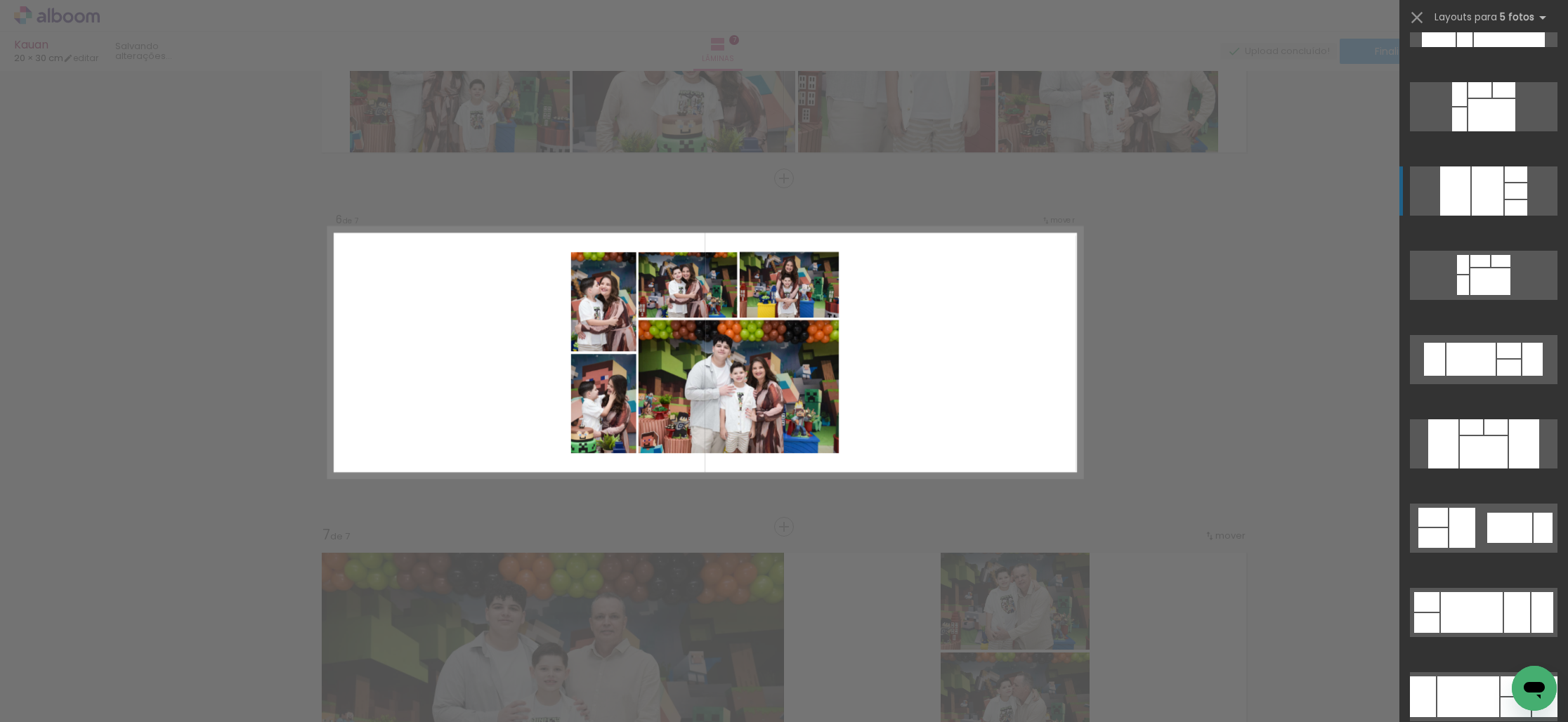
scroll to position [347, 0]
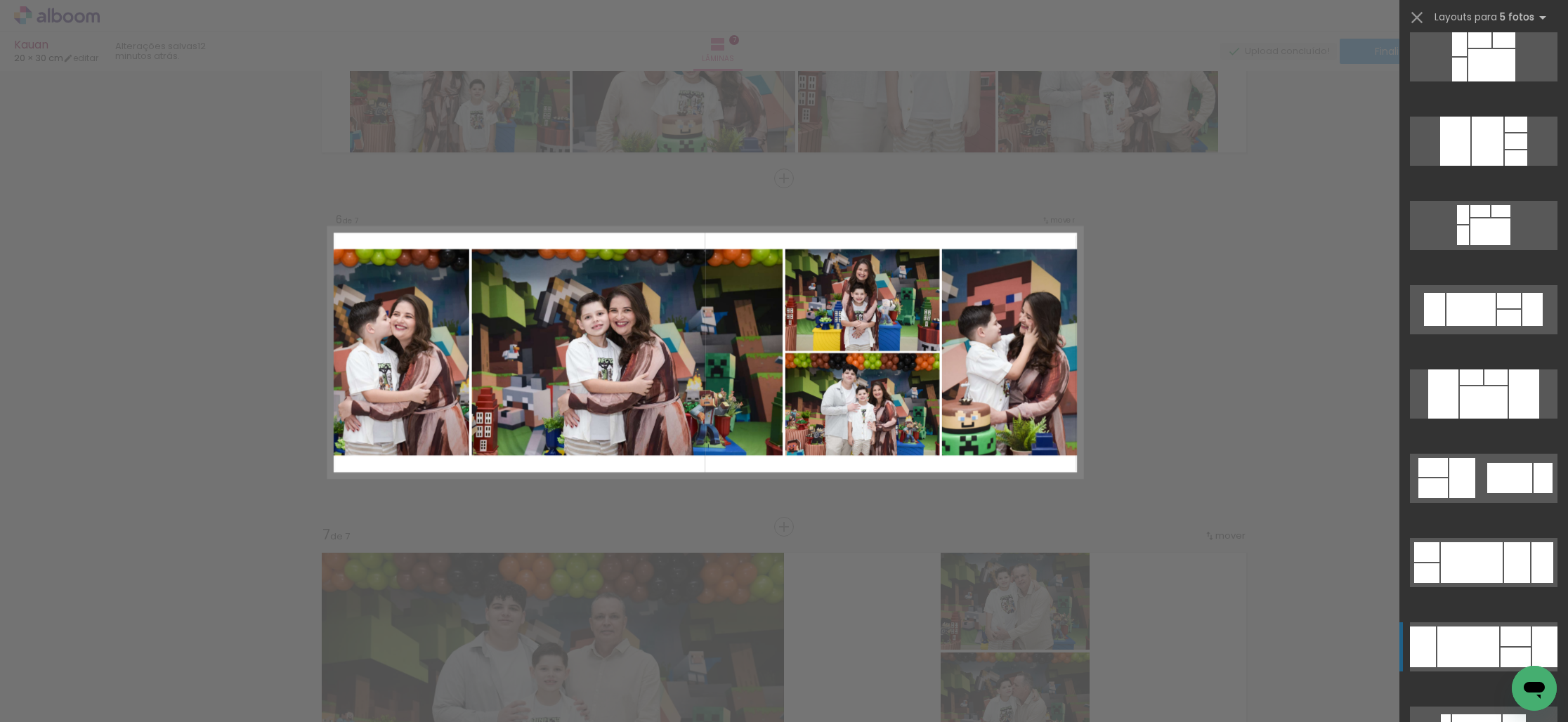
click at [1454, 655] on div at bounding box center [1468, 647] width 62 height 41
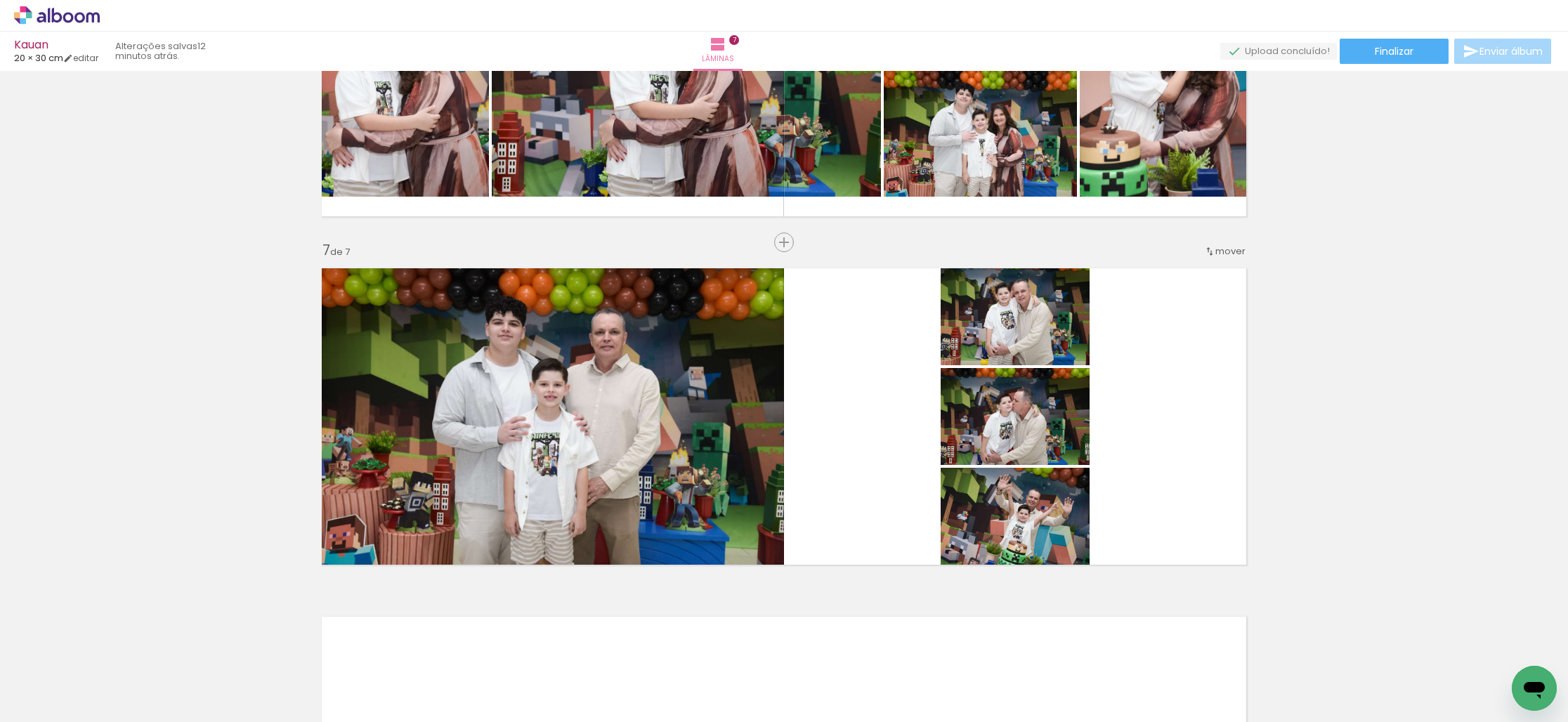
scroll to position [1959, 0]
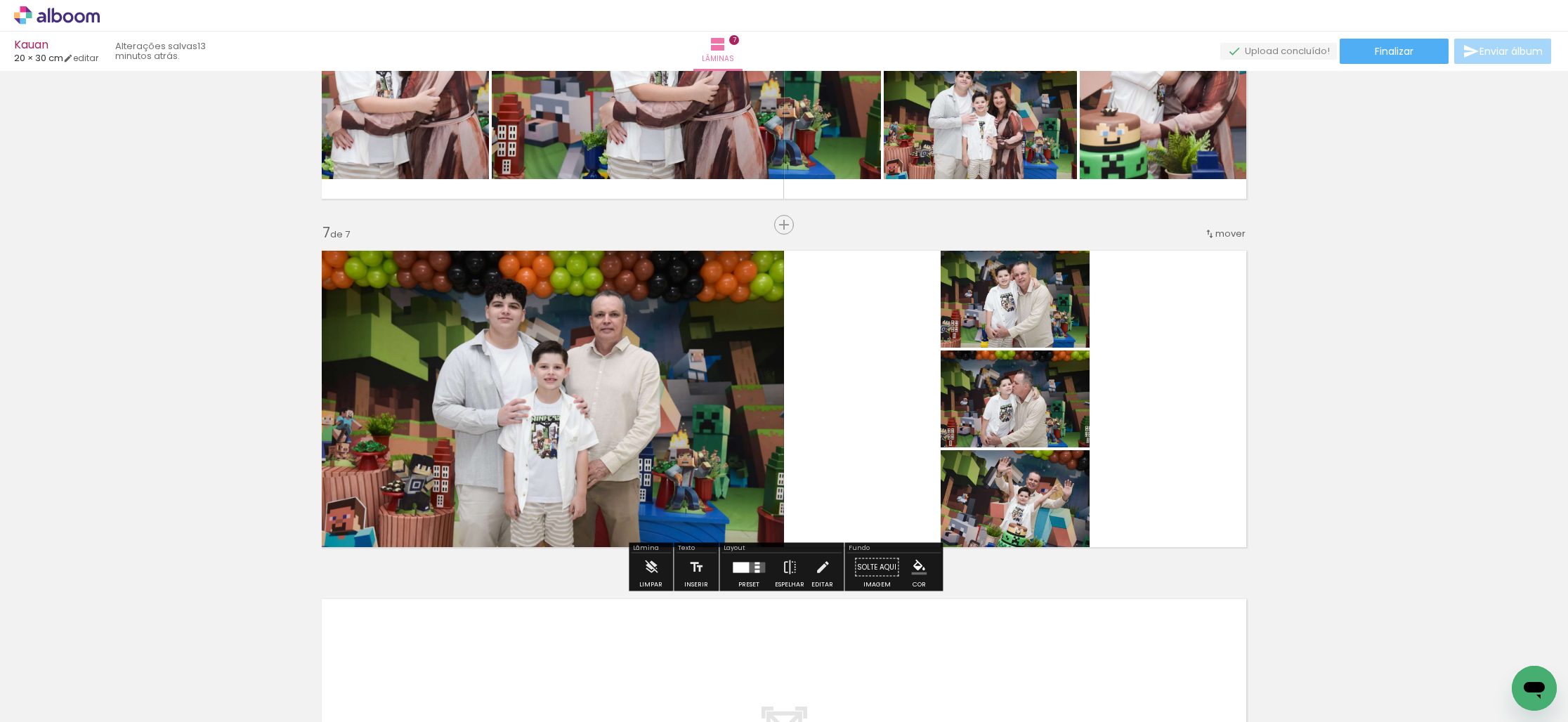
click at [744, 562] on div at bounding box center [741, 567] width 16 height 10
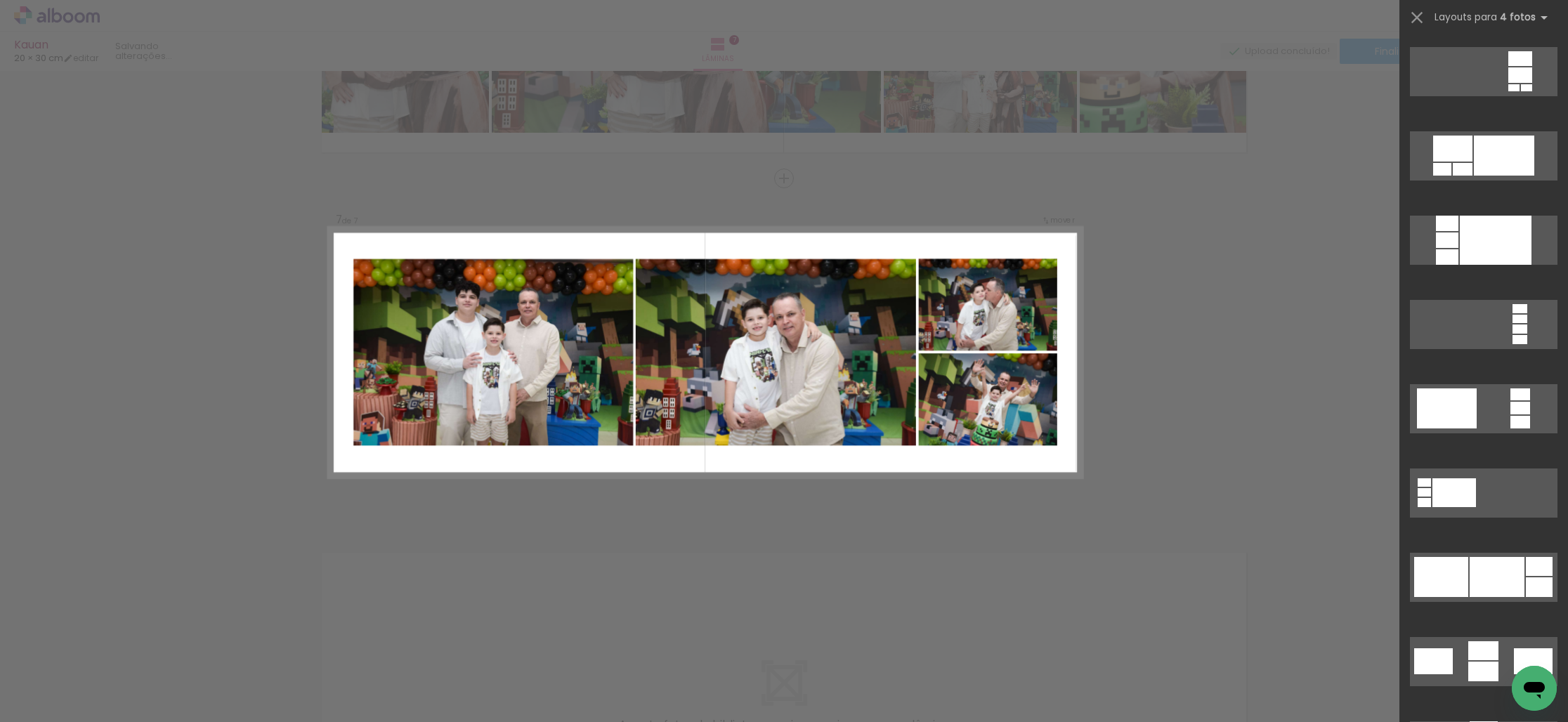
scroll to position [5006, 0]
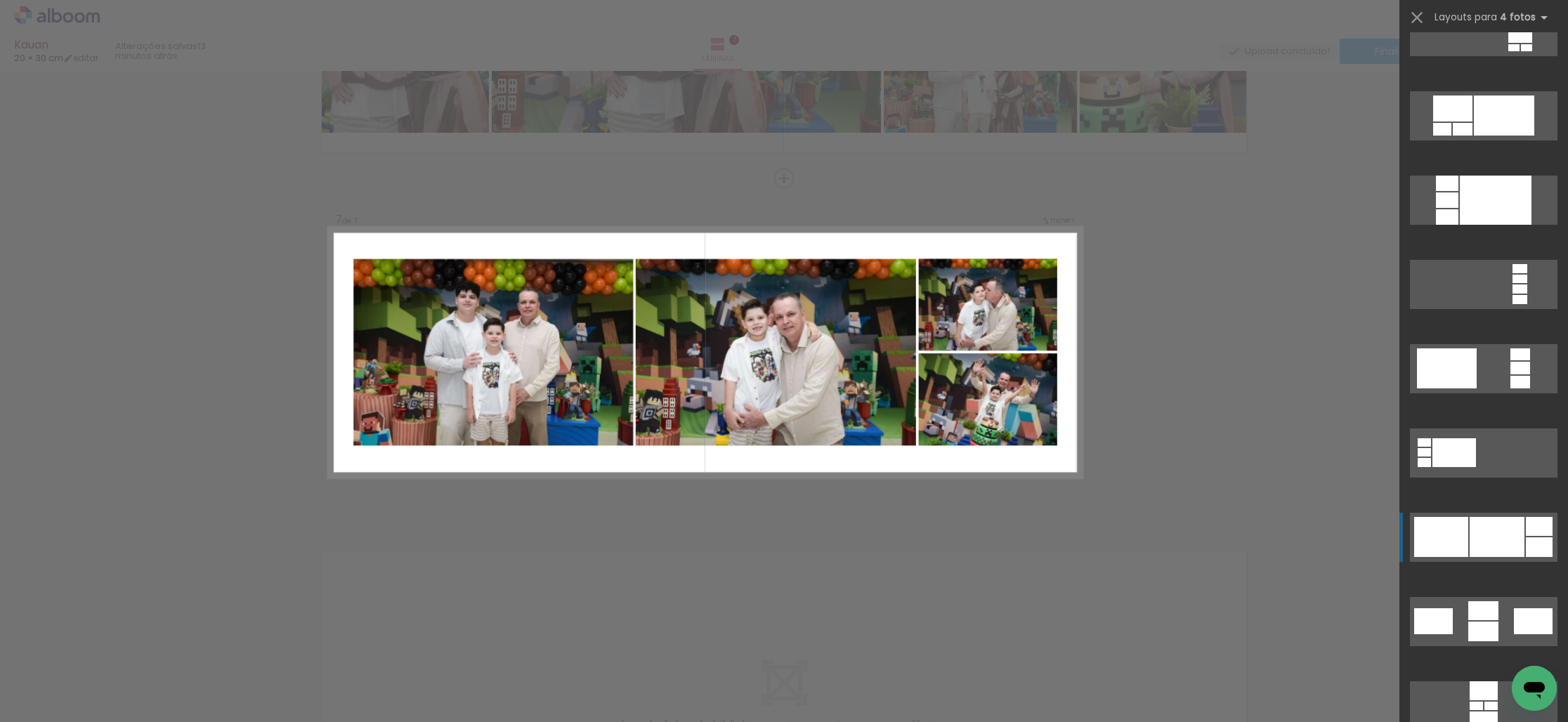
click at [1494, 549] on div at bounding box center [1497, 537] width 55 height 40
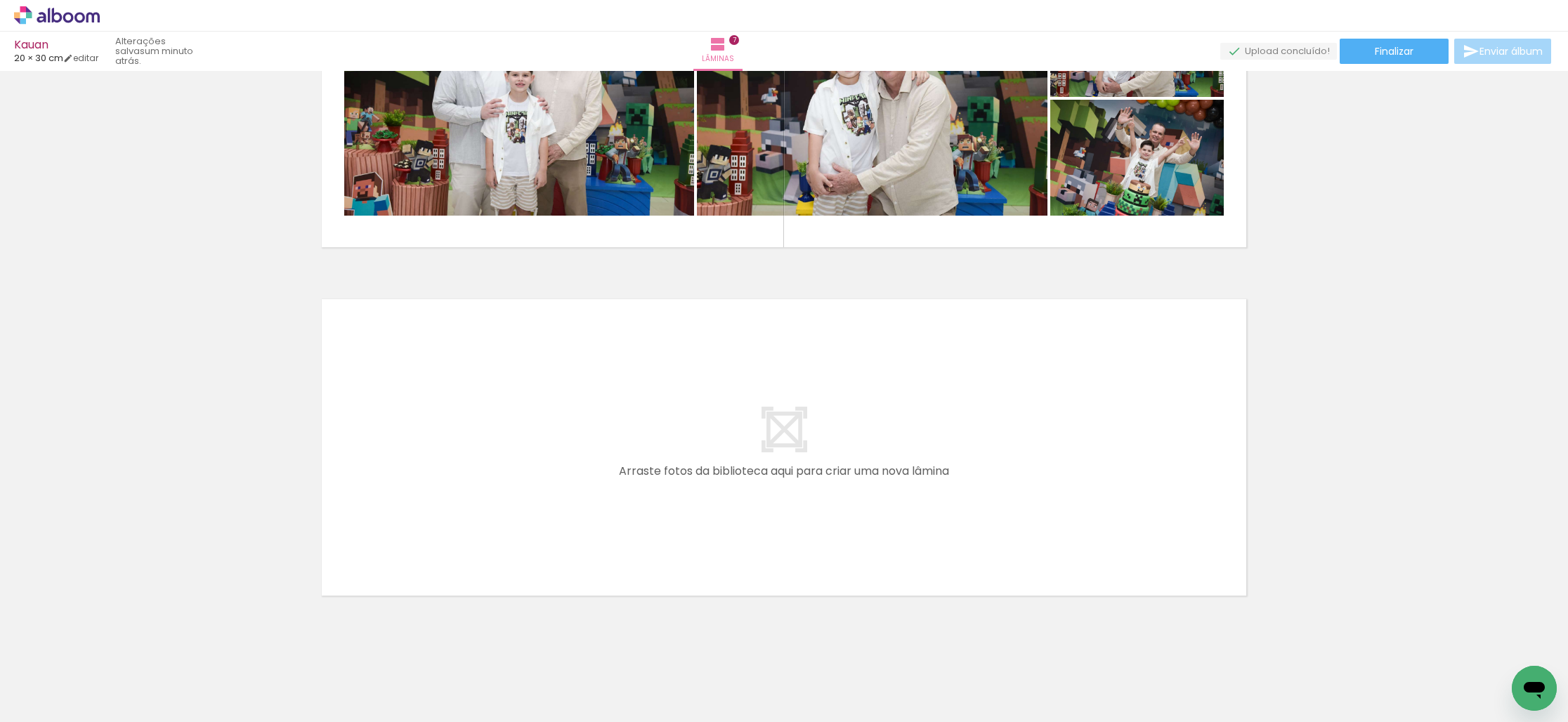
scroll to position [2277, 0]
